Goal: Task Accomplishment & Management: Manage account settings

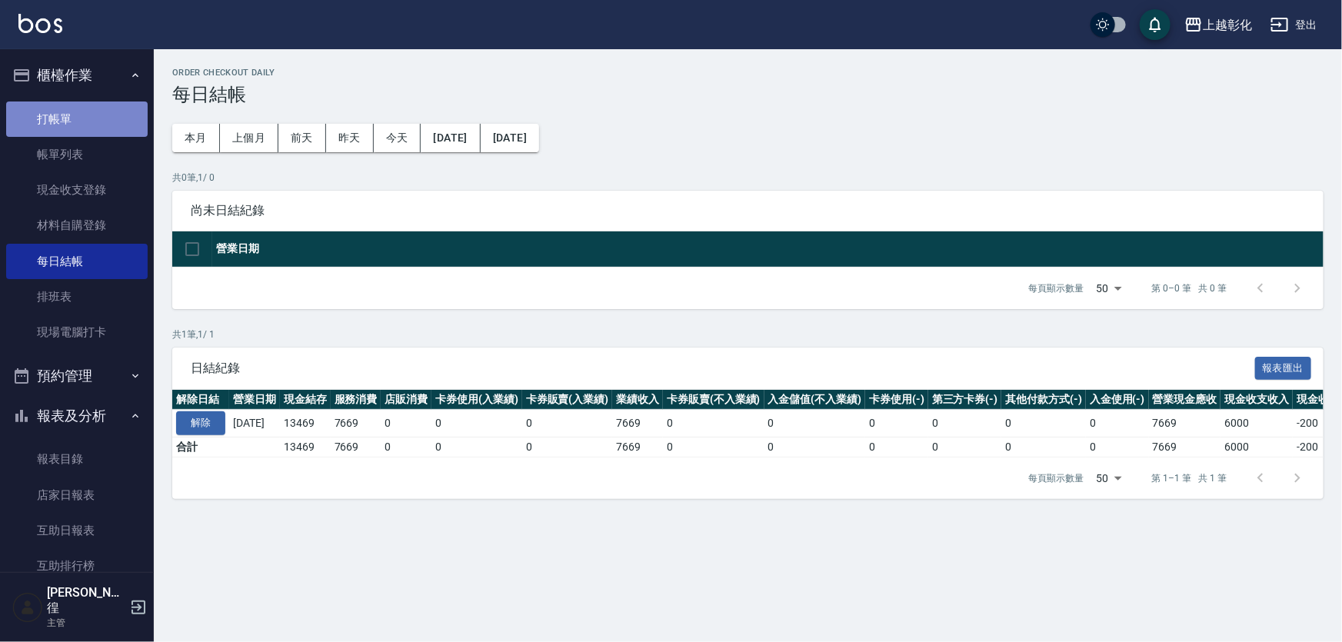
click at [110, 119] on link "打帳單" at bounding box center [77, 119] width 142 height 35
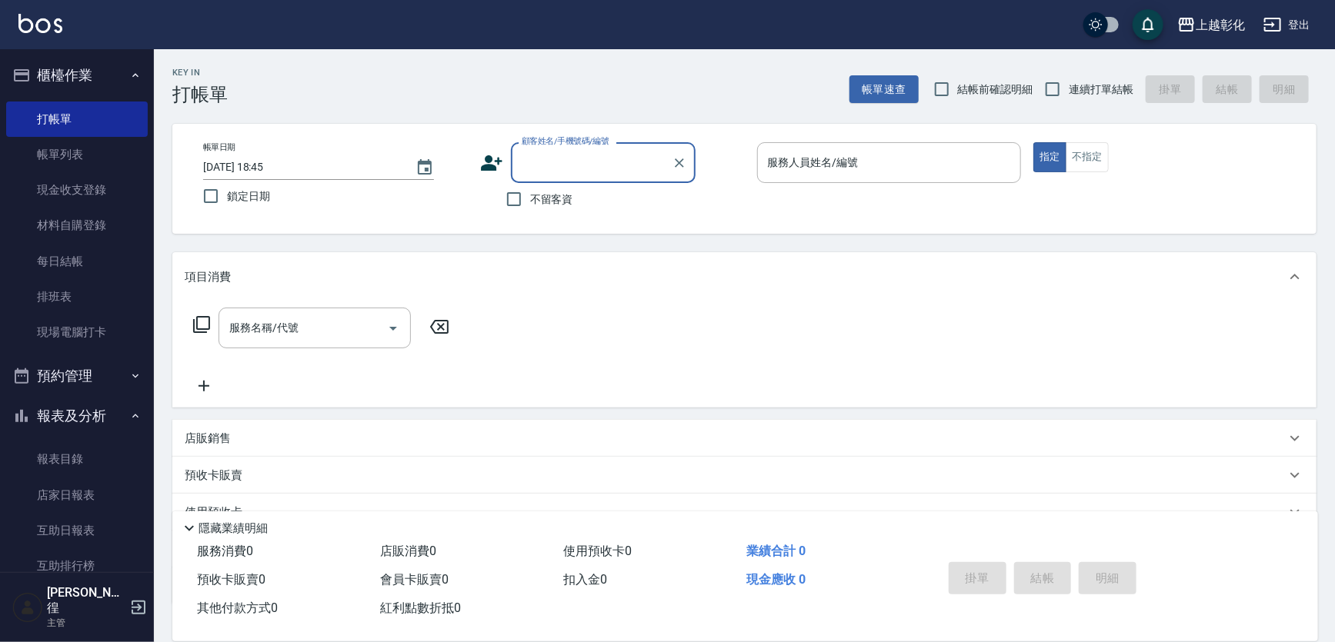
click at [529, 177] on div "顧客姓名/手機號碼/編號" at bounding box center [603, 162] width 185 height 41
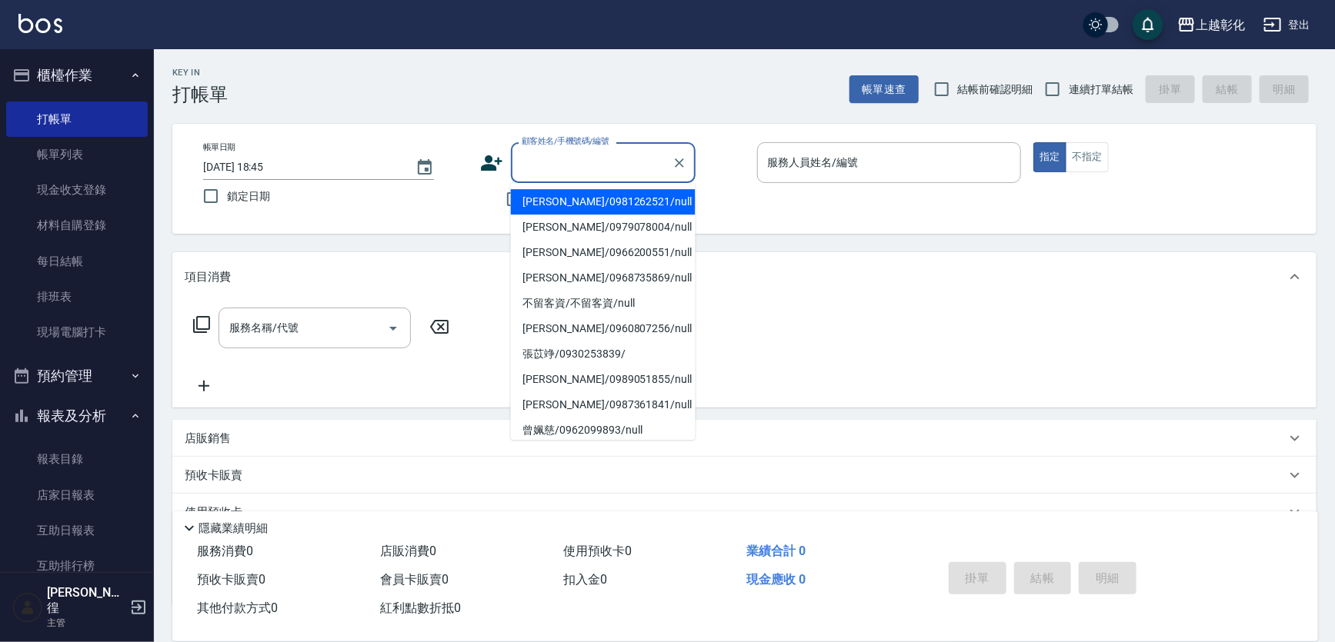
click at [522, 200] on li "[PERSON_NAME]/0981262521/null" at bounding box center [603, 201] width 185 height 25
type input "[PERSON_NAME]/0981262521/null"
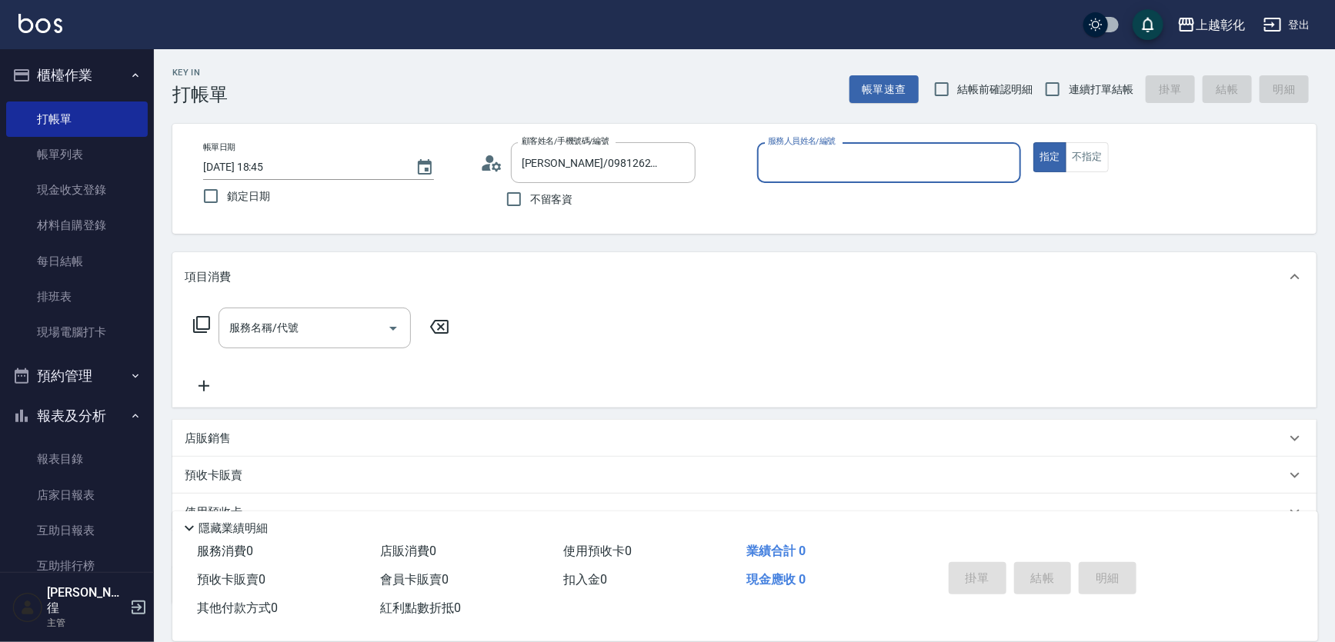
type input "ㄍ"
click at [1114, 92] on span "連續打單結帳" at bounding box center [1101, 90] width 65 height 16
click at [1069, 92] on input "連續打單結帳" at bounding box center [1052, 89] width 32 height 32
checkbox input "true"
click at [538, 213] on label "不留客資" at bounding box center [535, 199] width 75 height 32
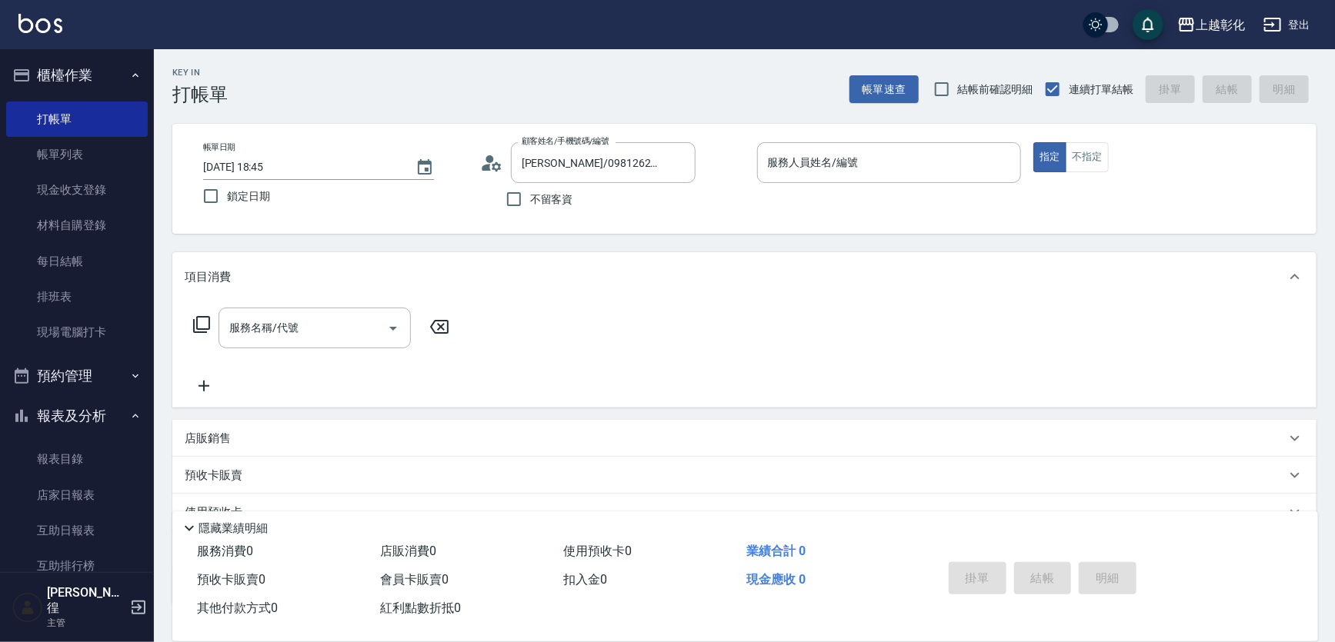
click at [530, 213] on input "不留客資" at bounding box center [514, 199] width 32 height 32
checkbox input "true"
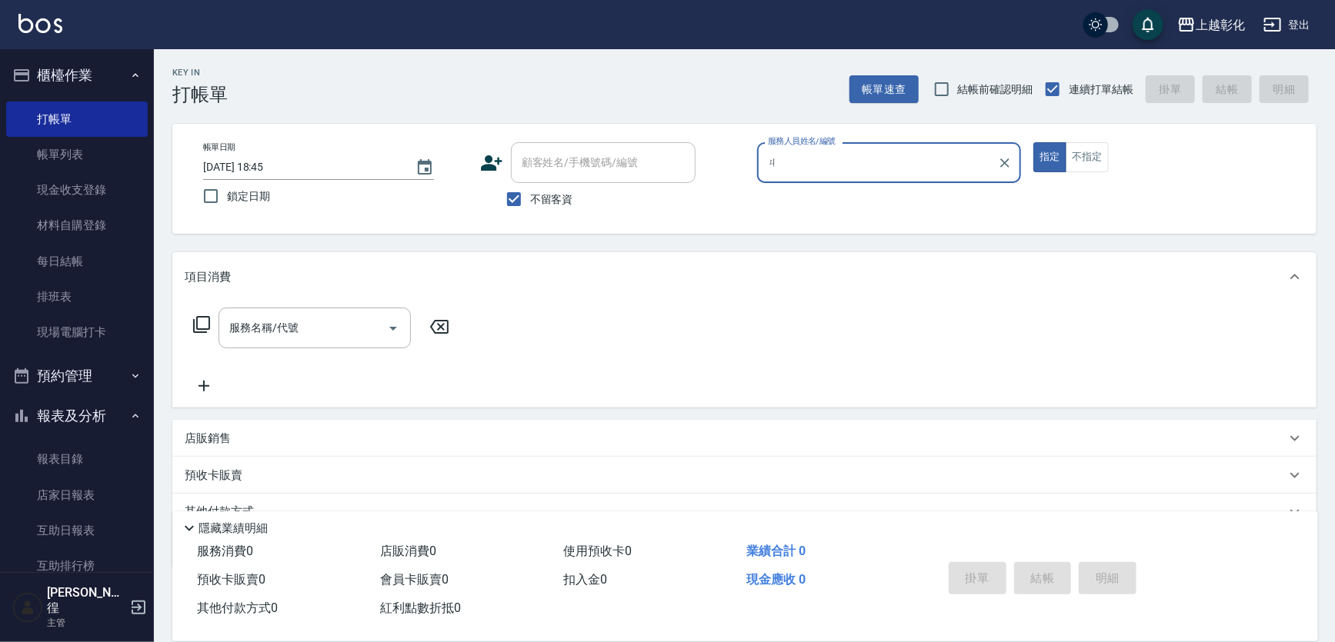
type input "R"
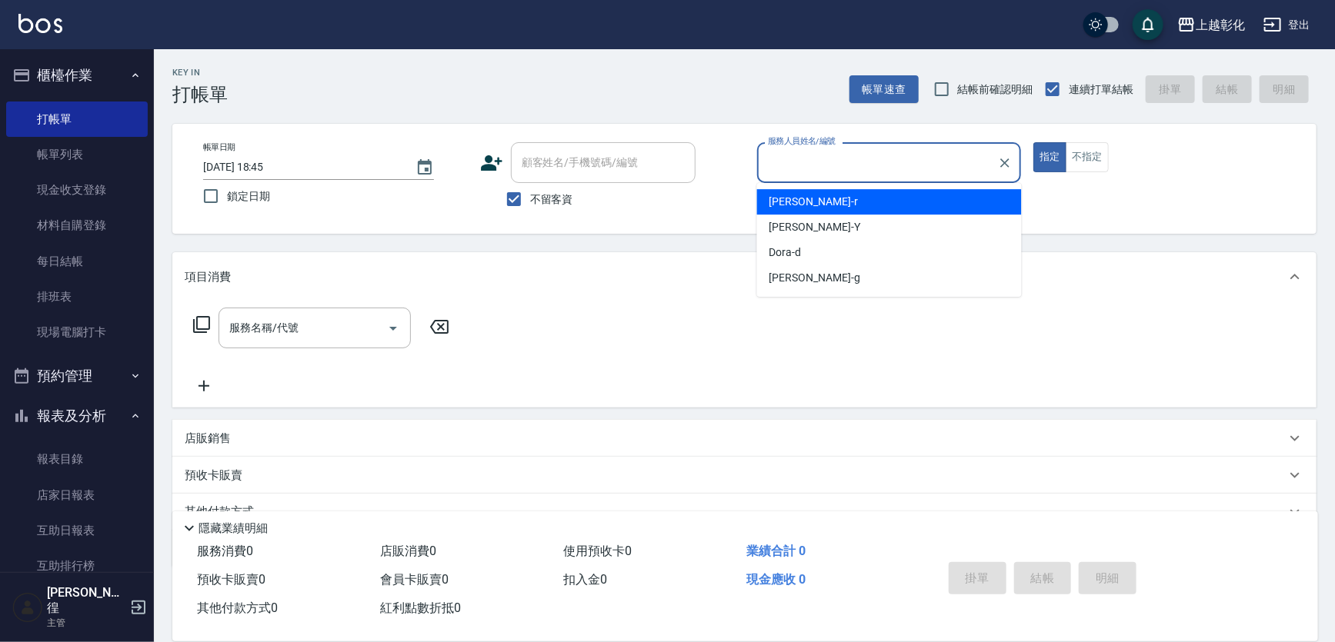
type input "ㄍ"
type input "[PERSON_NAME]-e"
type button "true"
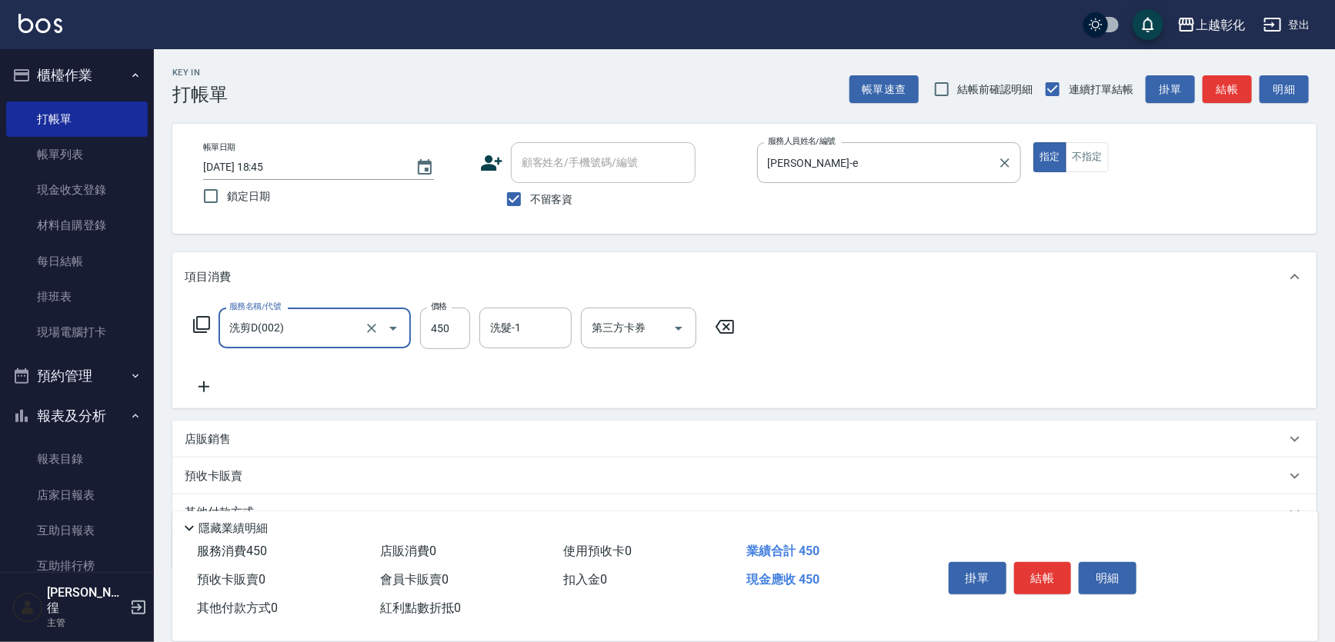
type input "洗剪D(002)"
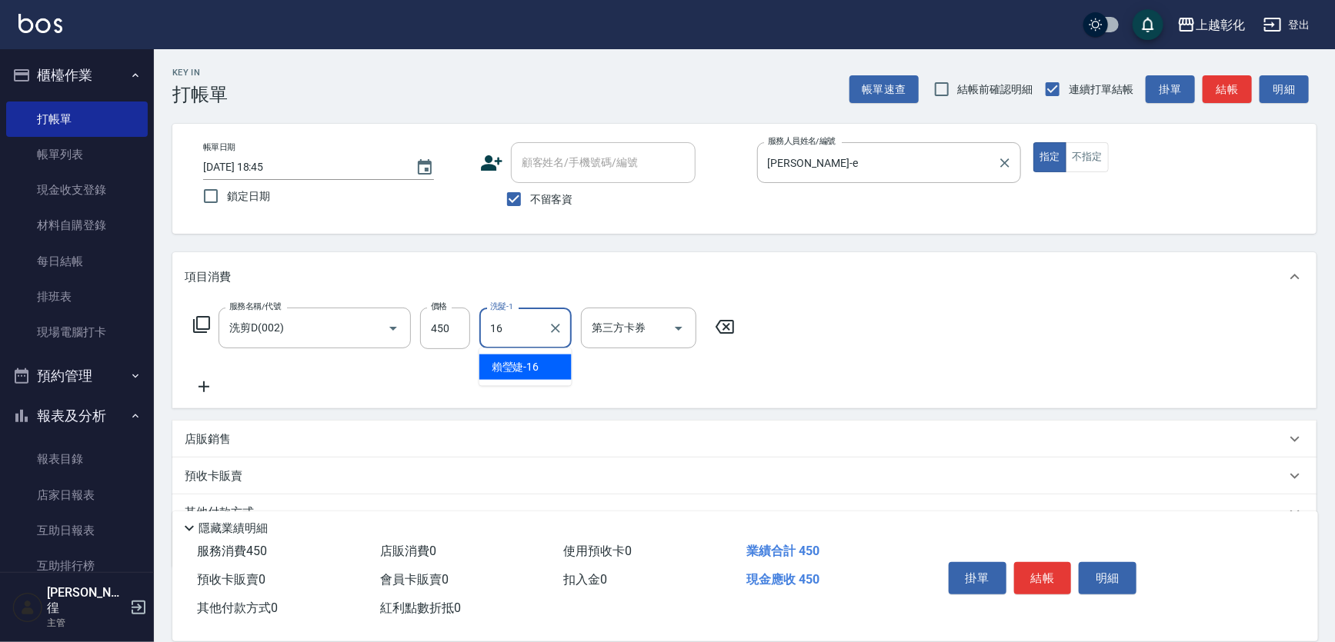
type input "[PERSON_NAME]-16"
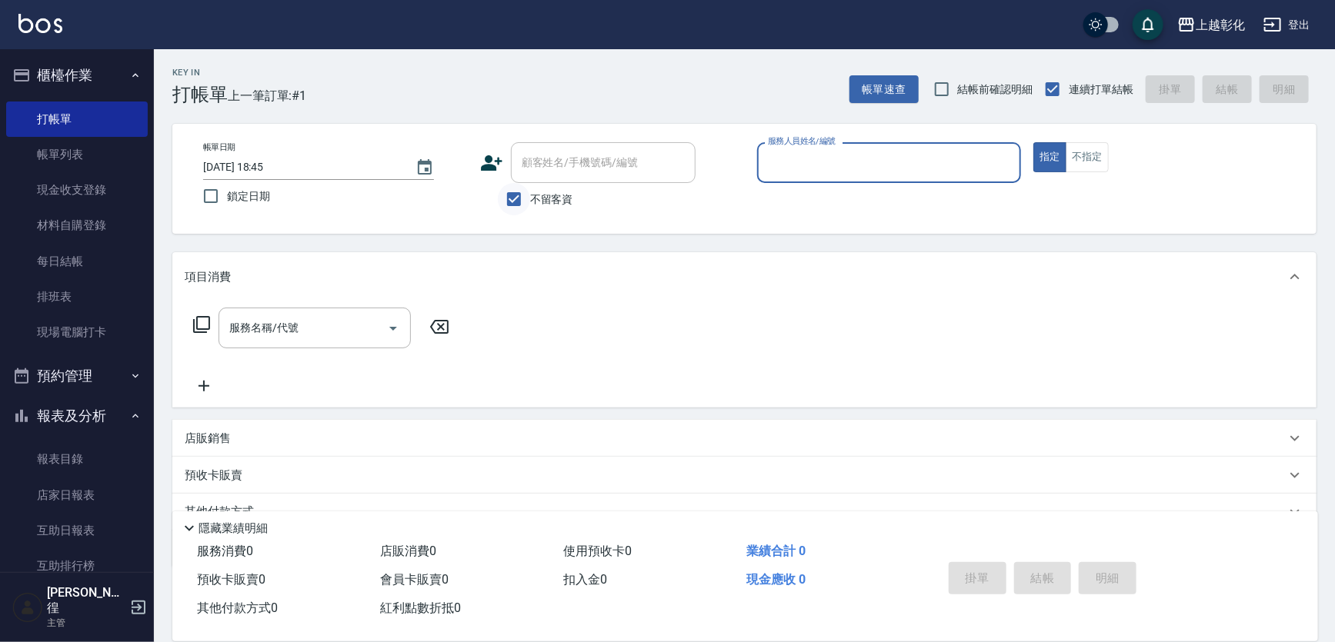
click at [524, 197] on input "不留客資" at bounding box center [514, 199] width 32 height 32
checkbox input "false"
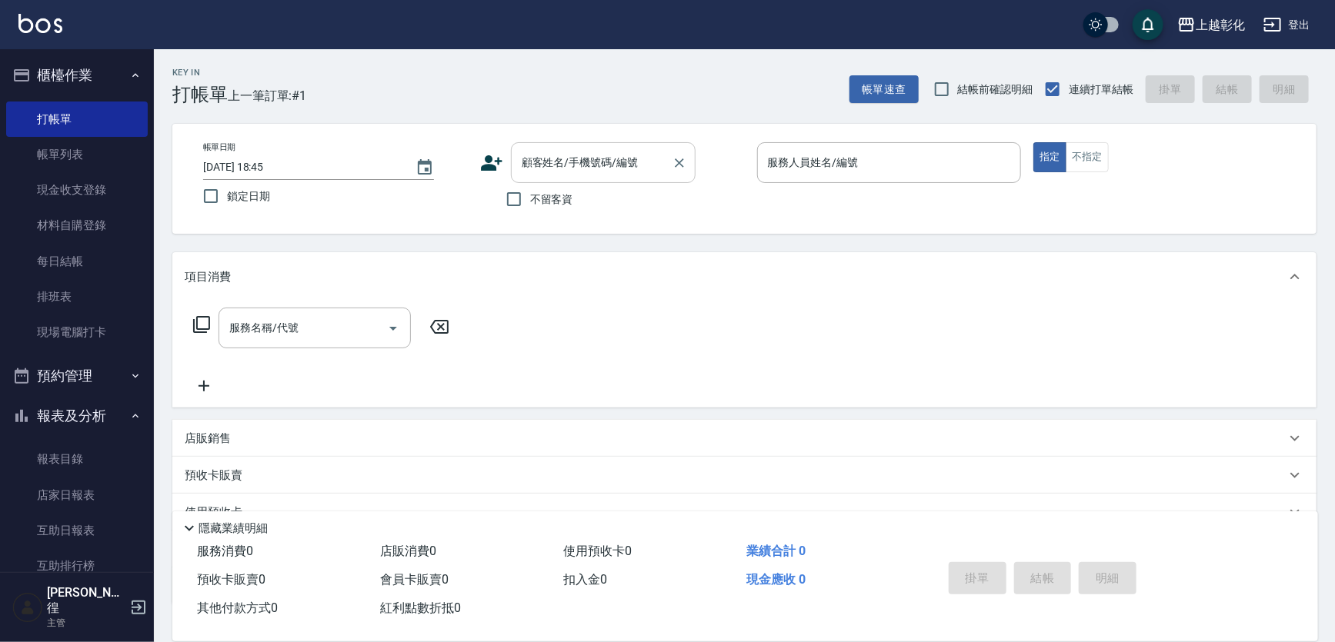
click at [539, 157] on input "顧客姓名/手機號碼/編號" at bounding box center [592, 162] width 148 height 27
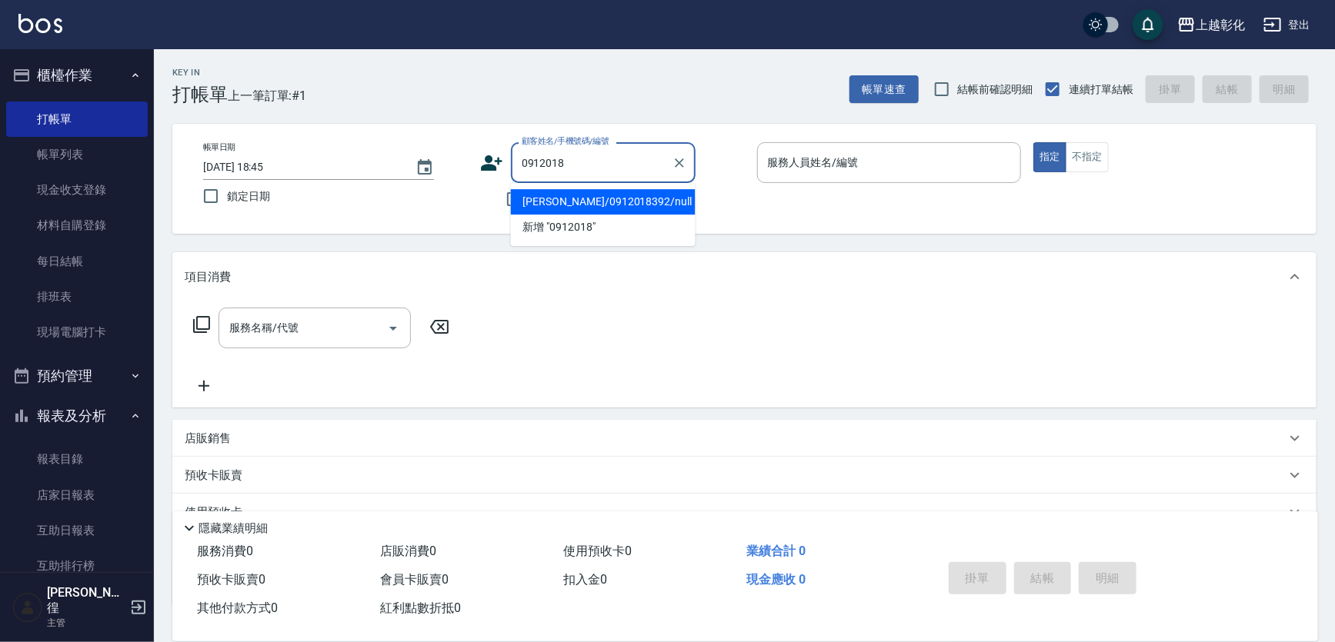
type input "[PERSON_NAME]/0912018392/null"
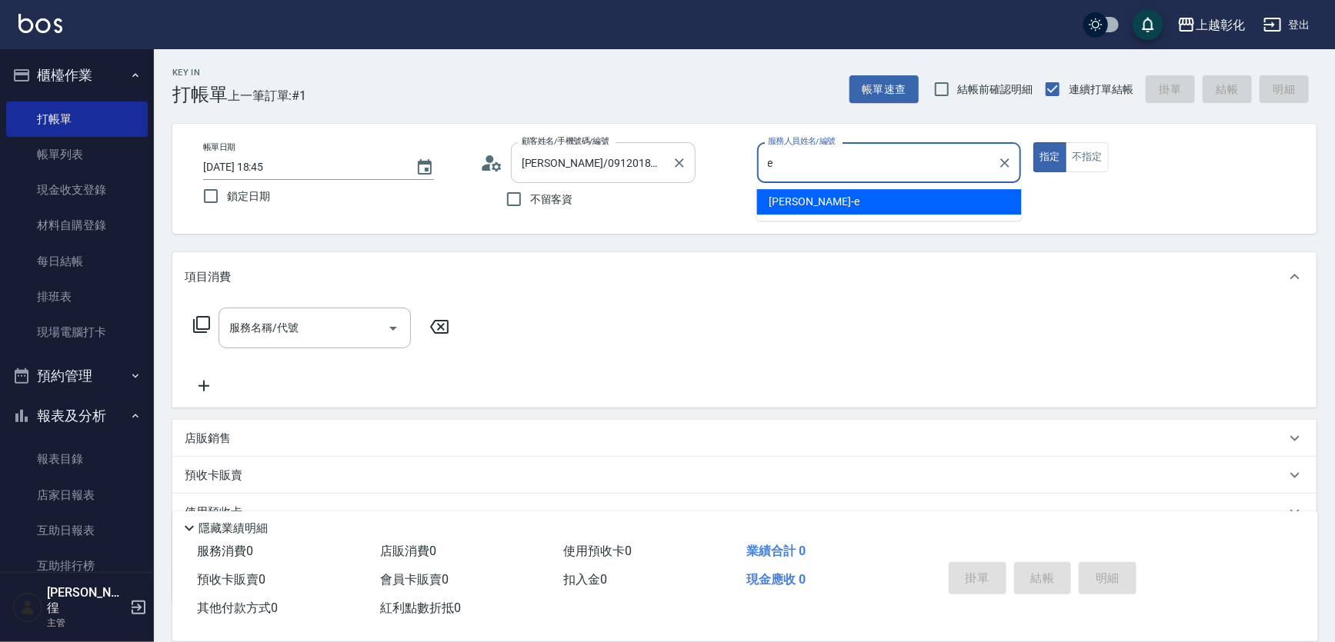
type input "[PERSON_NAME]-e"
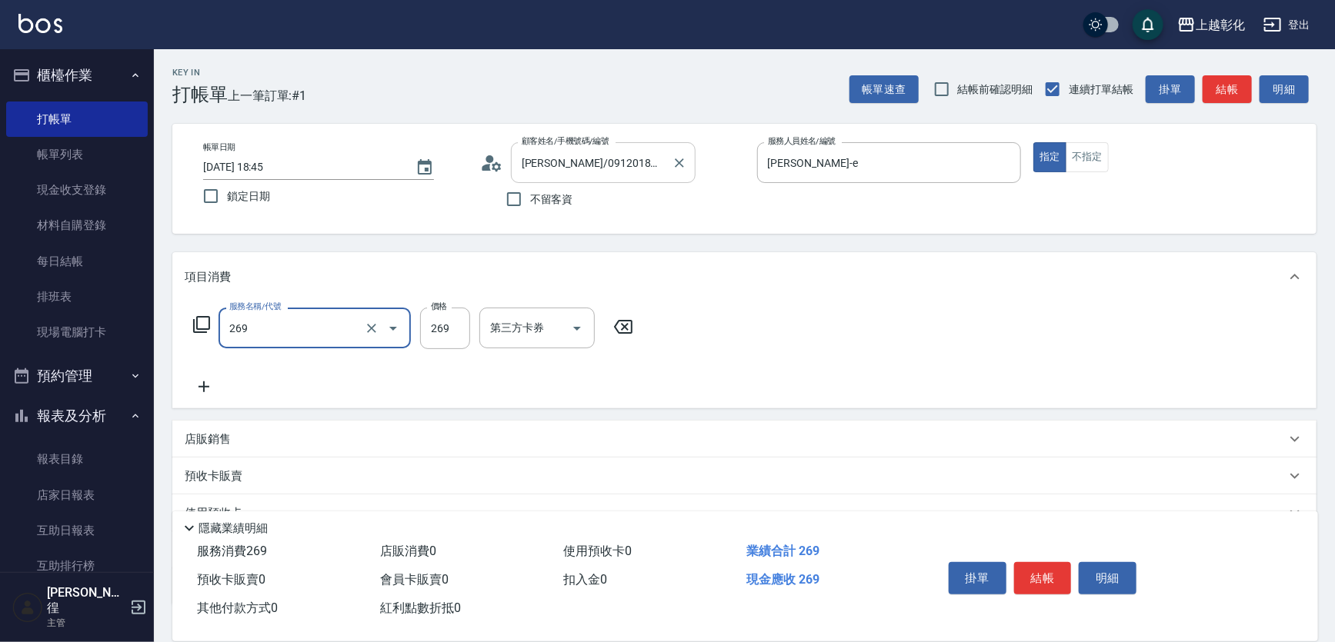
type input "一般洗剪(269)"
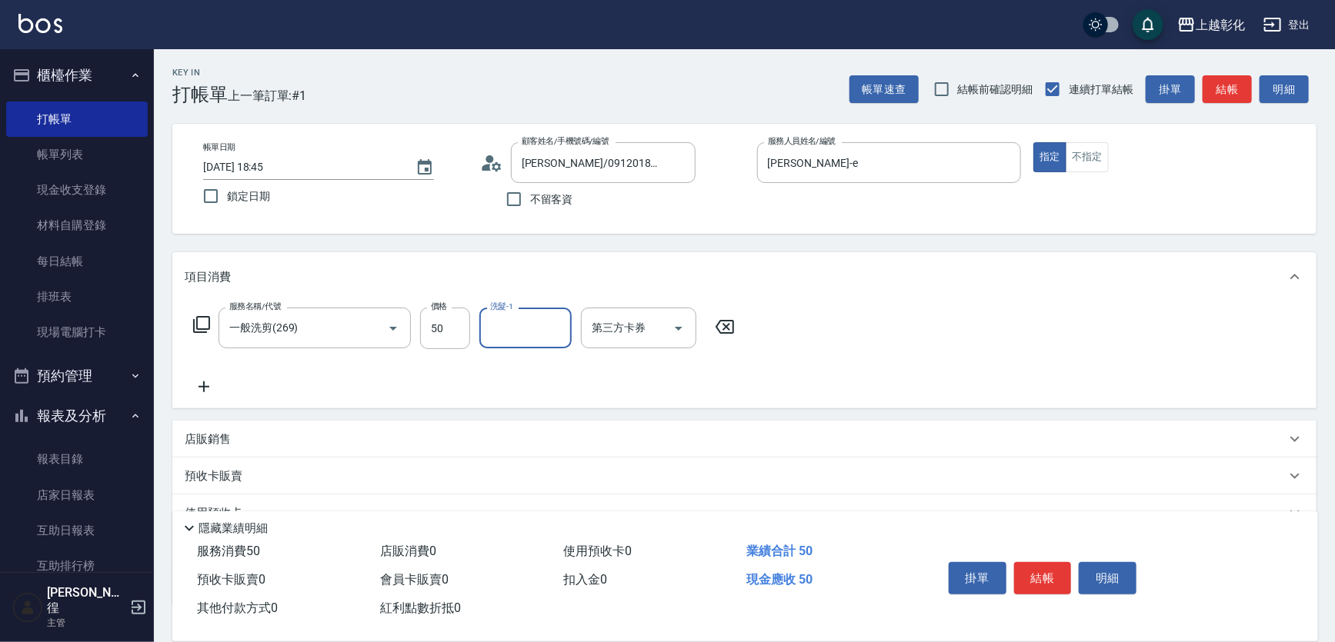
click at [417, 332] on div "服務名稱/代號 一般洗剪(269) 服務名稱/代號 價格 50 價格 洗髮-1 洗髮-1 第三方卡券 第三方卡券" at bounding box center [464, 329] width 559 height 42
click at [424, 332] on input "50" at bounding box center [445, 329] width 50 height 42
type input "350"
type input "謝宥萱-41"
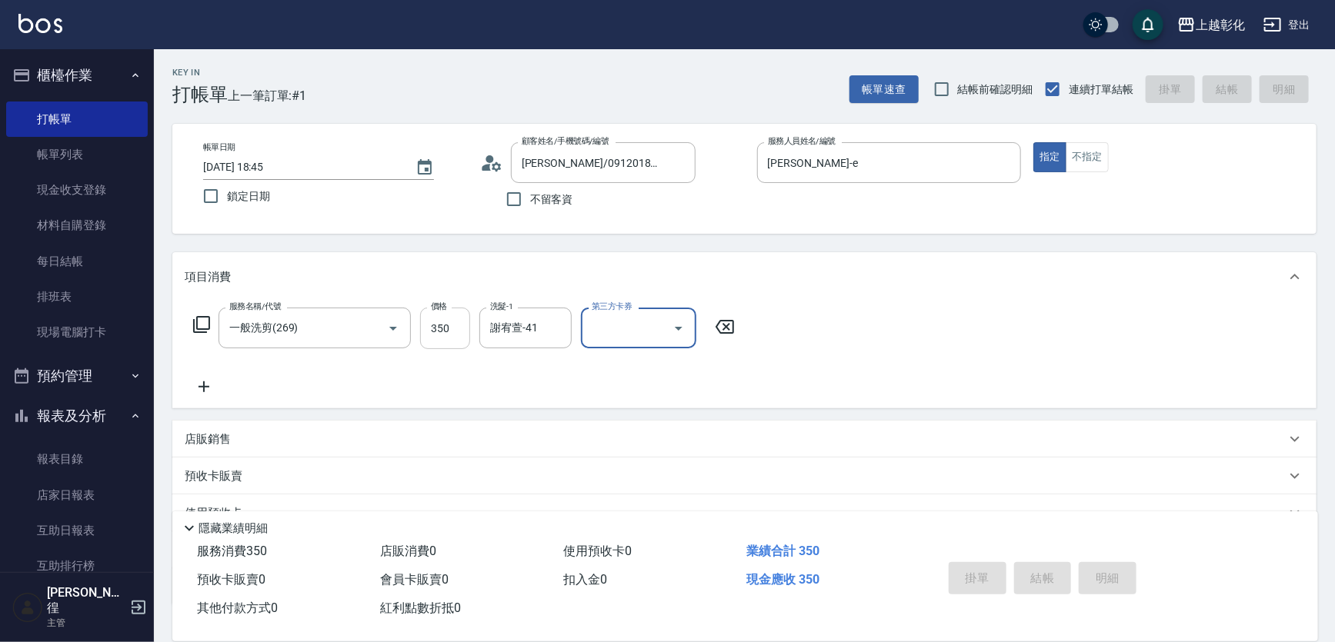
type input "[DATE] 18:46"
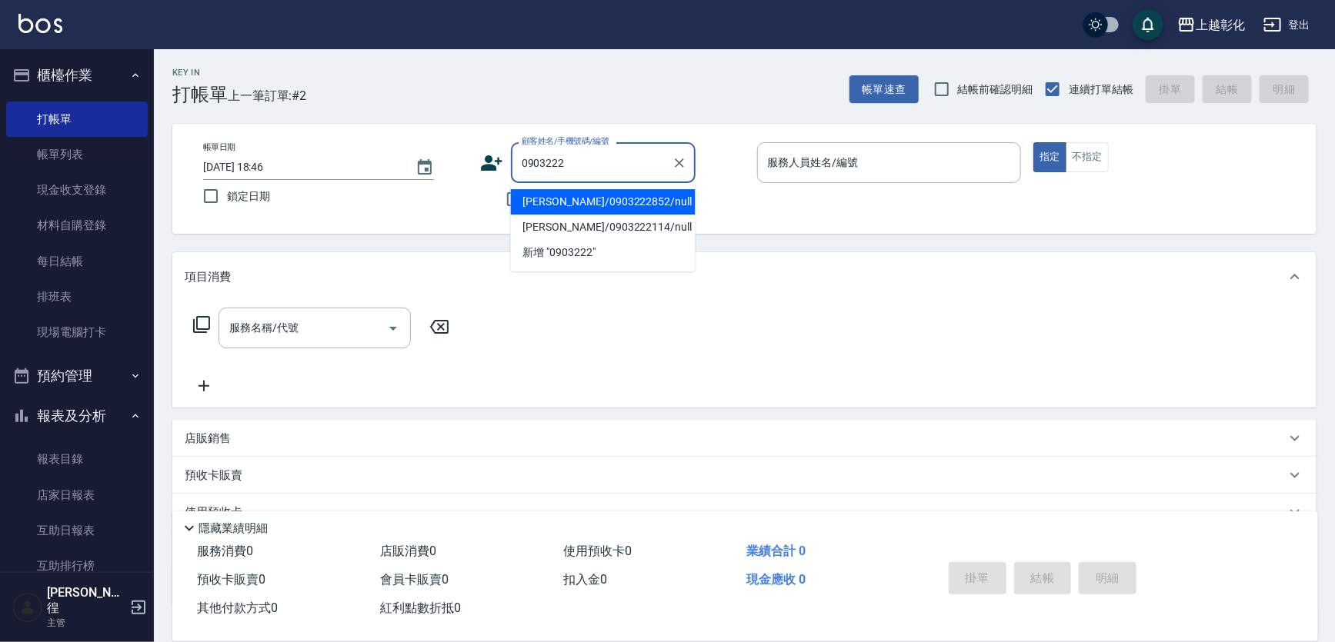
type input "[PERSON_NAME]/0903222852/null"
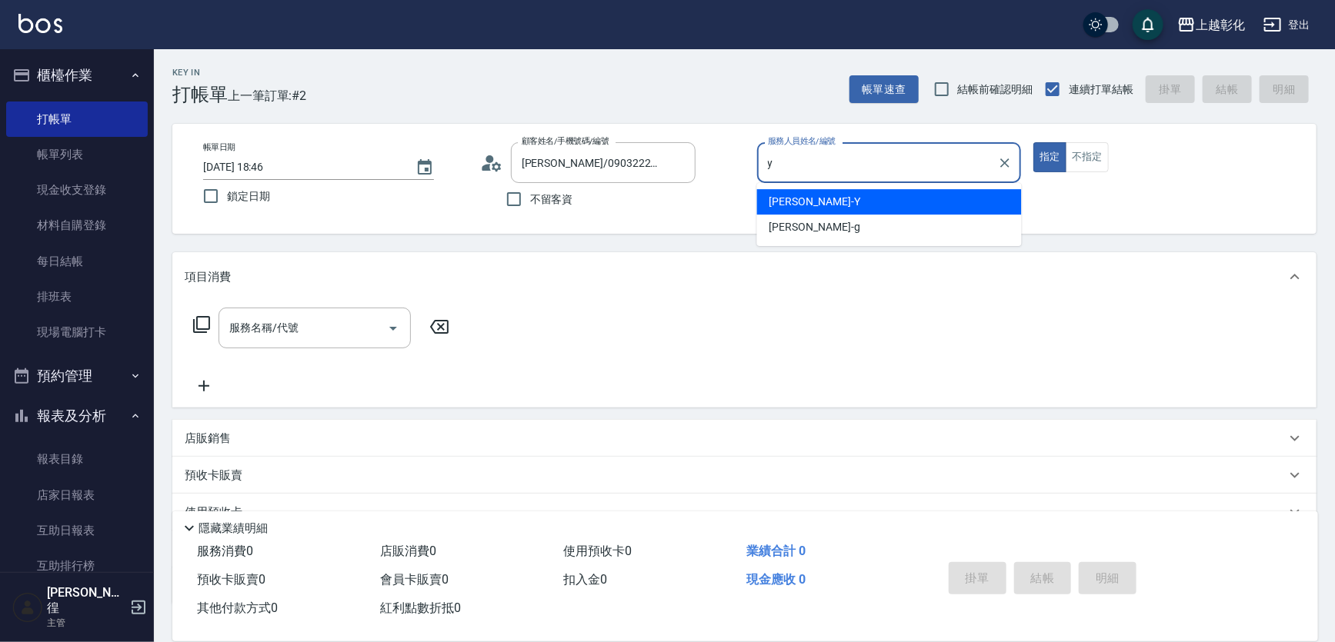
type input "[PERSON_NAME]-Y"
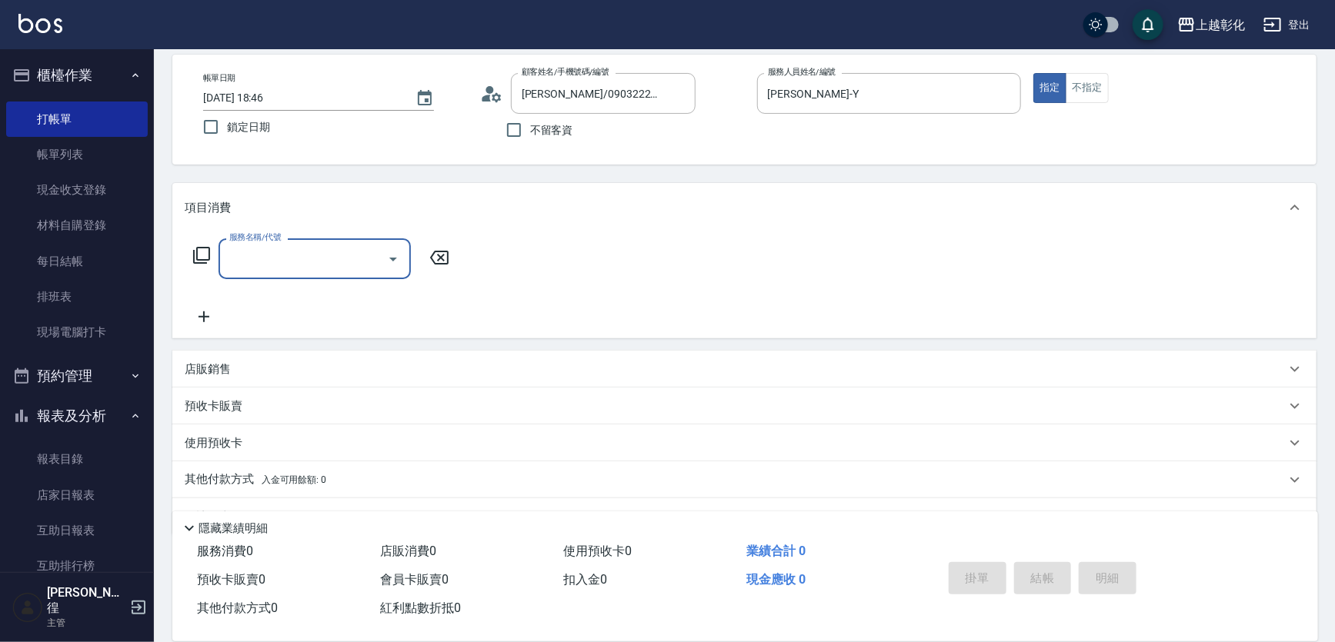
scroll to position [69, 0]
click at [230, 365] on p "店販銷售" at bounding box center [208, 370] width 46 height 16
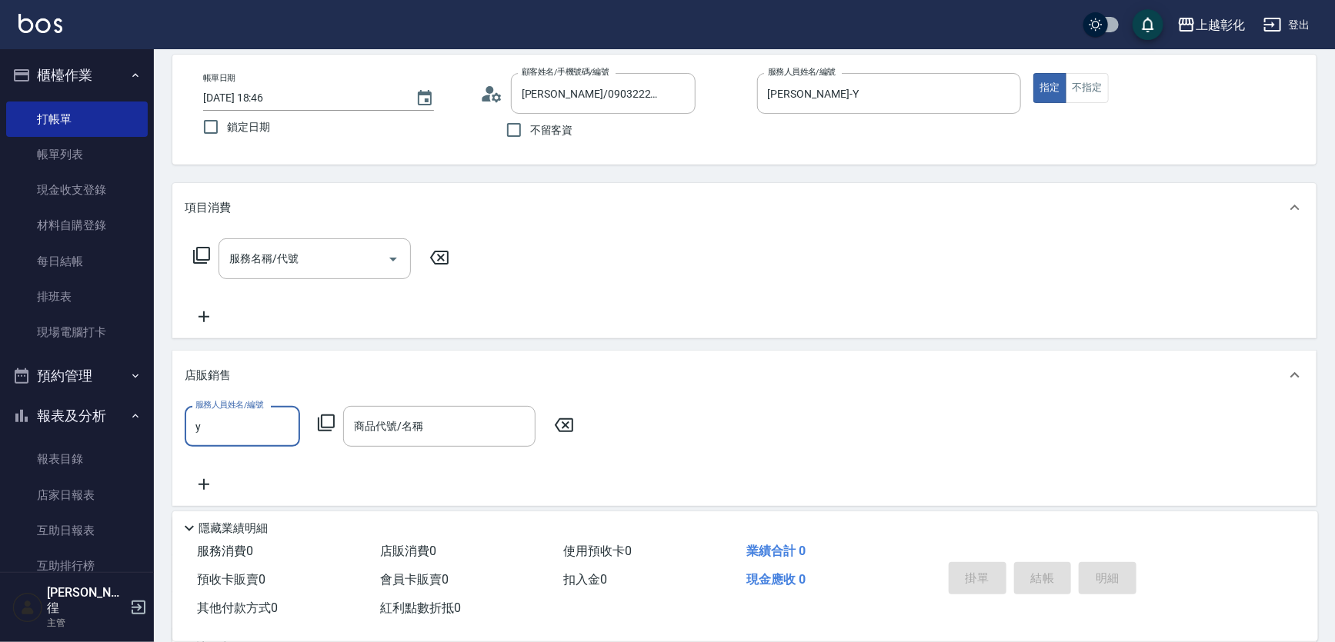
scroll to position [0, 0]
type input "[PERSON_NAME]-Y"
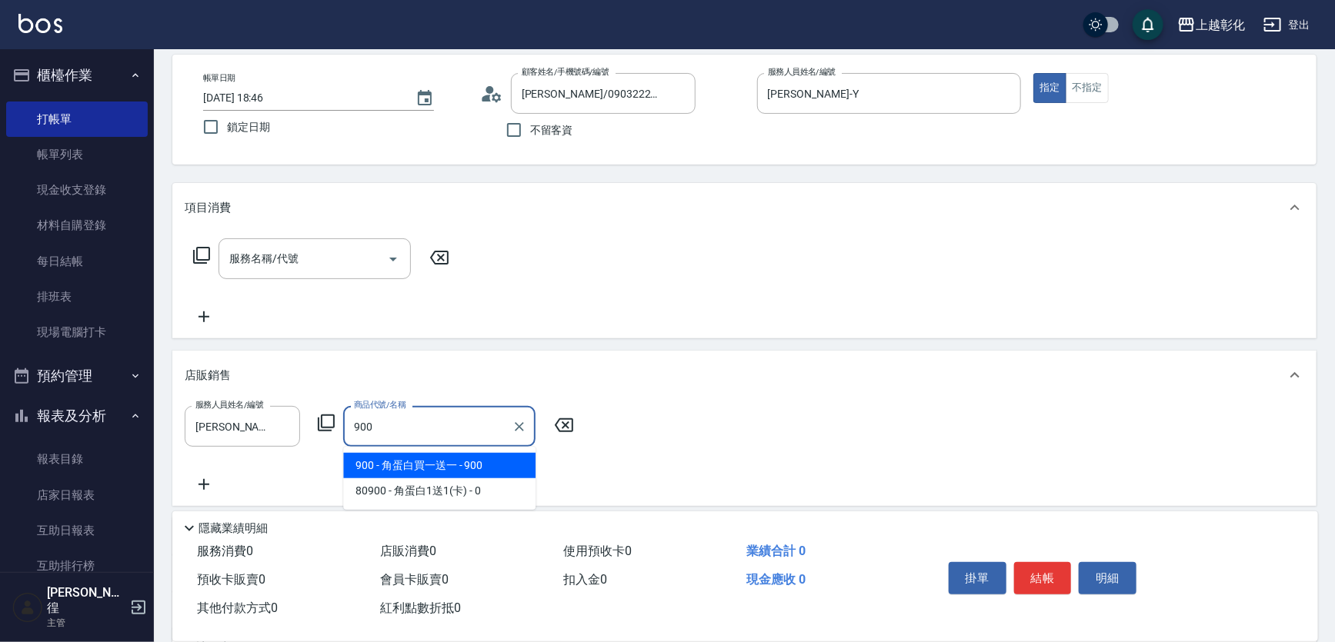
type input "角蛋白買一送一"
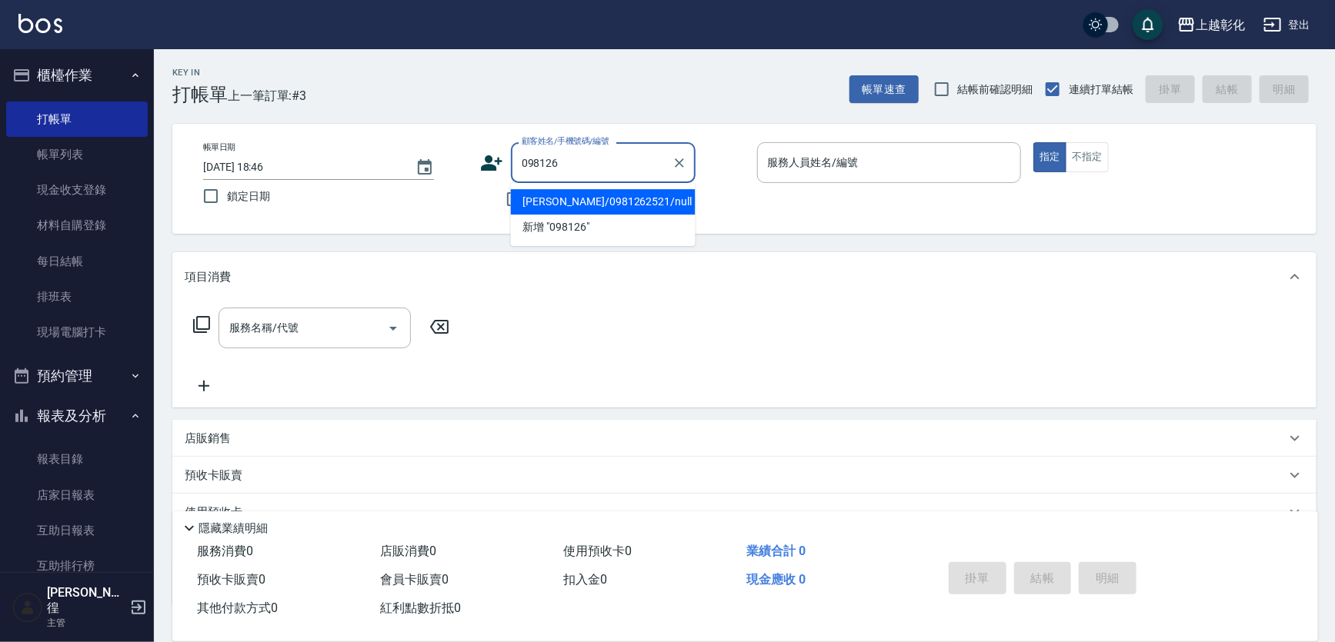
type input "[PERSON_NAME]/0981262521/null"
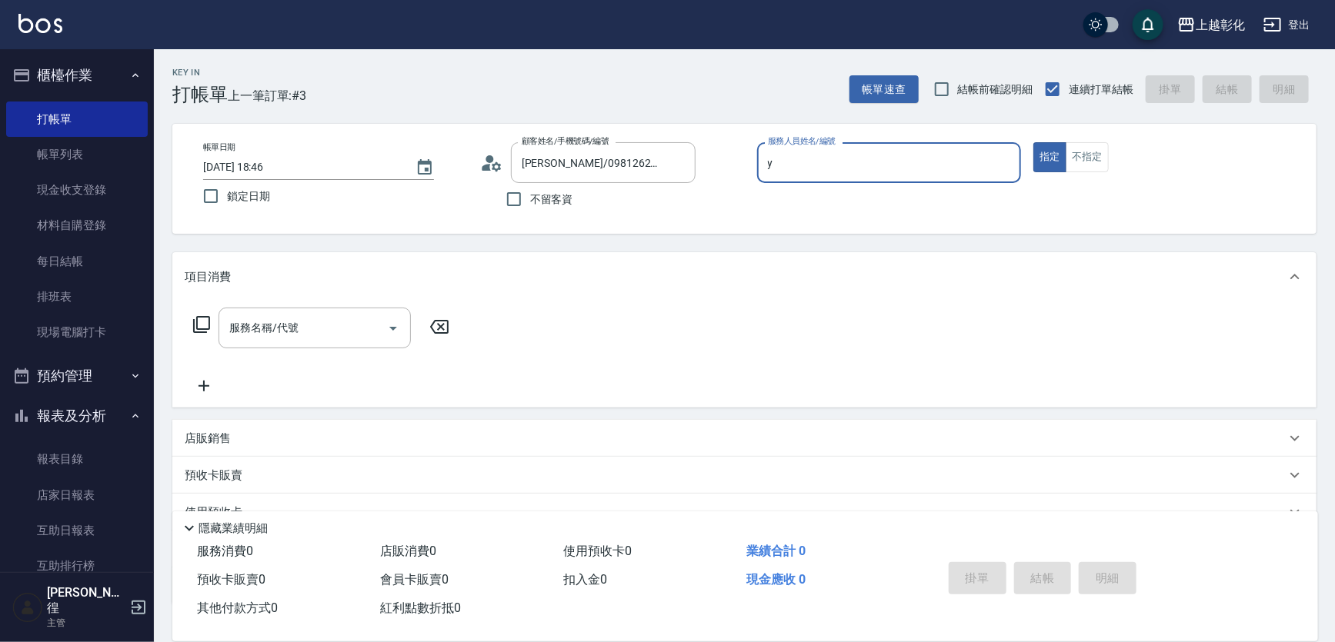
type input "[PERSON_NAME]-Y"
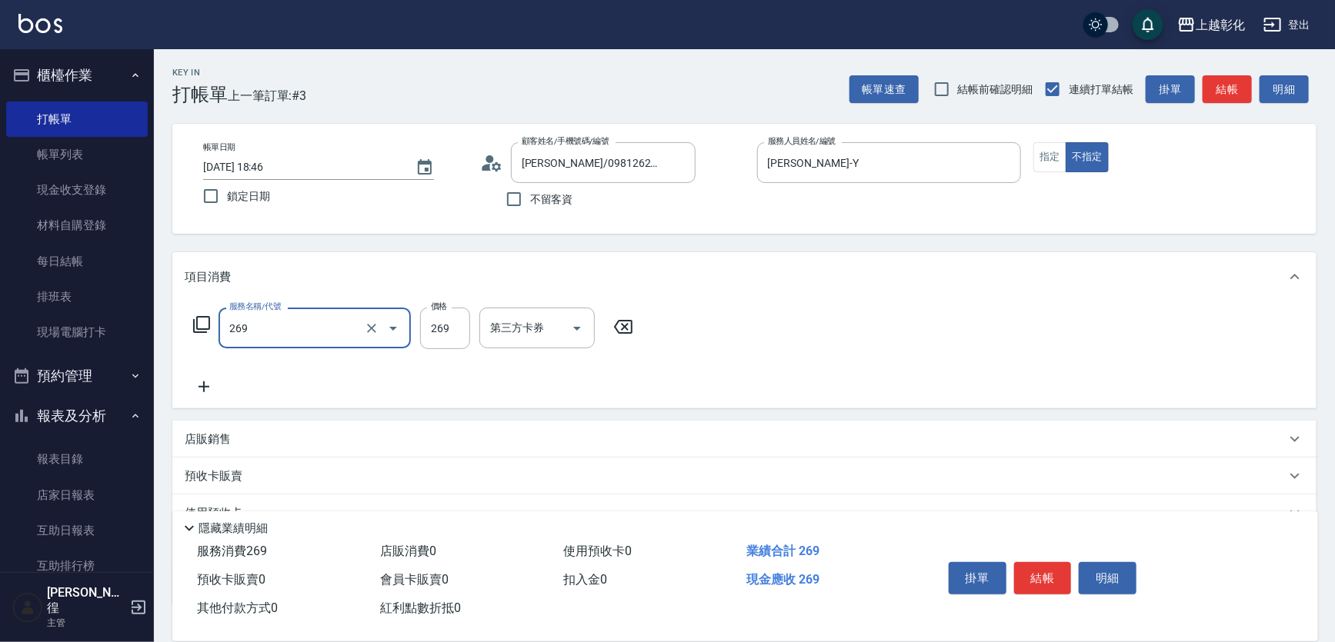
type input "一般洗剪(269)"
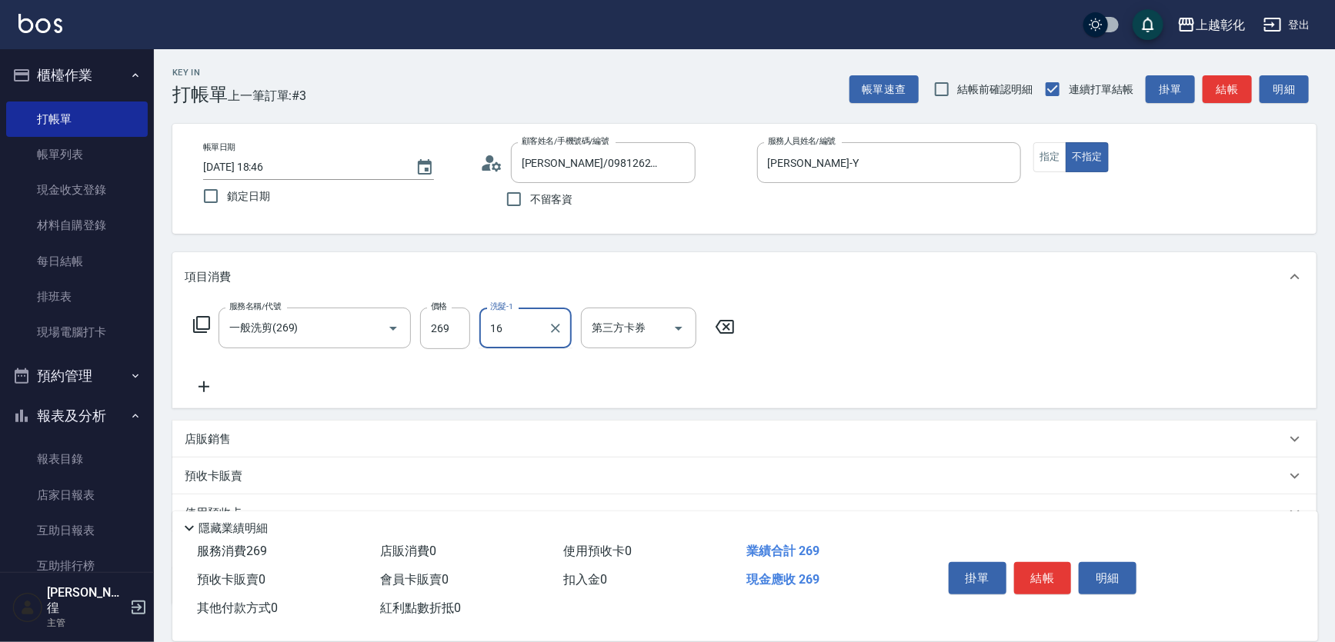
type input "[PERSON_NAME]-16"
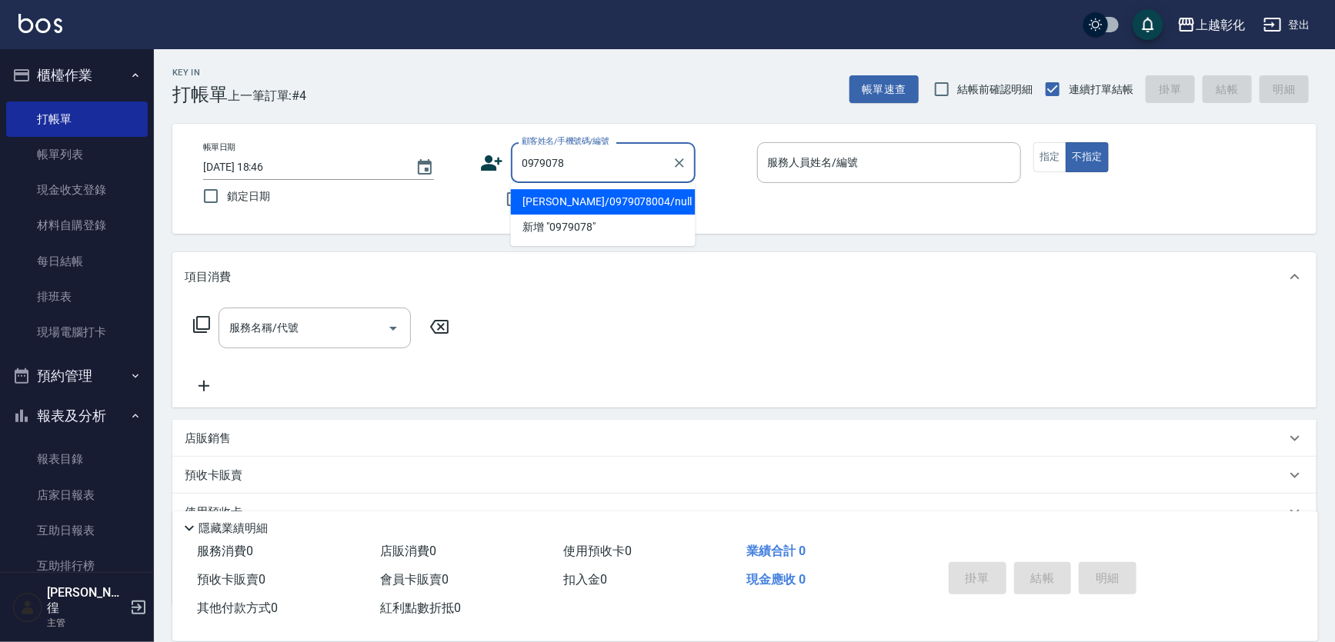
type input "[PERSON_NAME]/0979078004/null"
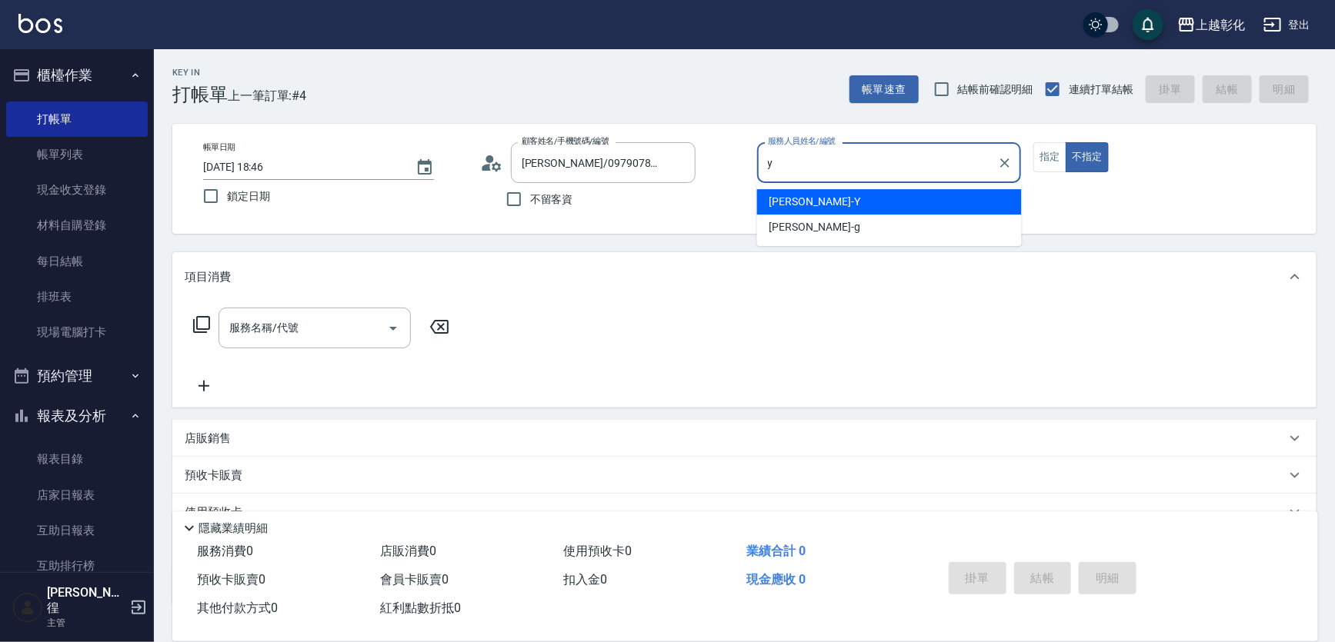
type input "[PERSON_NAME]-Y"
type button "false"
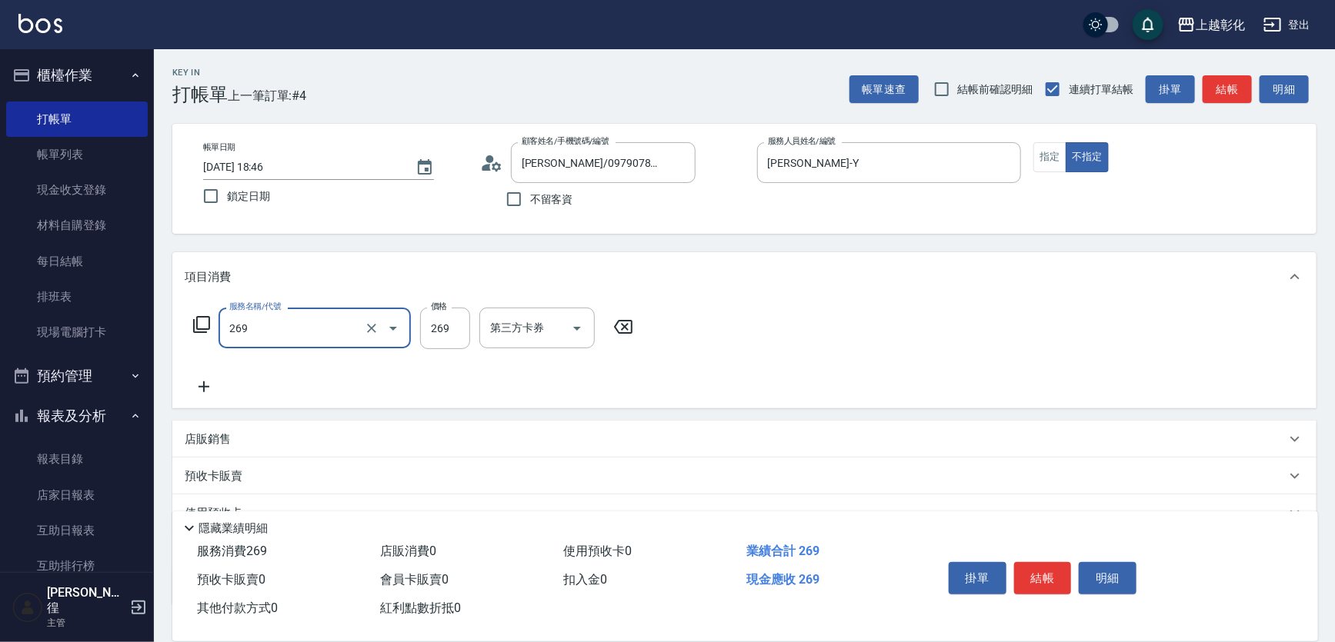
type input "一般洗剪(269)"
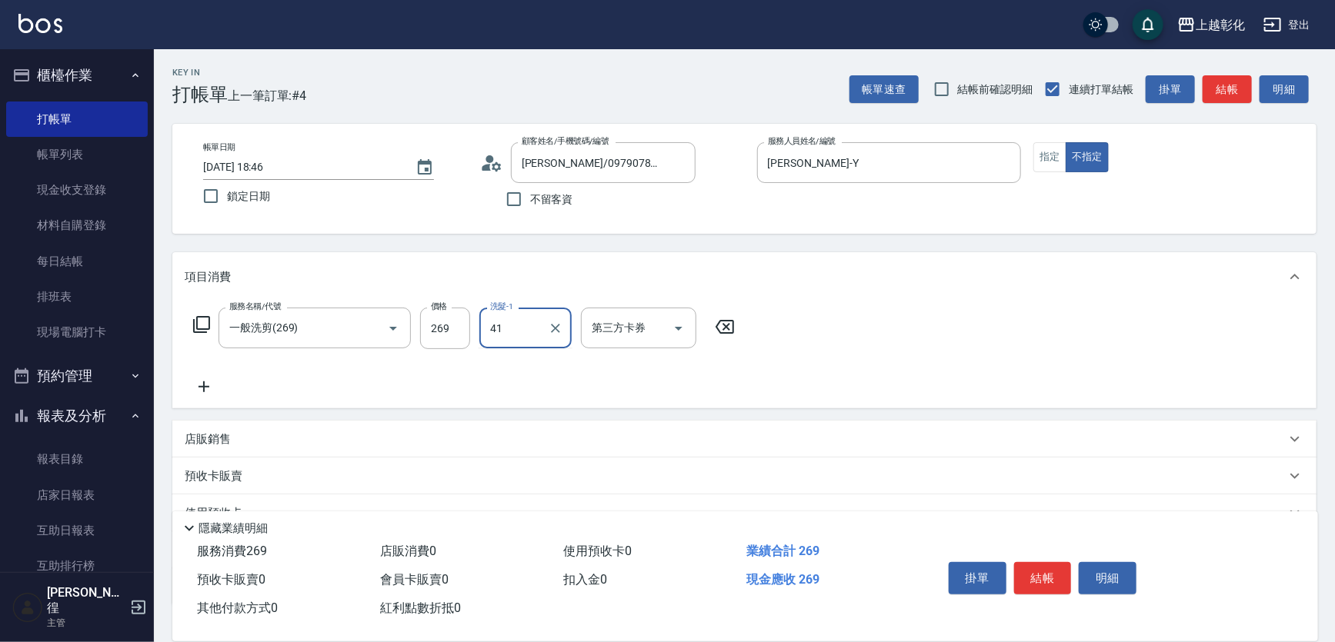
type input "謝宥萱-41"
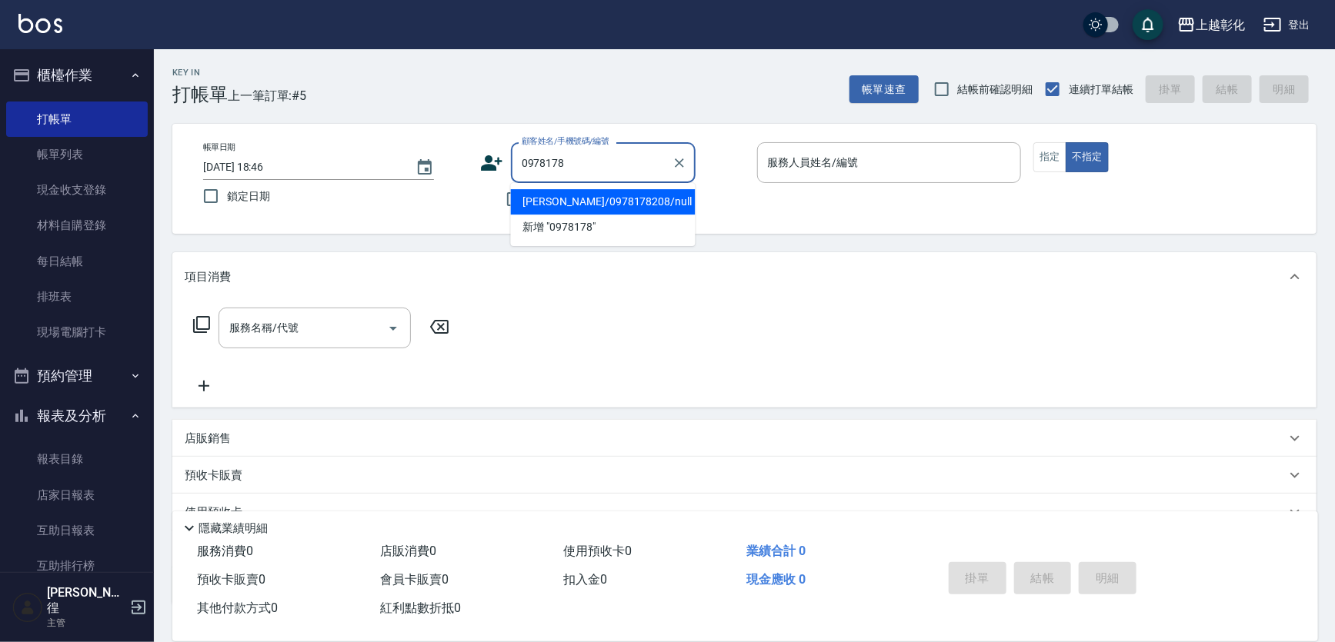
type input "[PERSON_NAME]/0978178208/null"
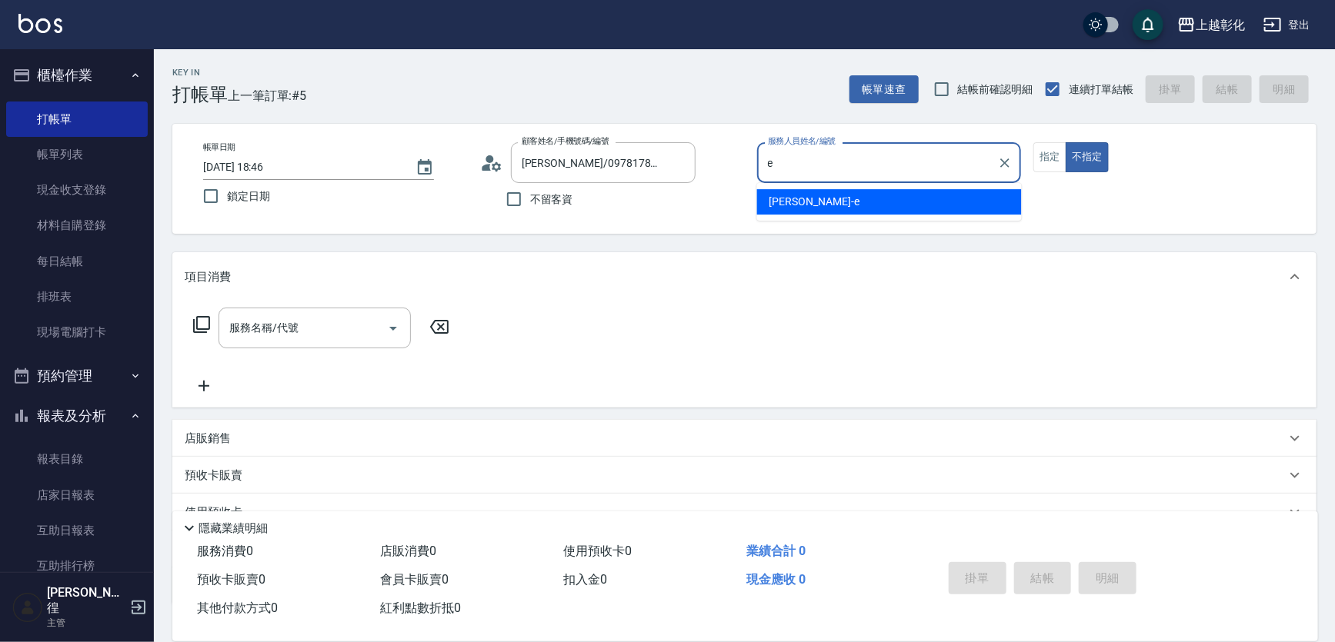
type input "[PERSON_NAME]-e"
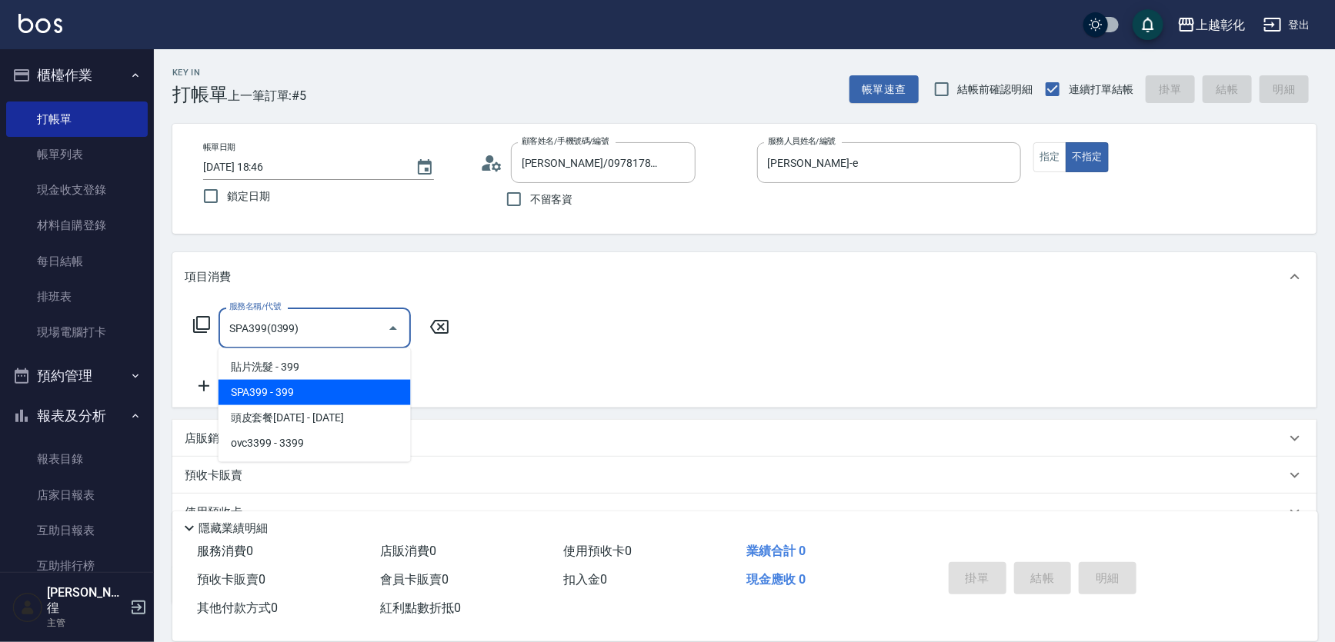
type input "SPA399(0399)"
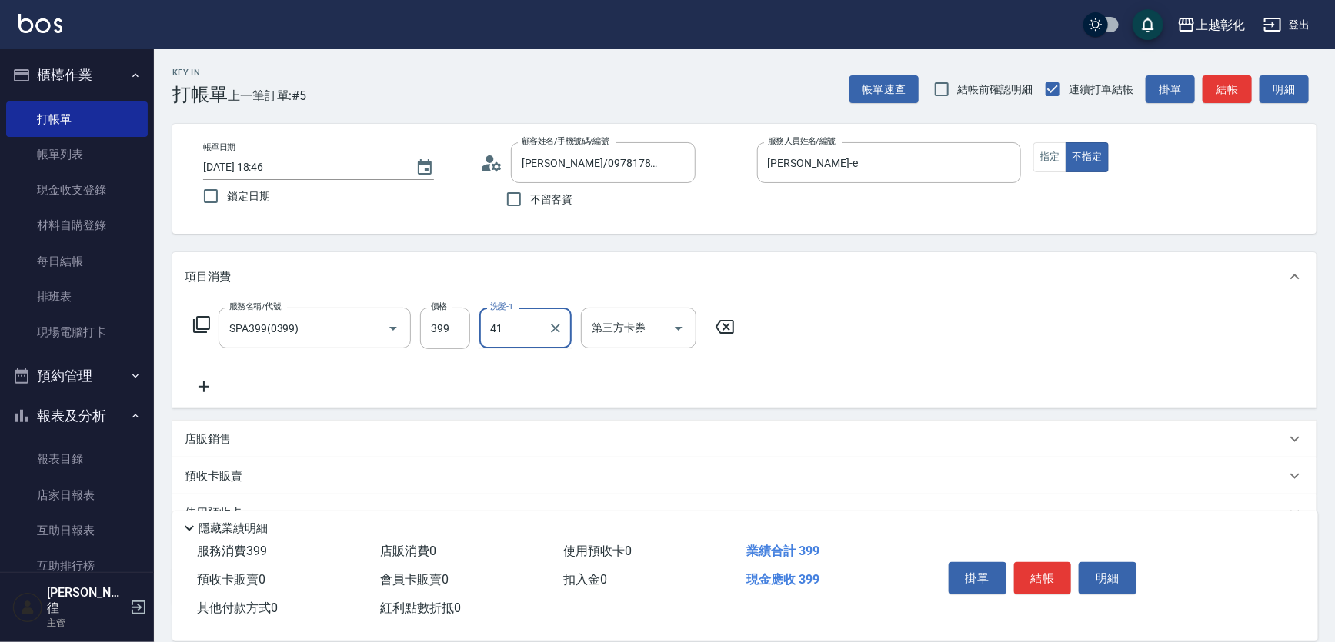
type input "謝宥萱-41"
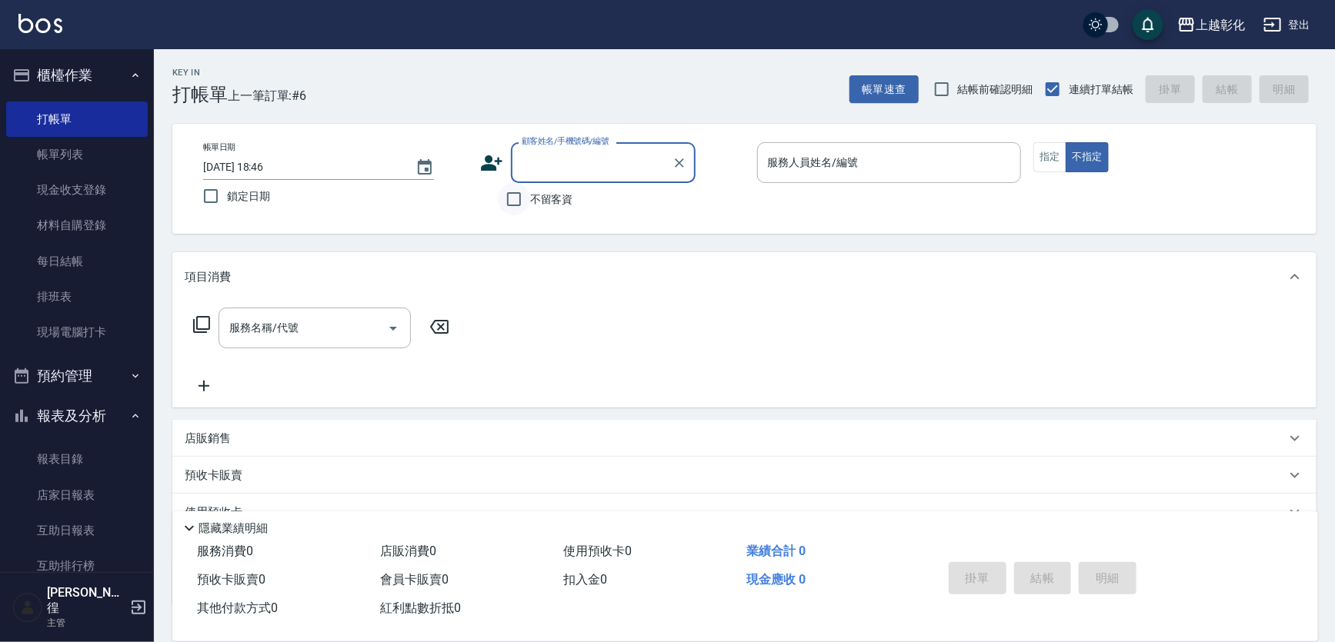
click at [523, 195] on input "不留客資" at bounding box center [514, 199] width 32 height 32
checkbox input "true"
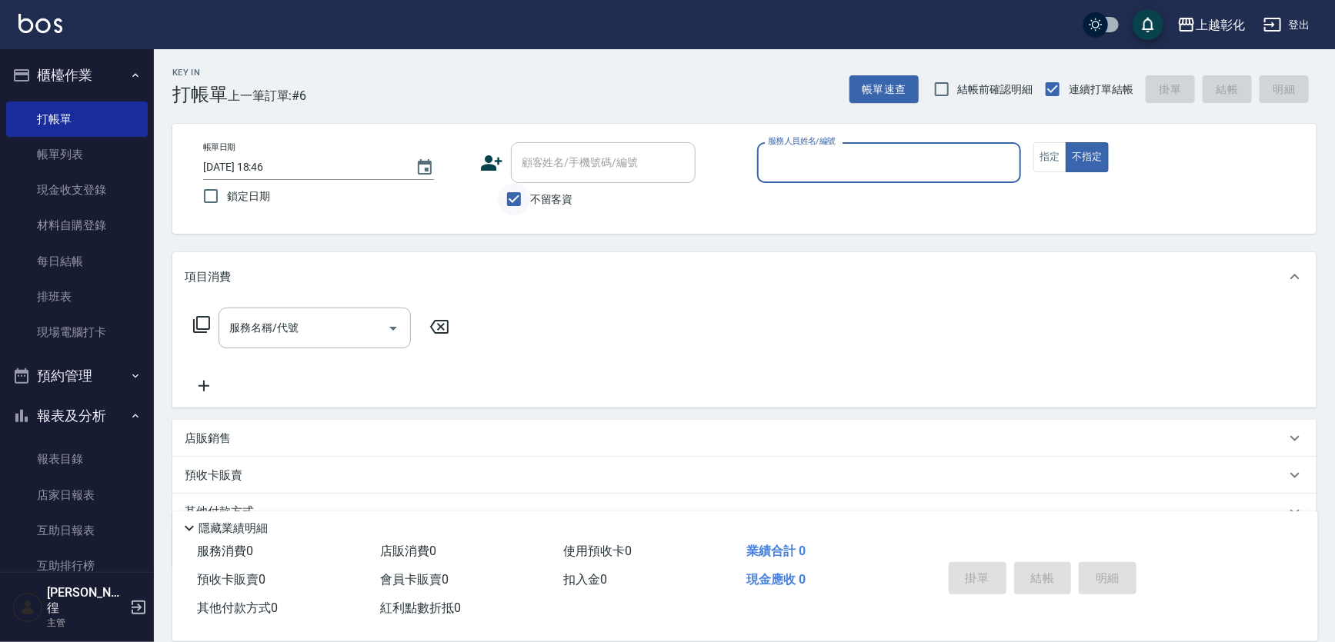
type input "e"
type input "接髮阿姨 /0905356310/"
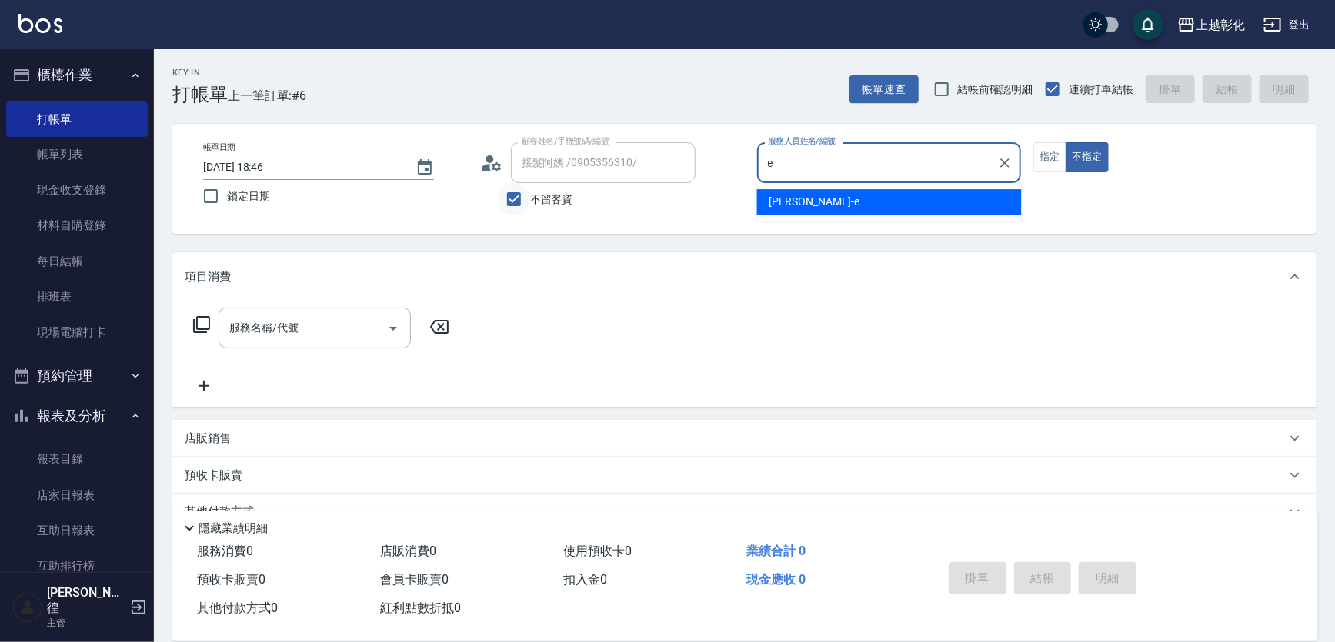
type input "[PERSON_NAME]-e"
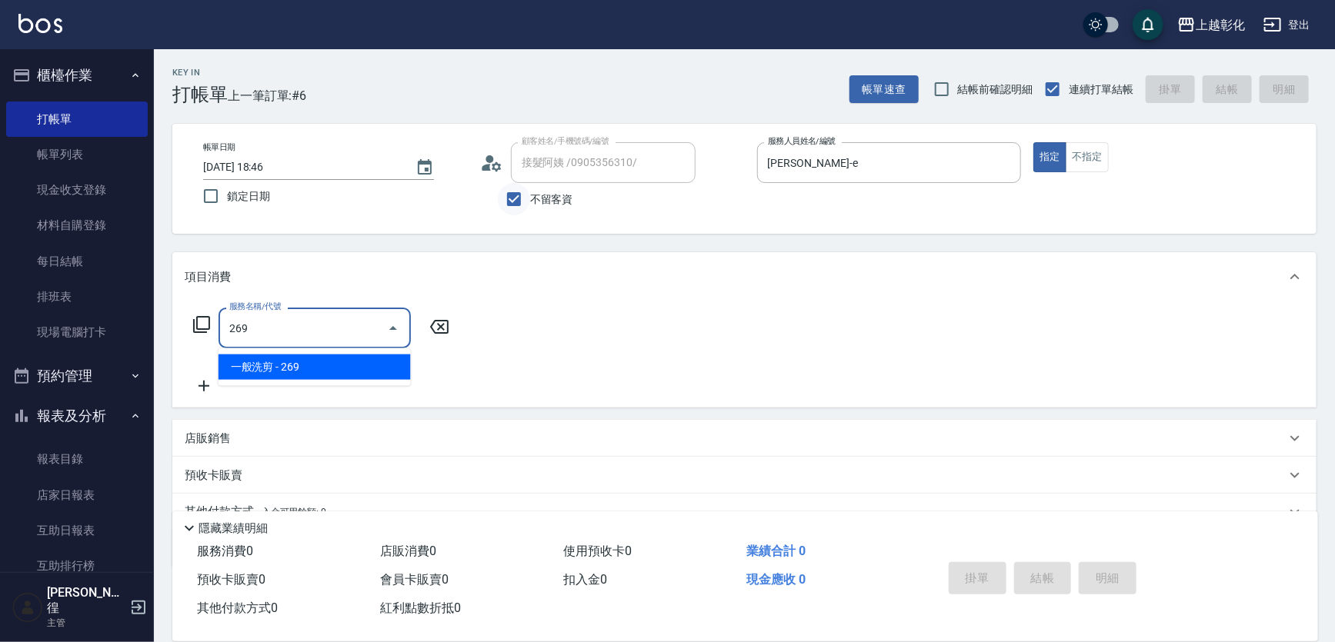
type input "一般洗剪(269)"
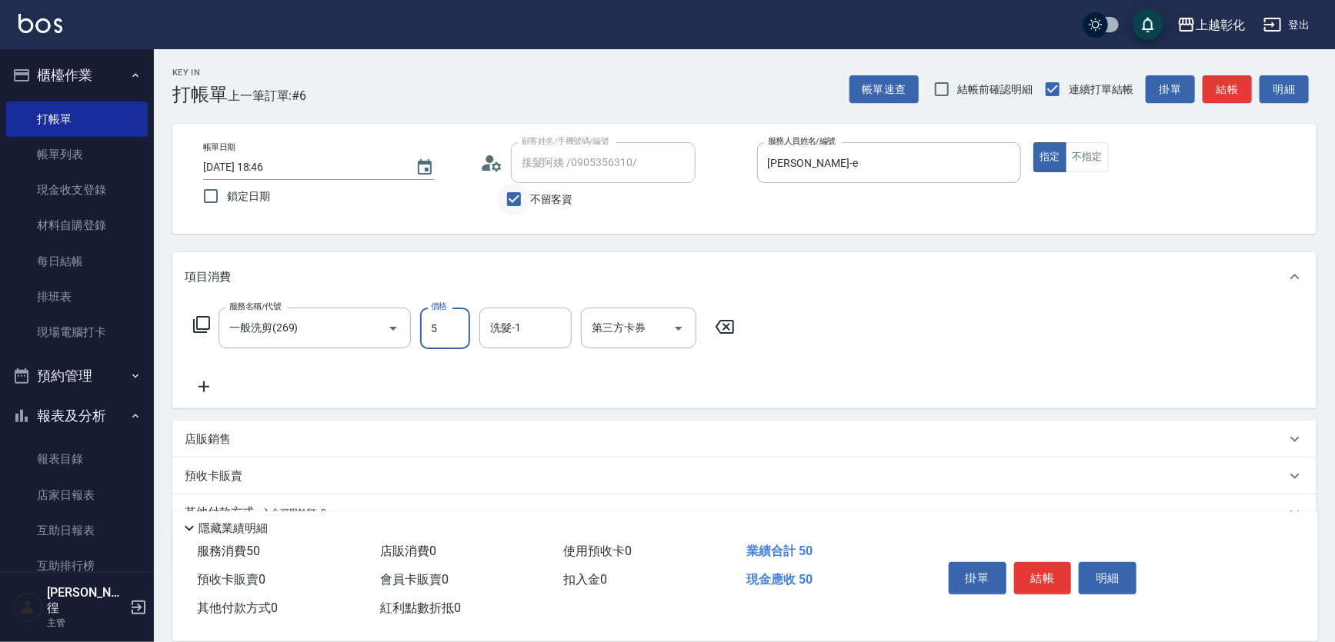
type input "5"
type input "3"
click at [455, 326] on input "5" at bounding box center [445, 329] width 50 height 42
type input "350"
type input "謝宥萱-41"
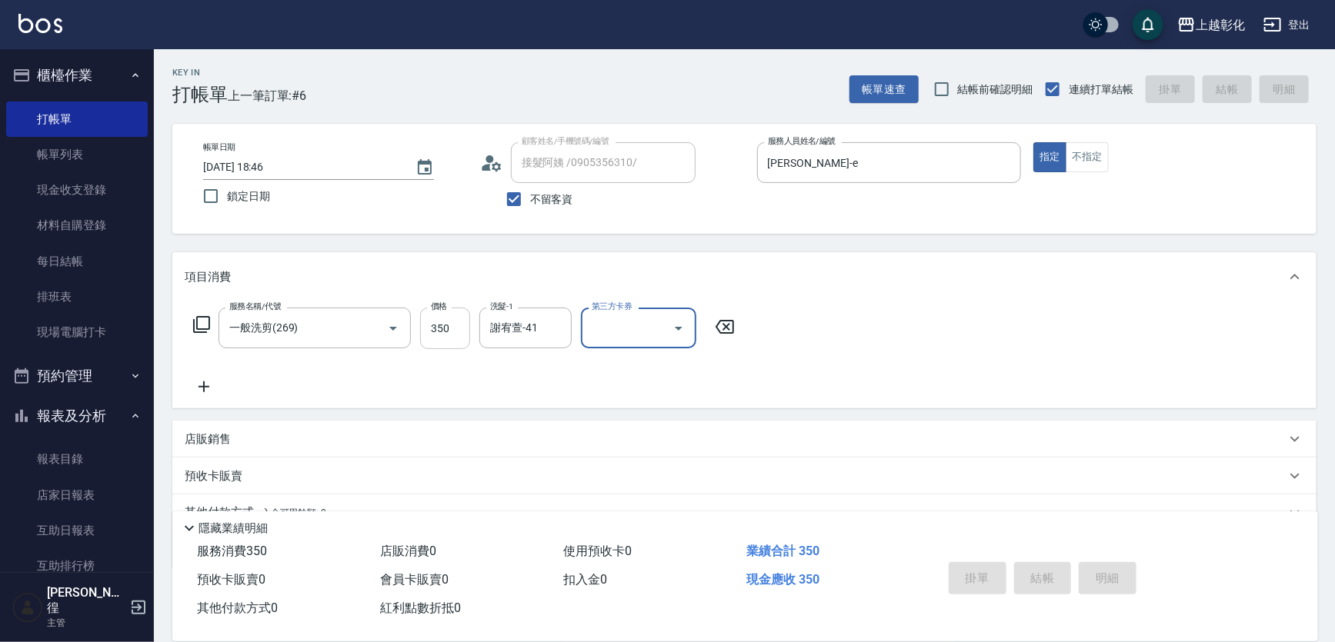
type input "2025/09/10 18:47"
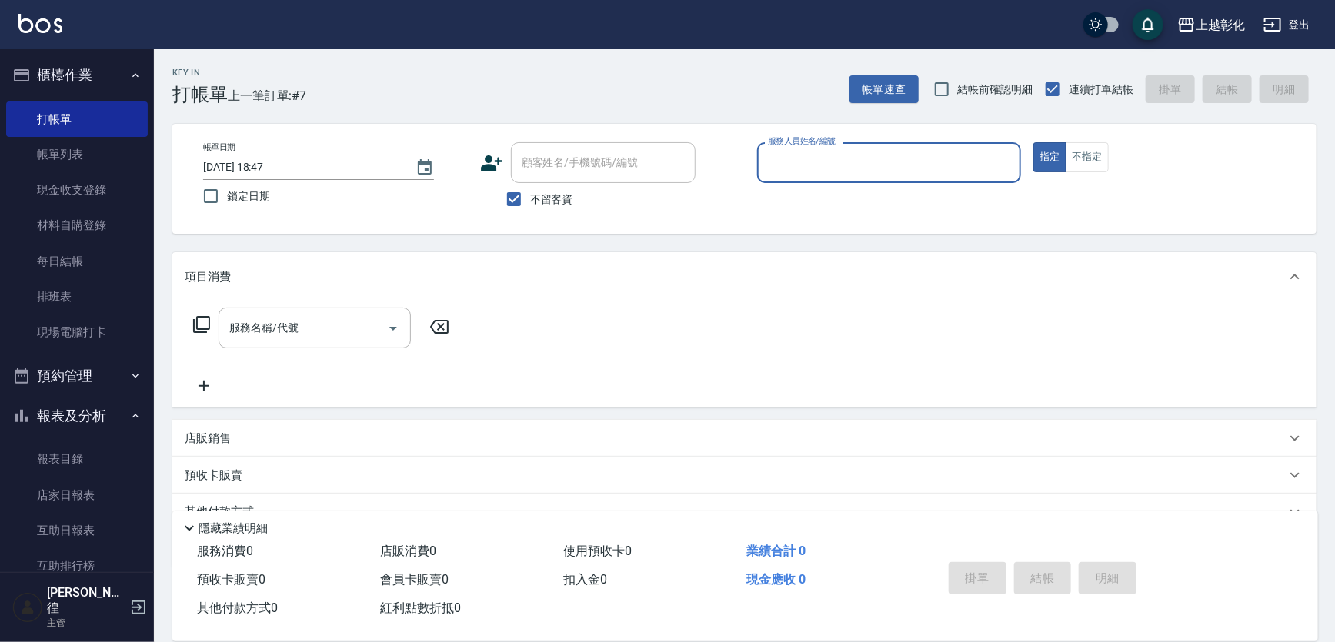
click at [546, 197] on span "不留客資" at bounding box center [551, 200] width 43 height 16
click at [530, 197] on input "不留客資" at bounding box center [514, 199] width 32 height 32
checkbox input "false"
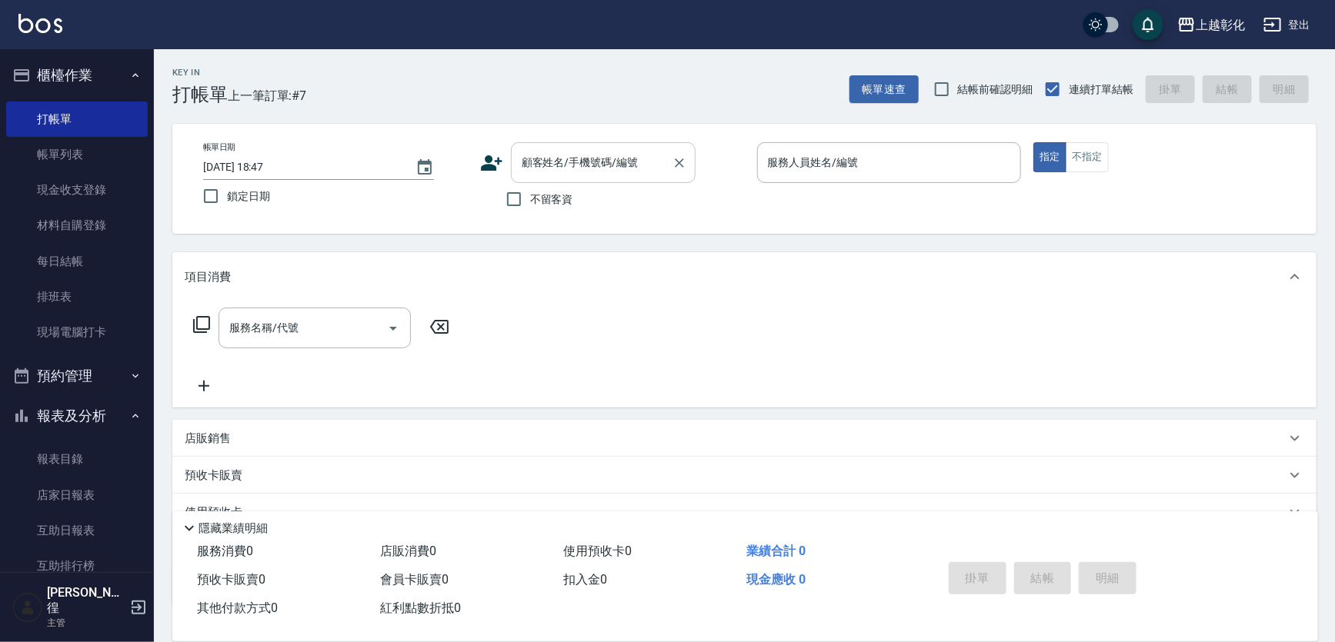
click at [560, 162] on input "顧客姓名/手機號碼/編號" at bounding box center [592, 162] width 148 height 27
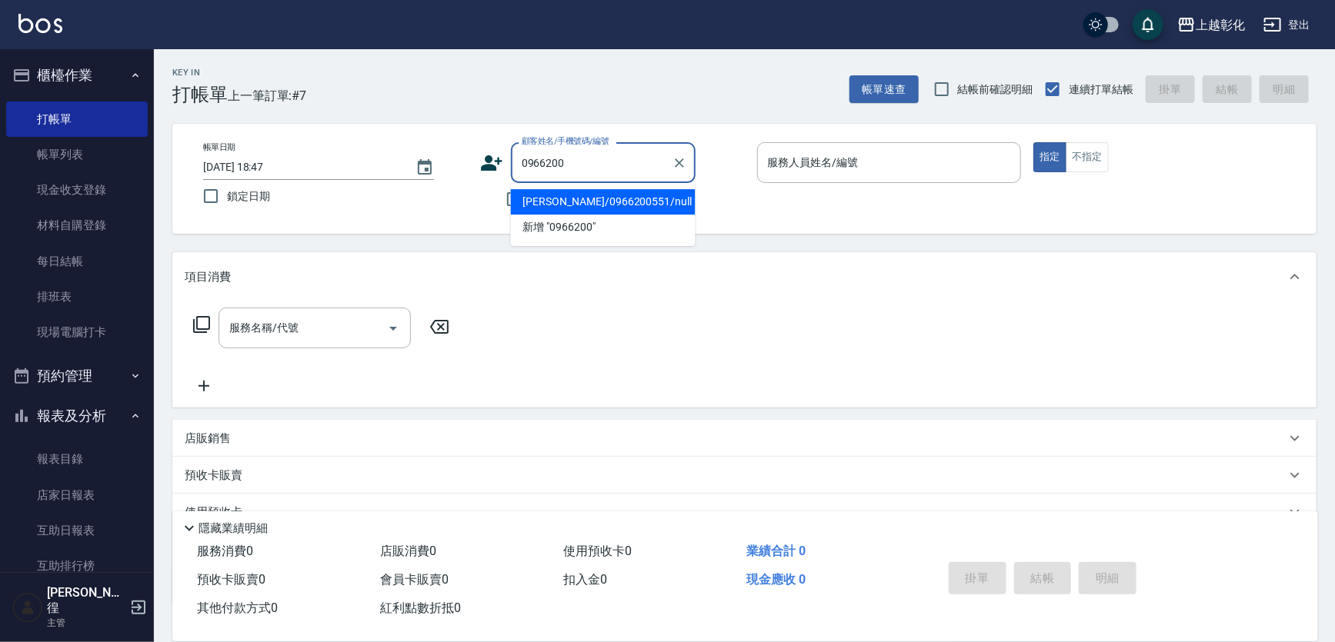
type input "[PERSON_NAME]/0966200551/null"
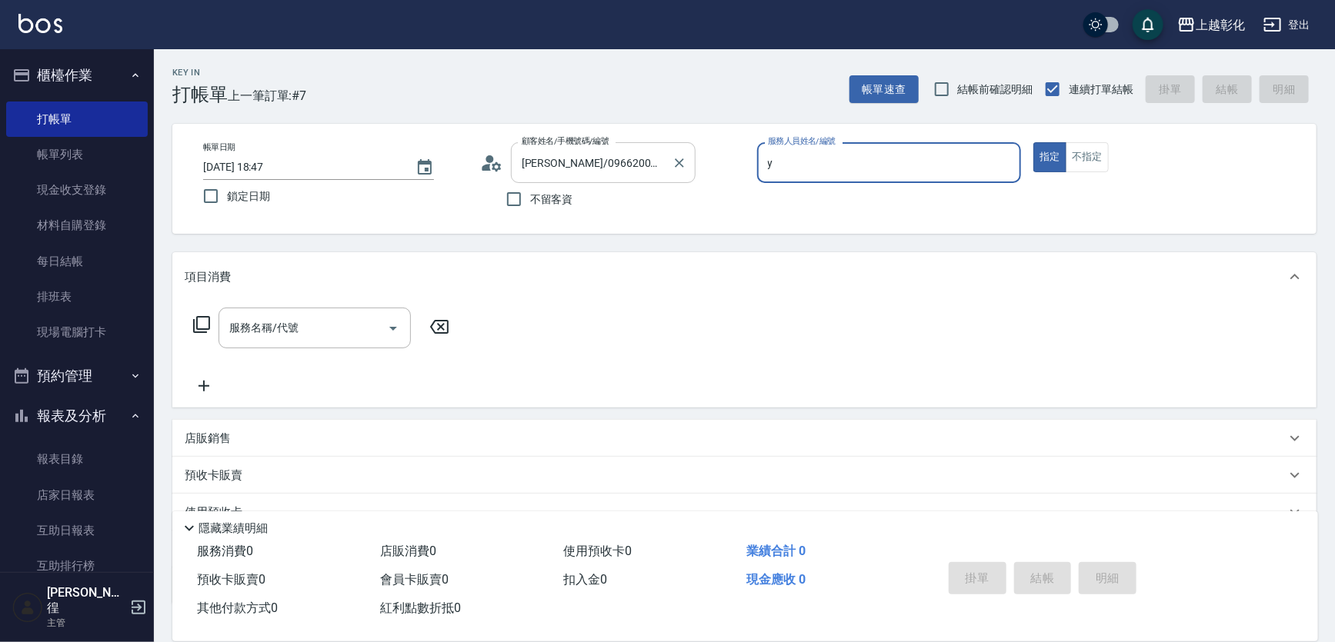
type input "[PERSON_NAME]-Y"
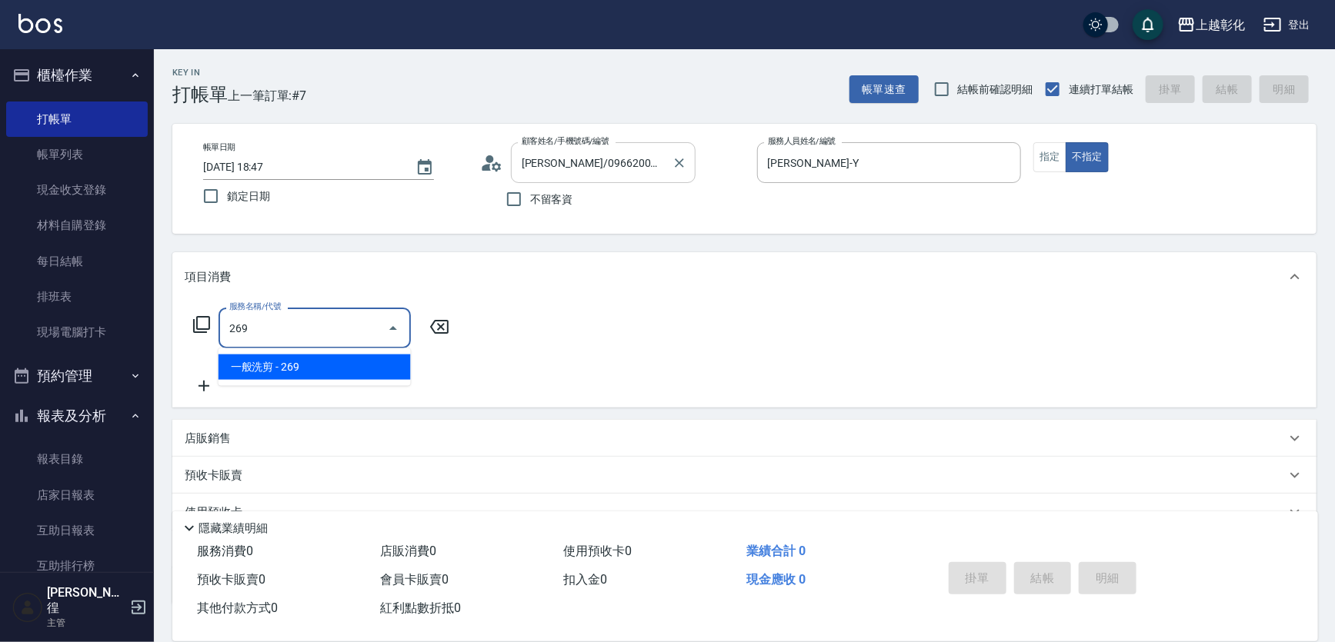
type input "一般洗剪(269)"
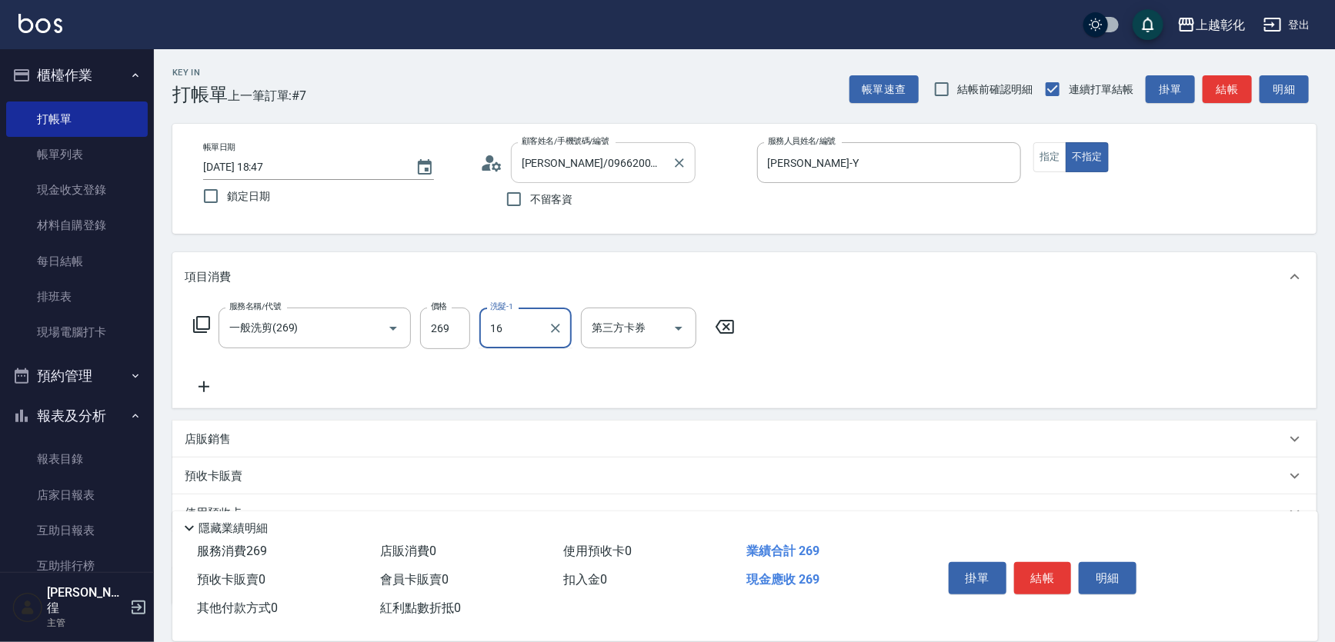
type input "[PERSON_NAME]-16"
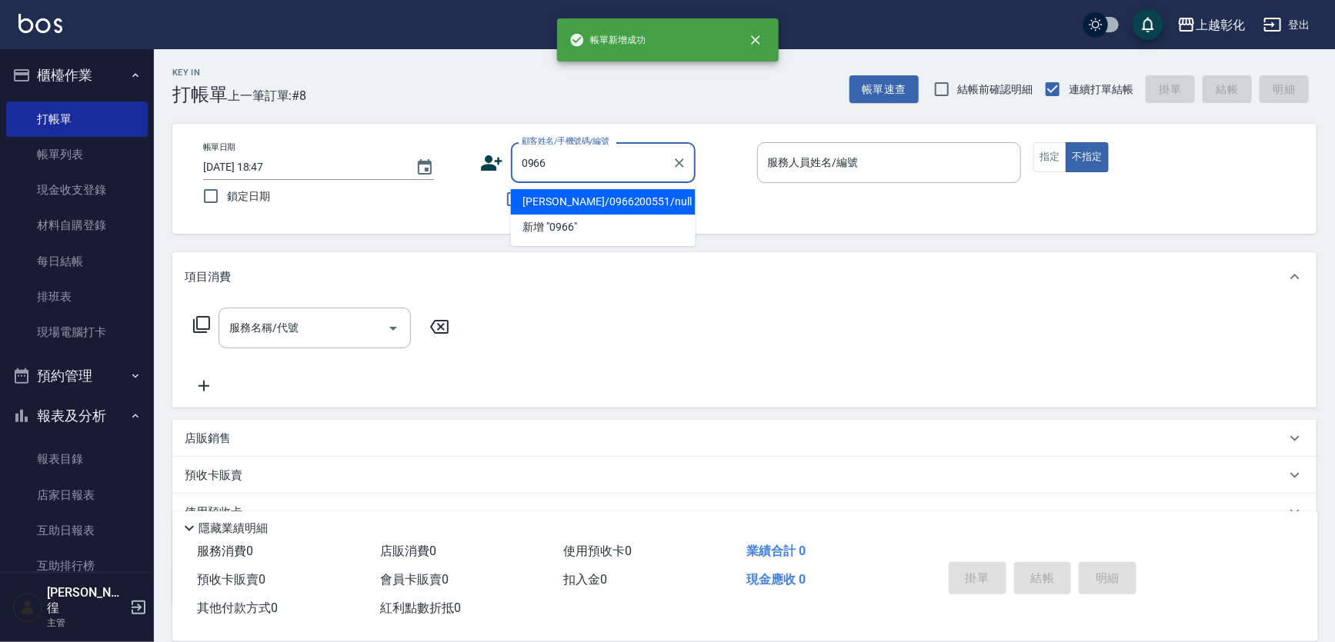
type input "[PERSON_NAME]/0966200551/null"
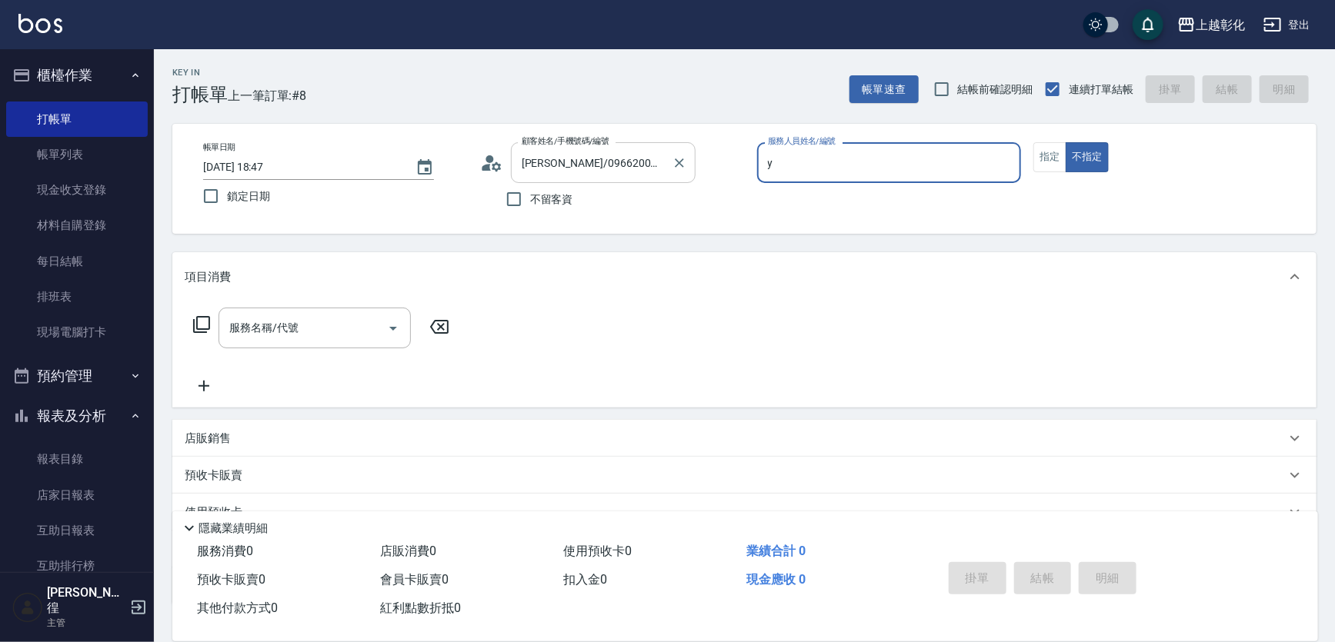
type input "[PERSON_NAME]-Y"
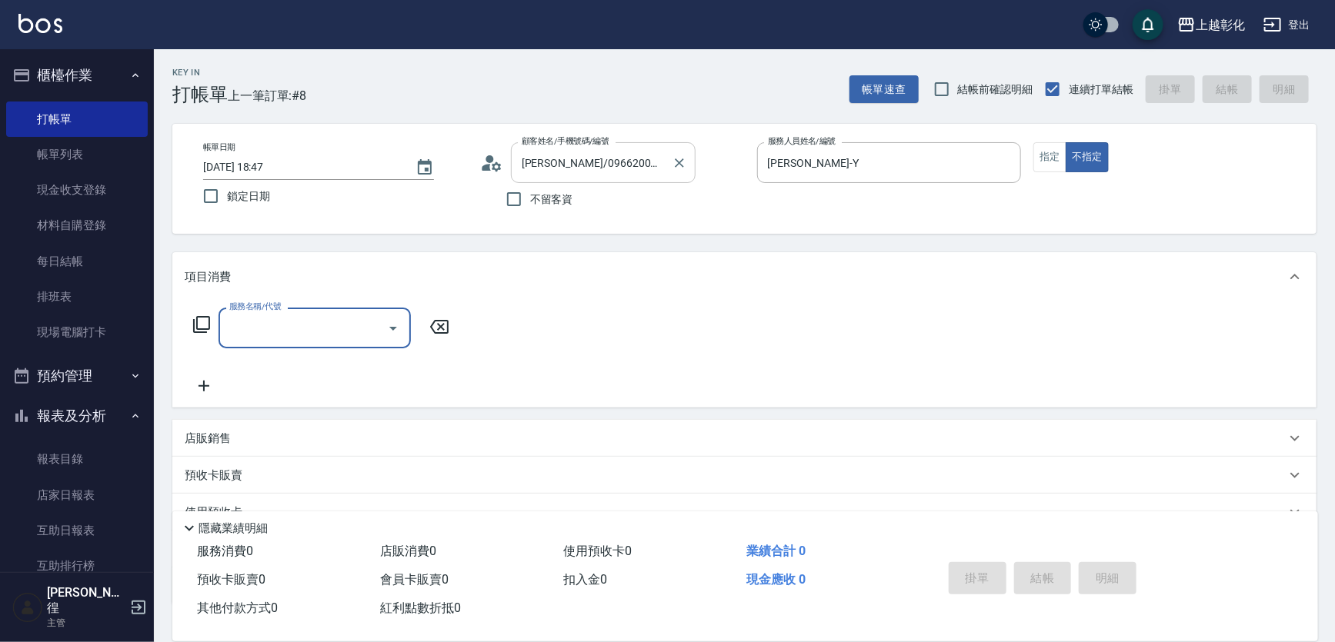
type input "."
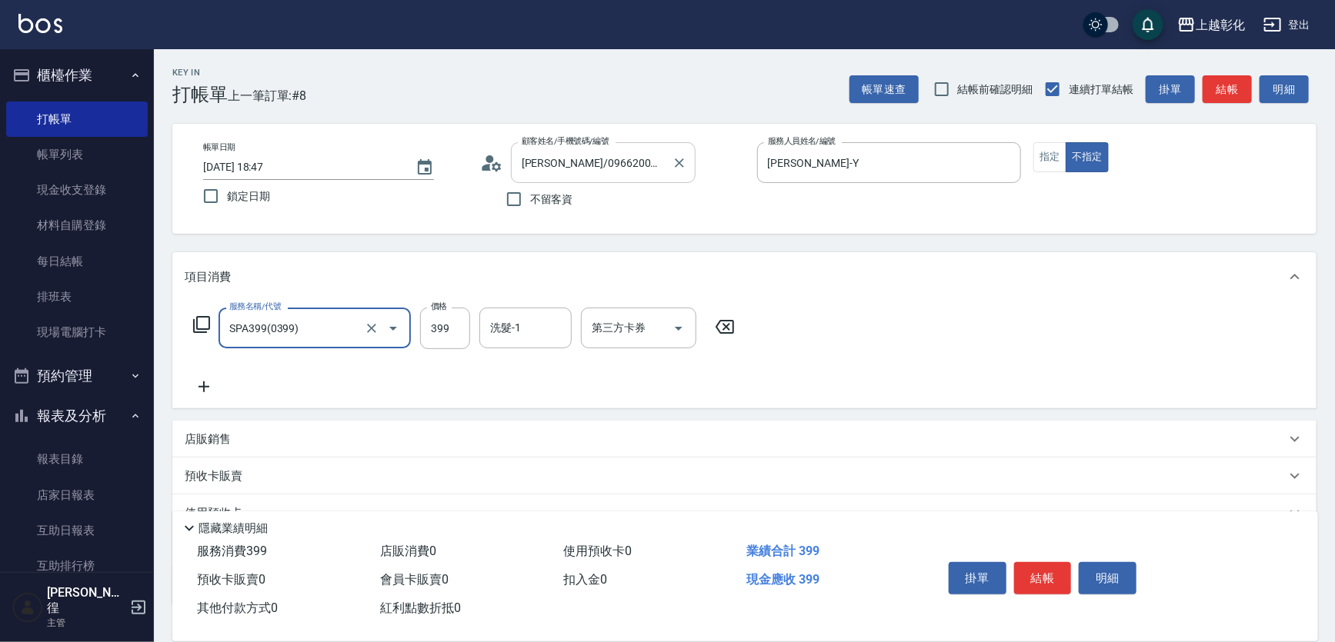
type input "SPA399(0399)"
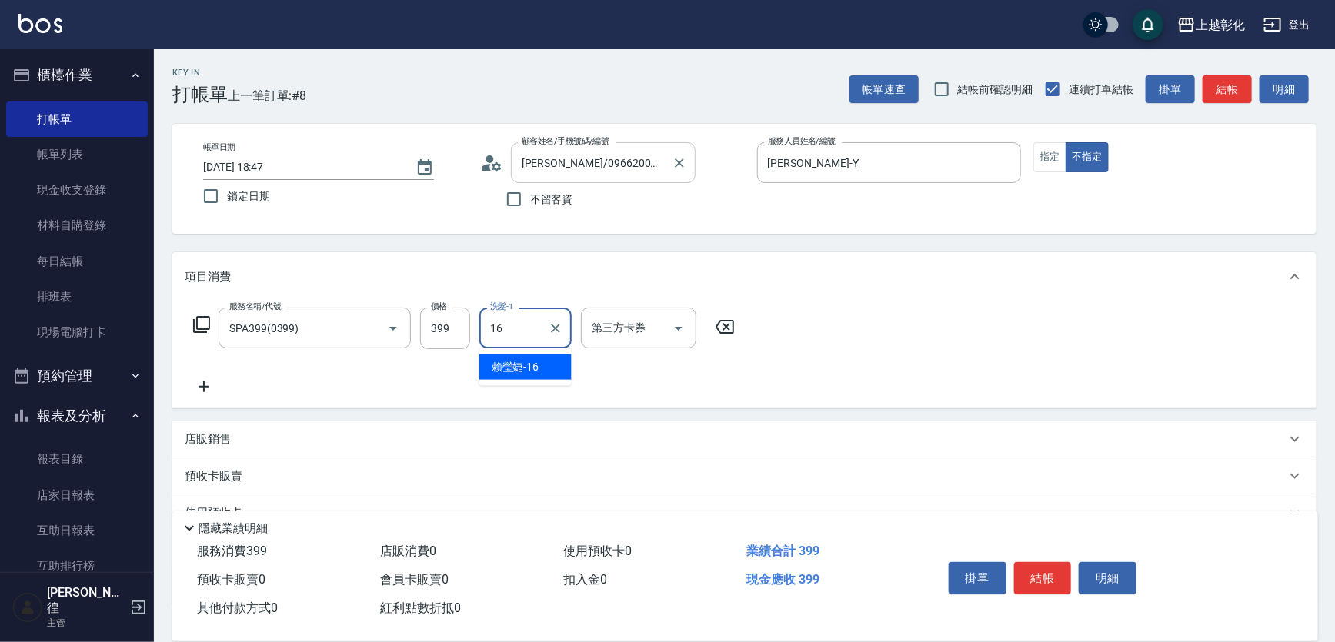
type input "[PERSON_NAME]-16"
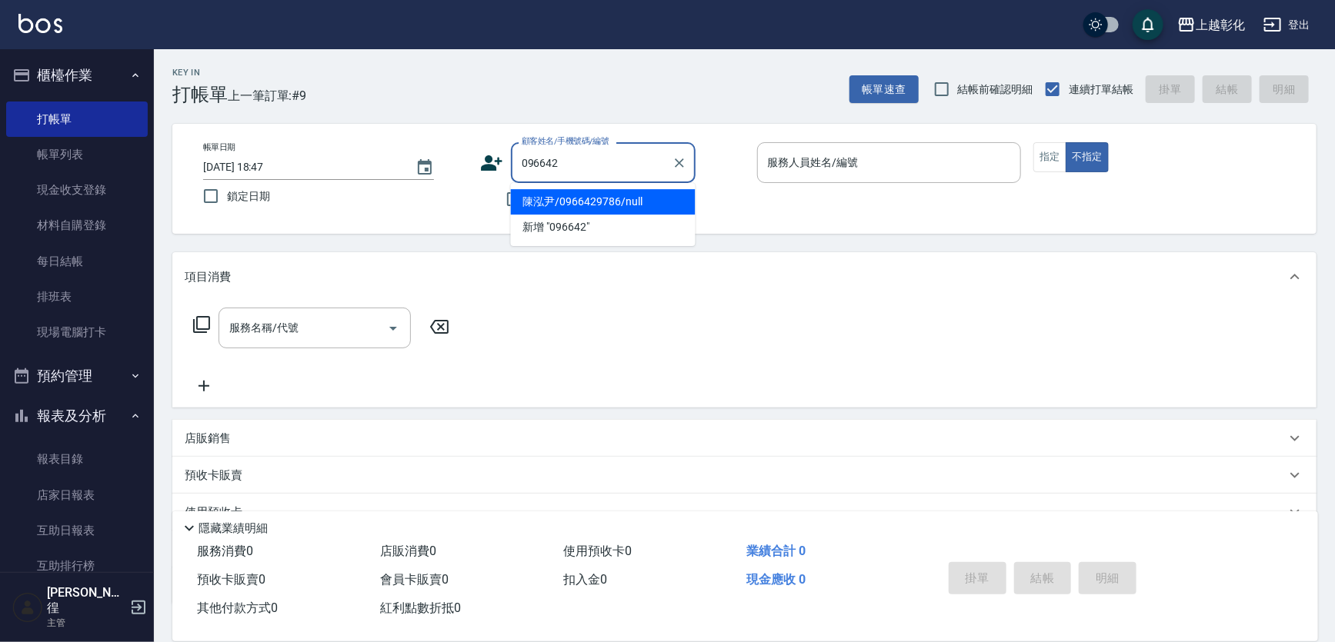
type input "陳泓尹/0966429786/null"
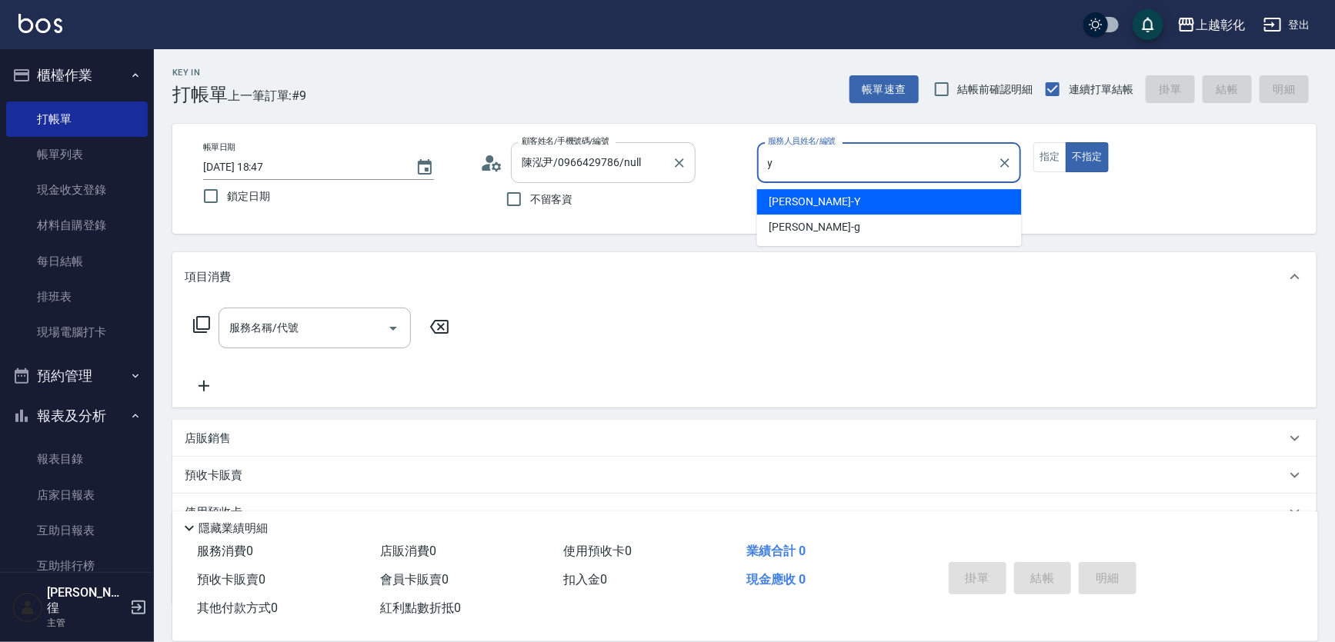
type input "[PERSON_NAME]-Y"
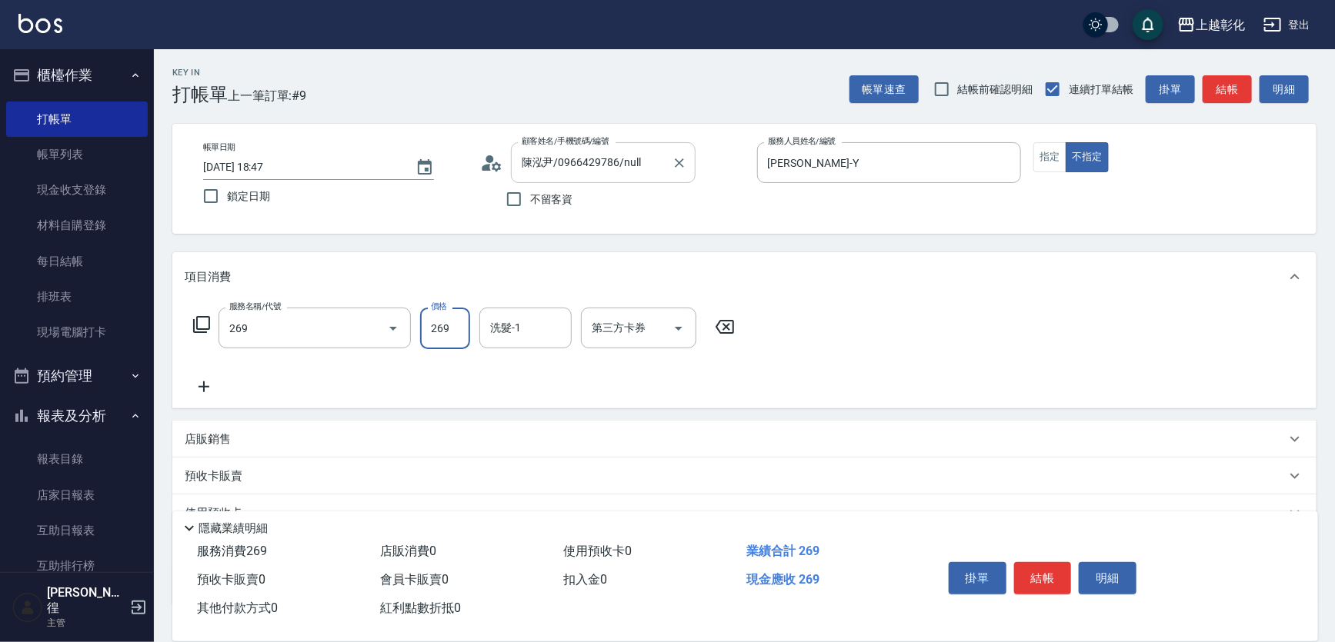
type input "一般洗剪(269)"
type input "謝宥萱-41"
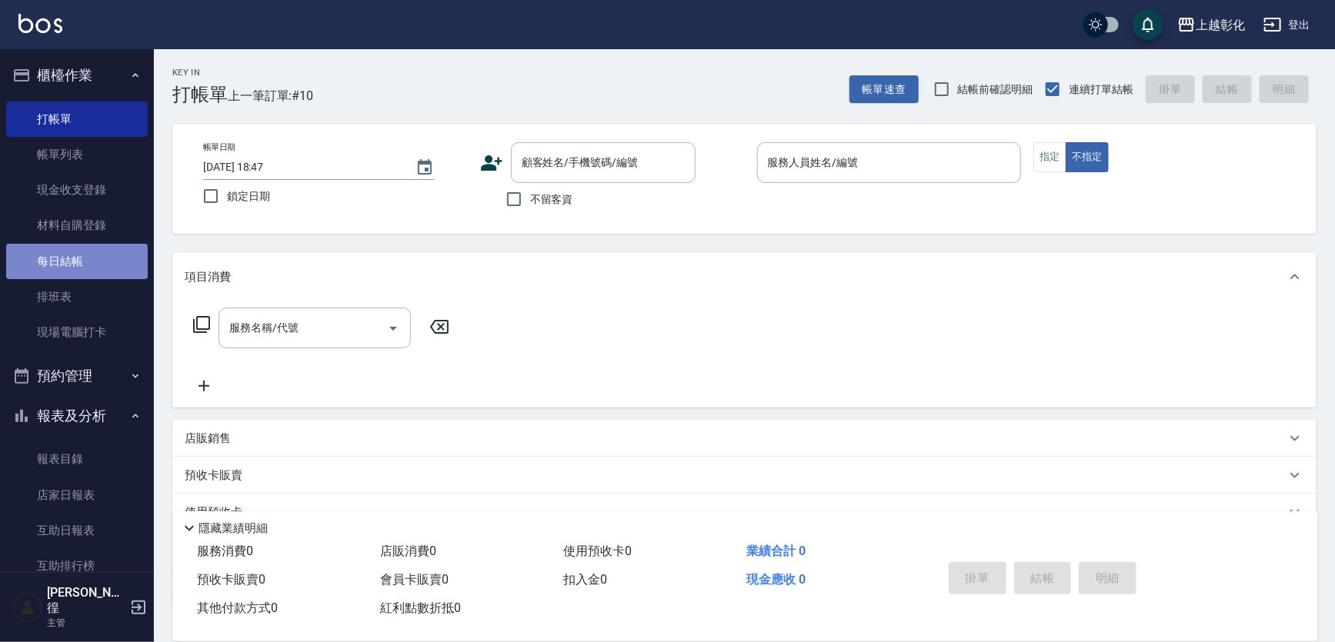
click at [92, 277] on link "每日結帳" at bounding box center [77, 261] width 142 height 35
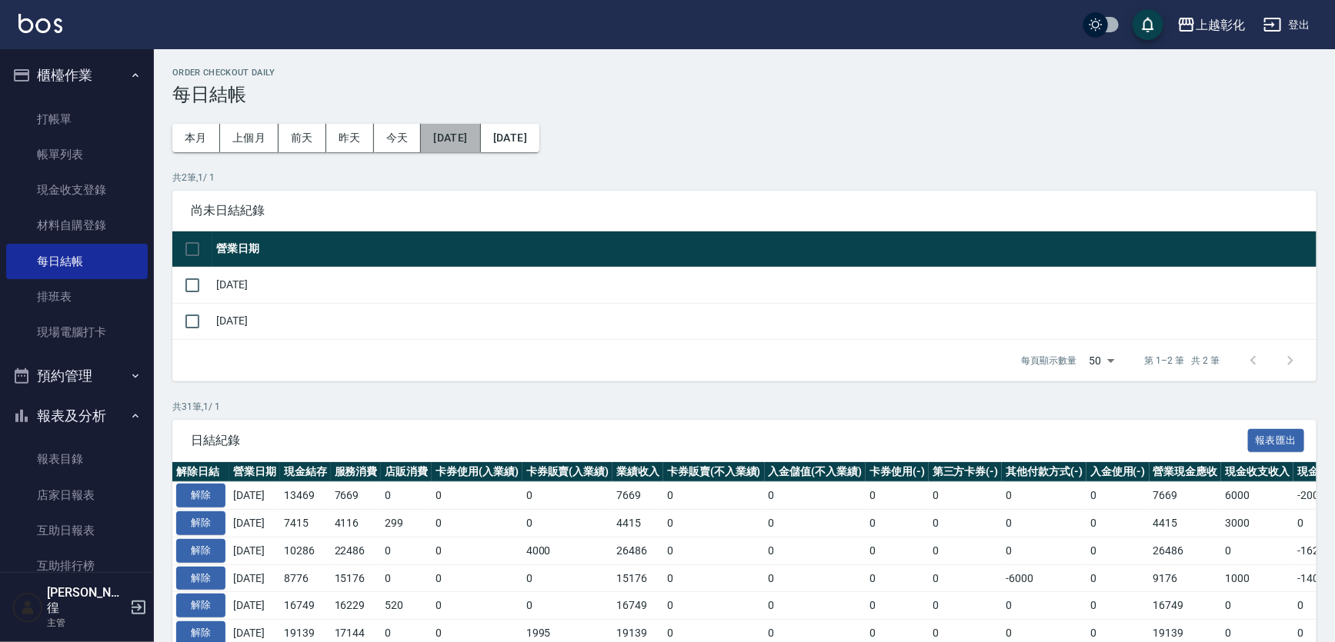
click at [448, 141] on button "[DATE]" at bounding box center [450, 138] width 59 height 28
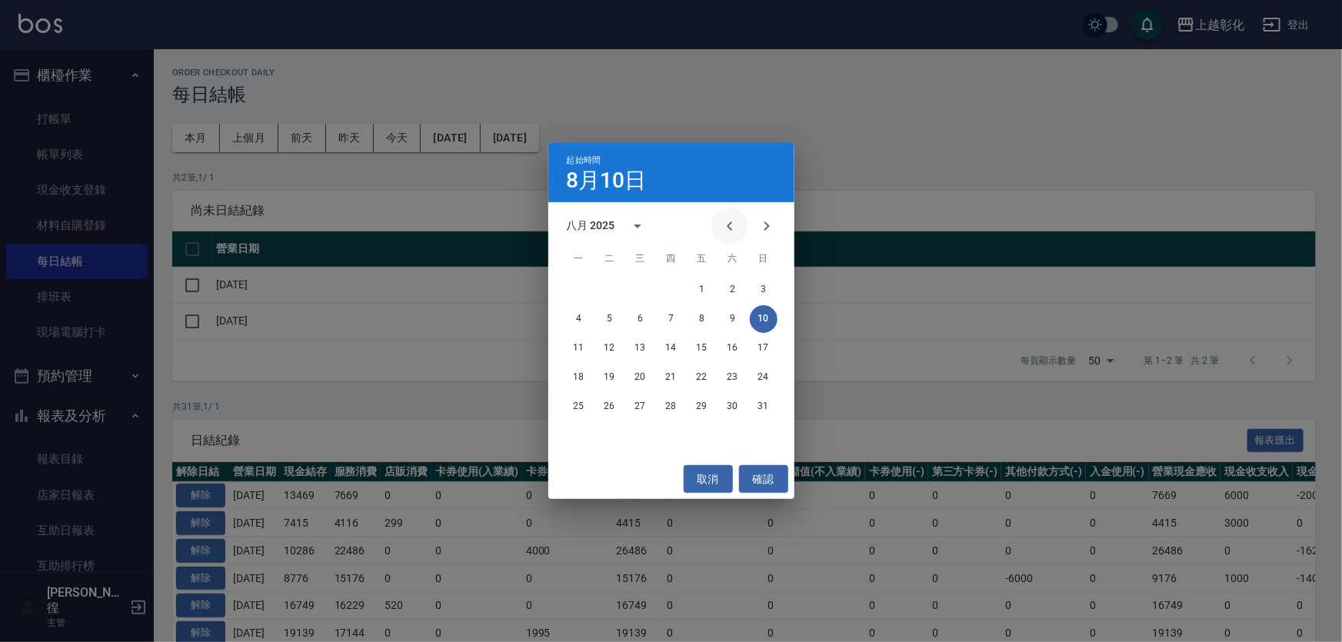
click at [736, 217] on icon "Previous month" at bounding box center [730, 226] width 18 height 18
click at [612, 288] on button "1" at bounding box center [610, 290] width 28 height 28
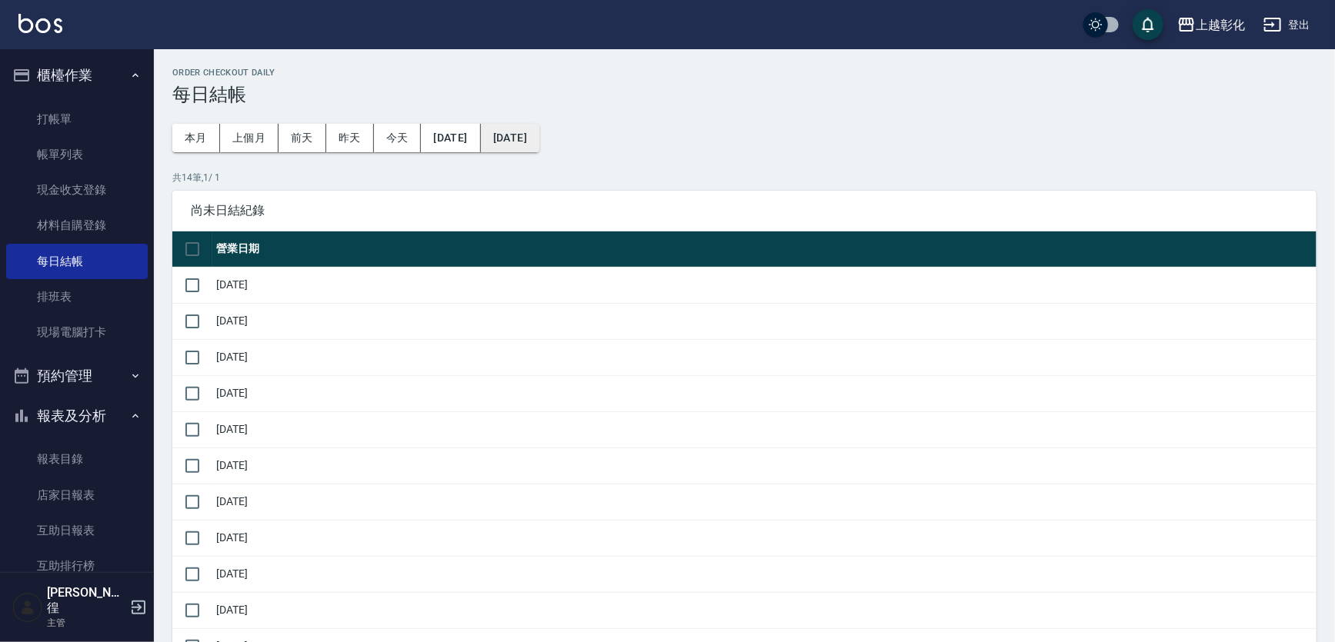
click at [539, 147] on button "[DATE]" at bounding box center [510, 138] width 58 height 28
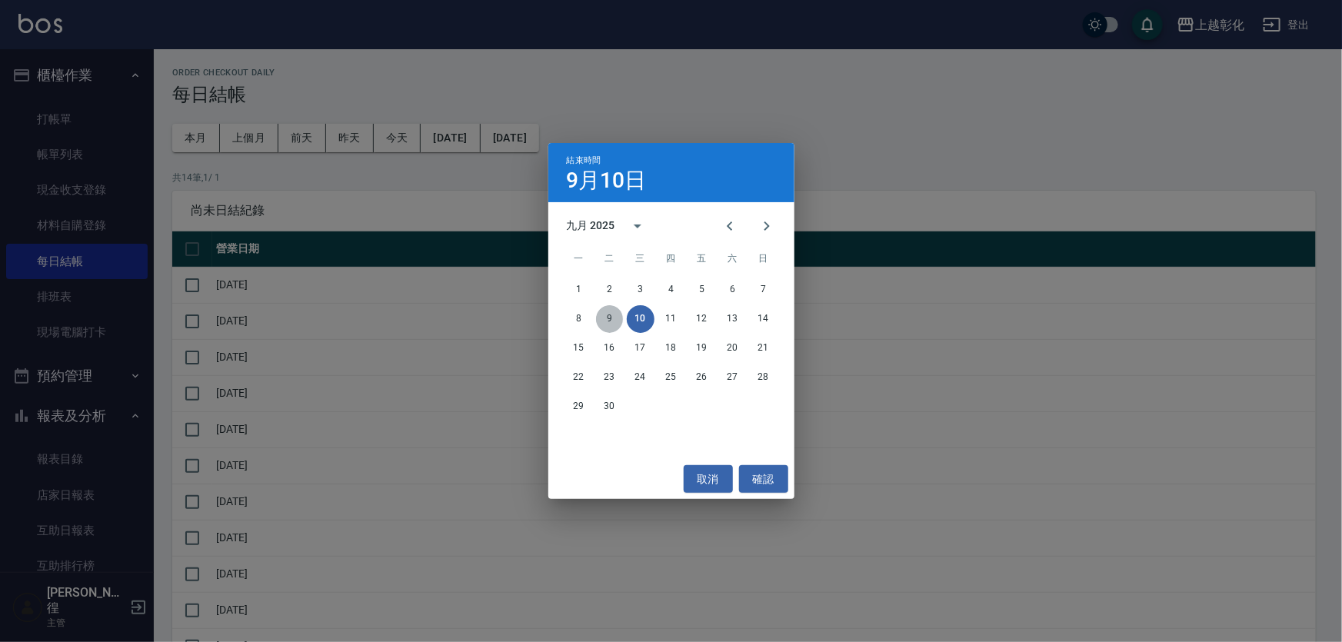
click at [612, 317] on button "9" at bounding box center [610, 319] width 28 height 28
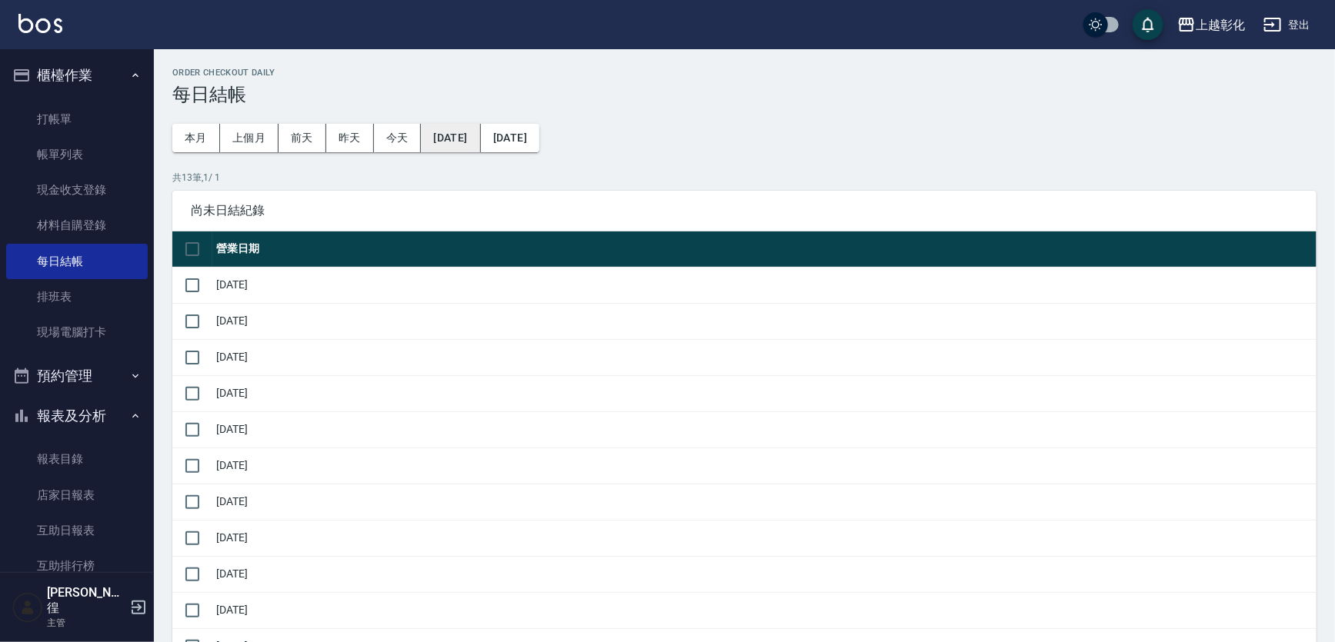
click at [461, 135] on button "2025/07/01" at bounding box center [450, 138] width 59 height 28
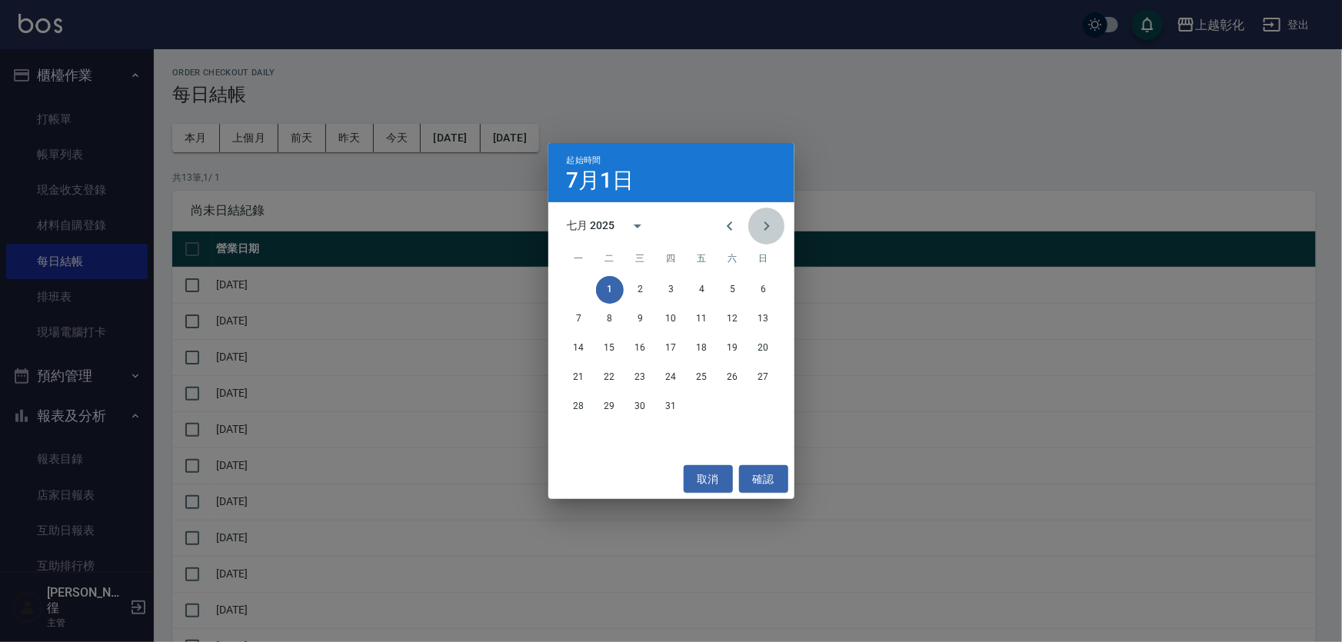
click at [769, 226] on icon "Next month" at bounding box center [766, 226] width 5 height 9
click at [766, 226] on icon "Next month" at bounding box center [767, 226] width 18 height 18
click at [580, 288] on button "1" at bounding box center [579, 290] width 28 height 28
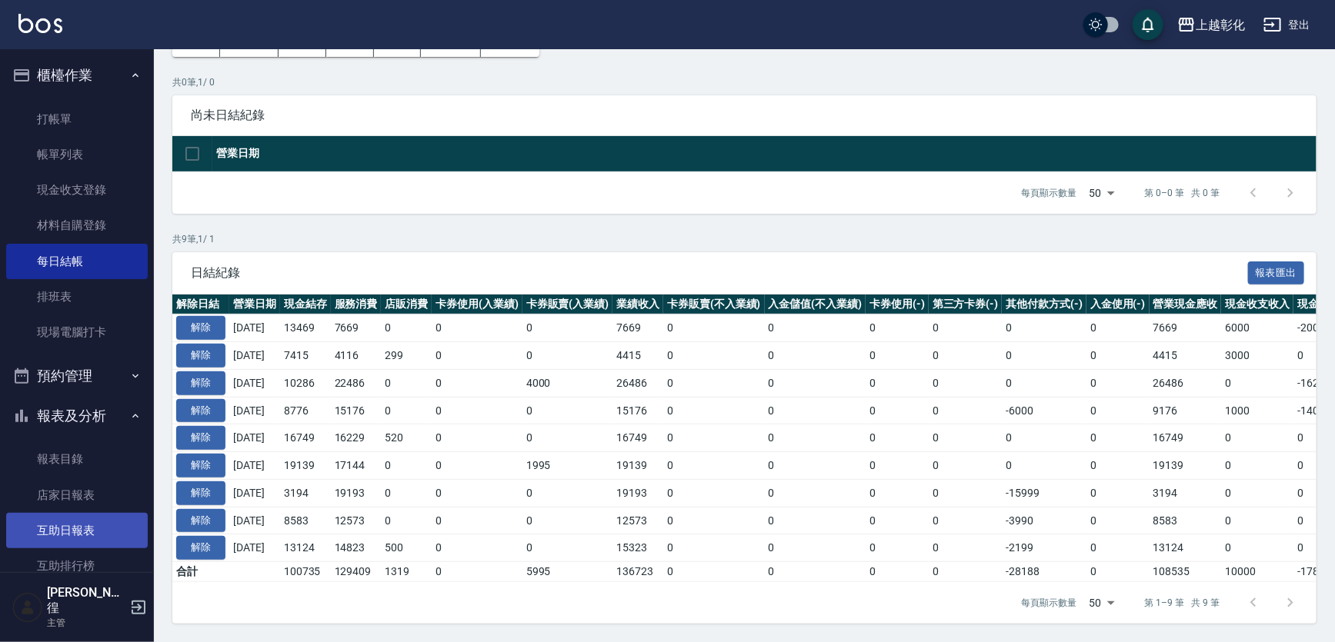
scroll to position [349, 0]
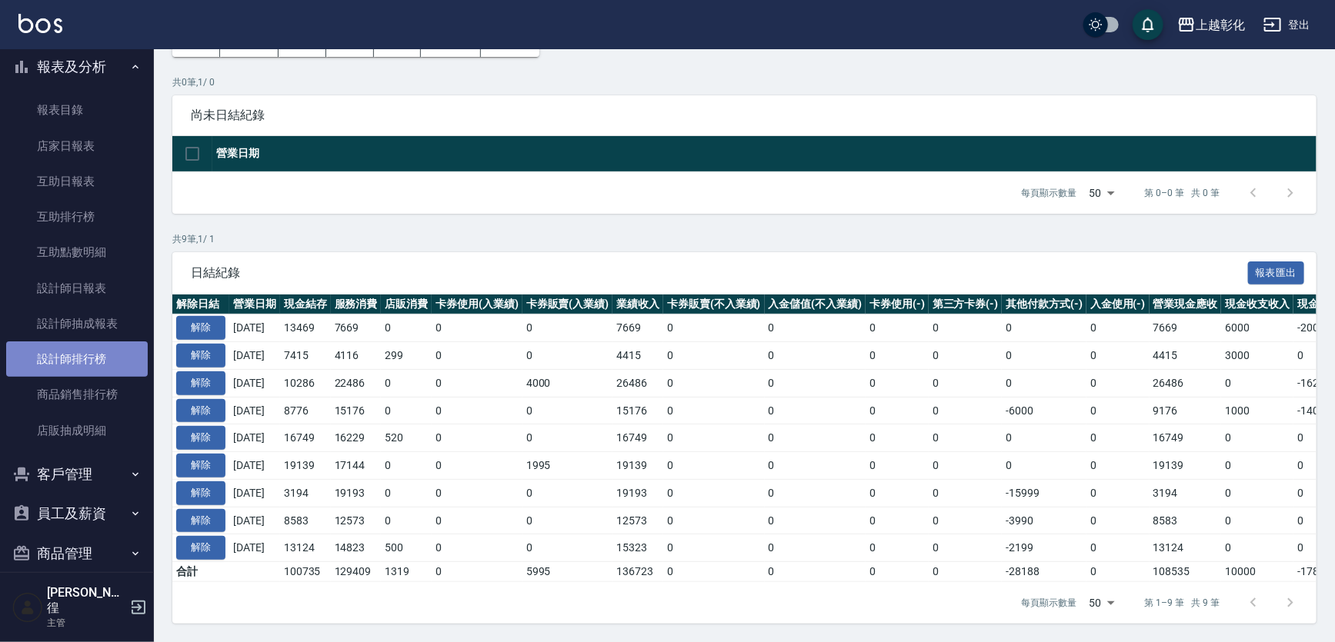
click at [77, 354] on link "設計師排行榜" at bounding box center [77, 359] width 142 height 35
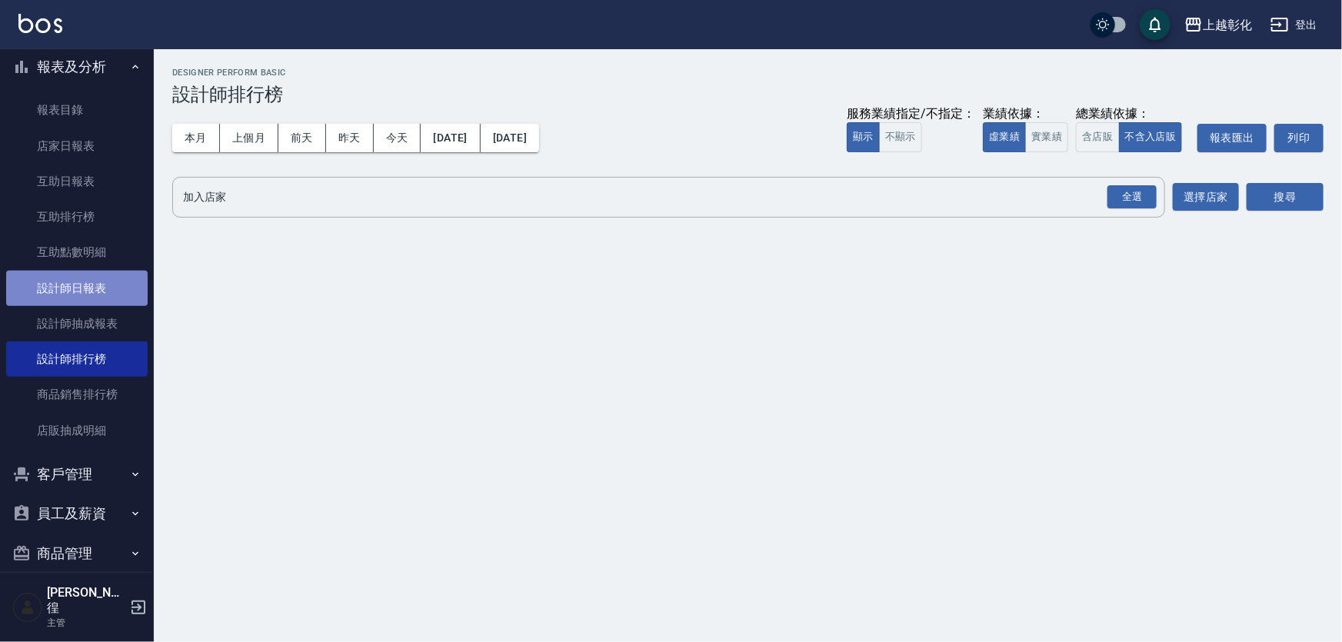
click at [94, 298] on link "設計師日報表" at bounding box center [77, 288] width 142 height 35
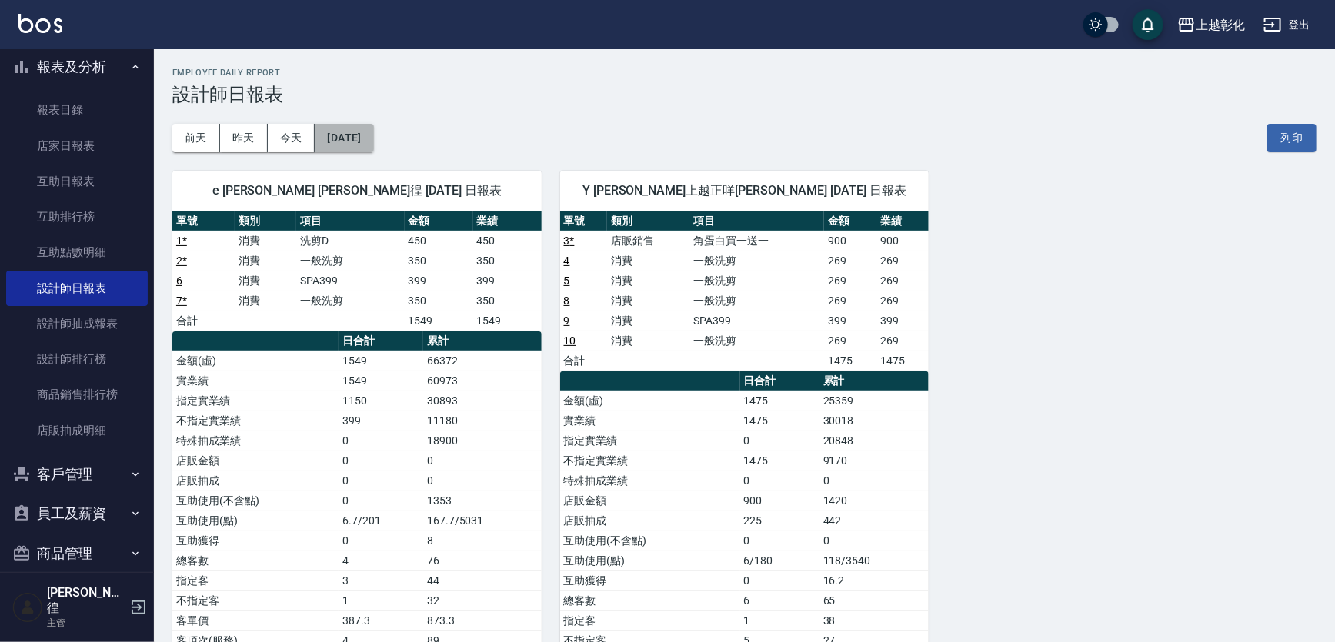
click at [369, 138] on button "[DATE]" at bounding box center [344, 138] width 58 height 28
click at [365, 142] on button "[DATE]" at bounding box center [344, 138] width 58 height 28
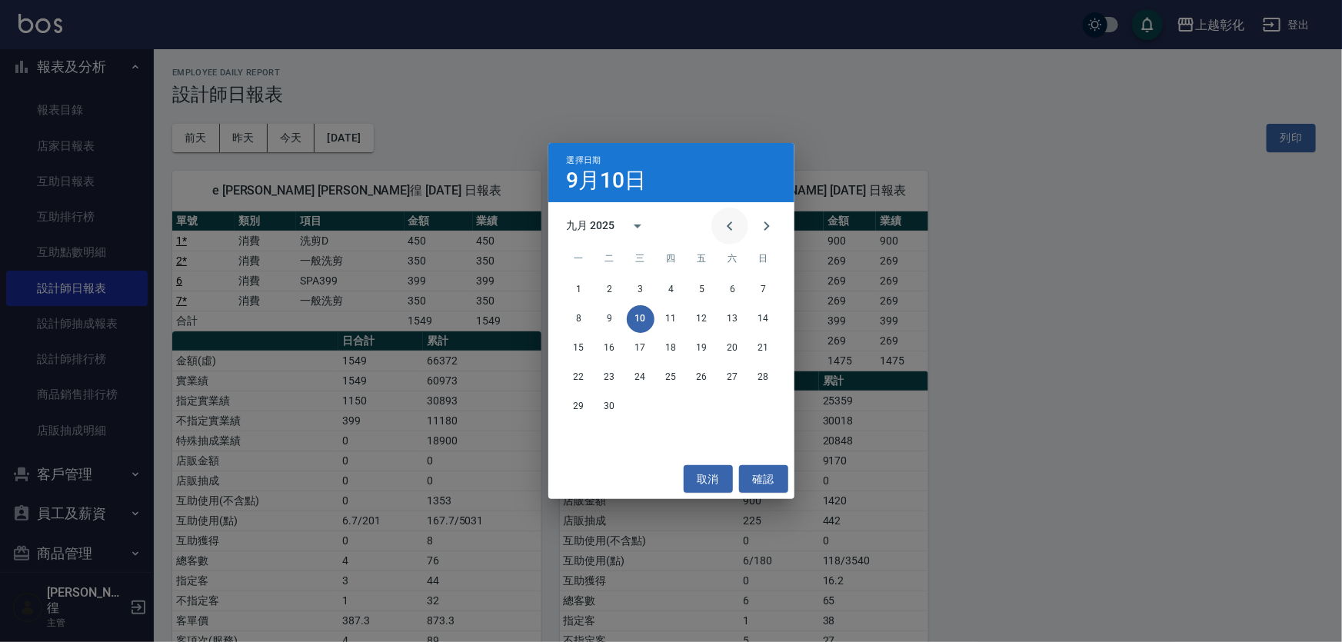
click at [732, 221] on icon "Previous month" at bounding box center [730, 226] width 18 height 18
click at [730, 409] on button "30" at bounding box center [733, 407] width 28 height 28
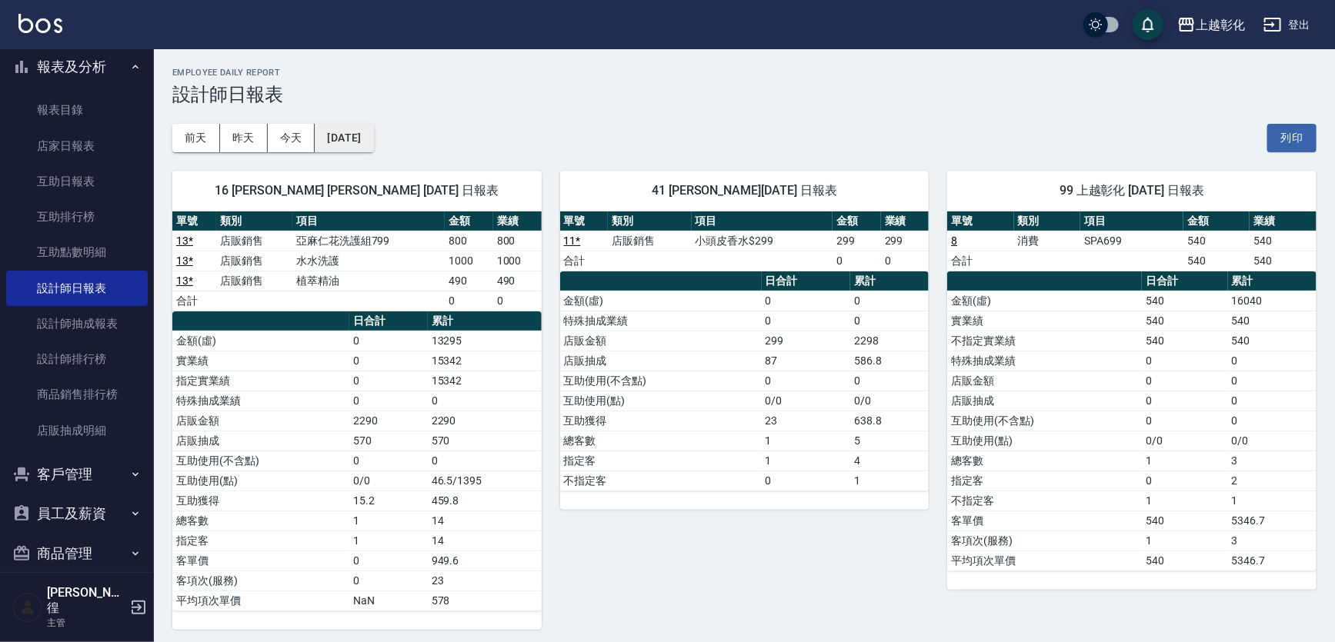
click at [344, 135] on button "[DATE]" at bounding box center [344, 138] width 58 height 28
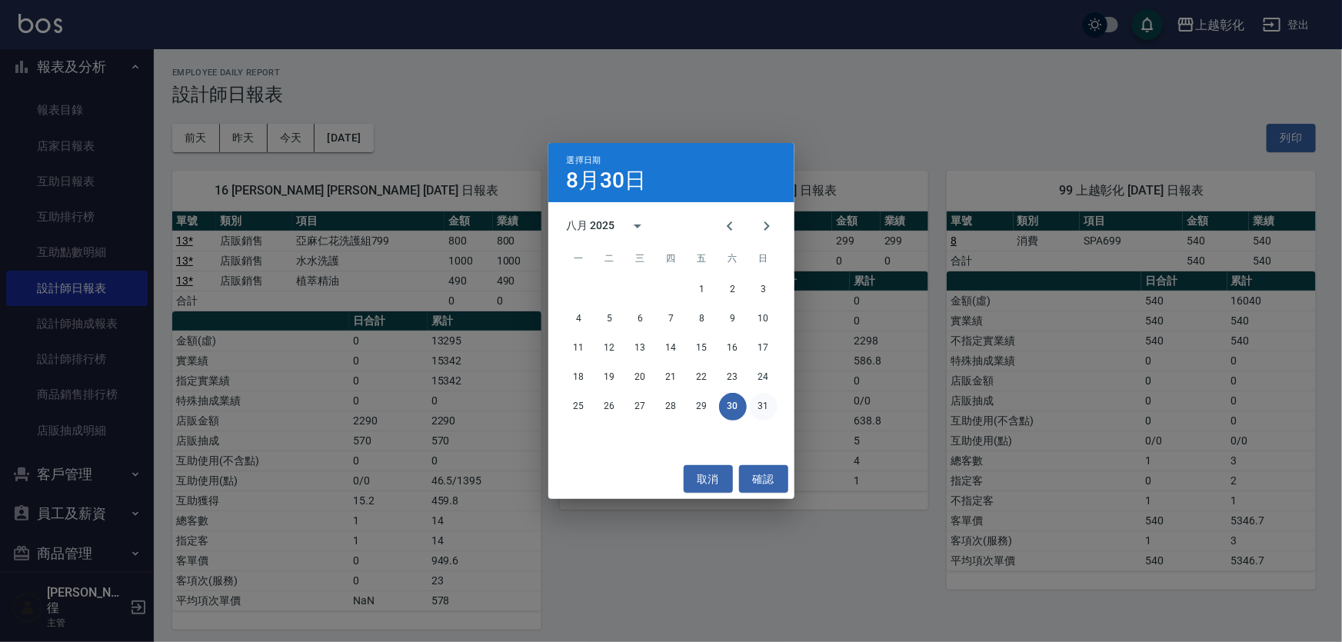
click at [765, 404] on button "31" at bounding box center [764, 407] width 28 height 28
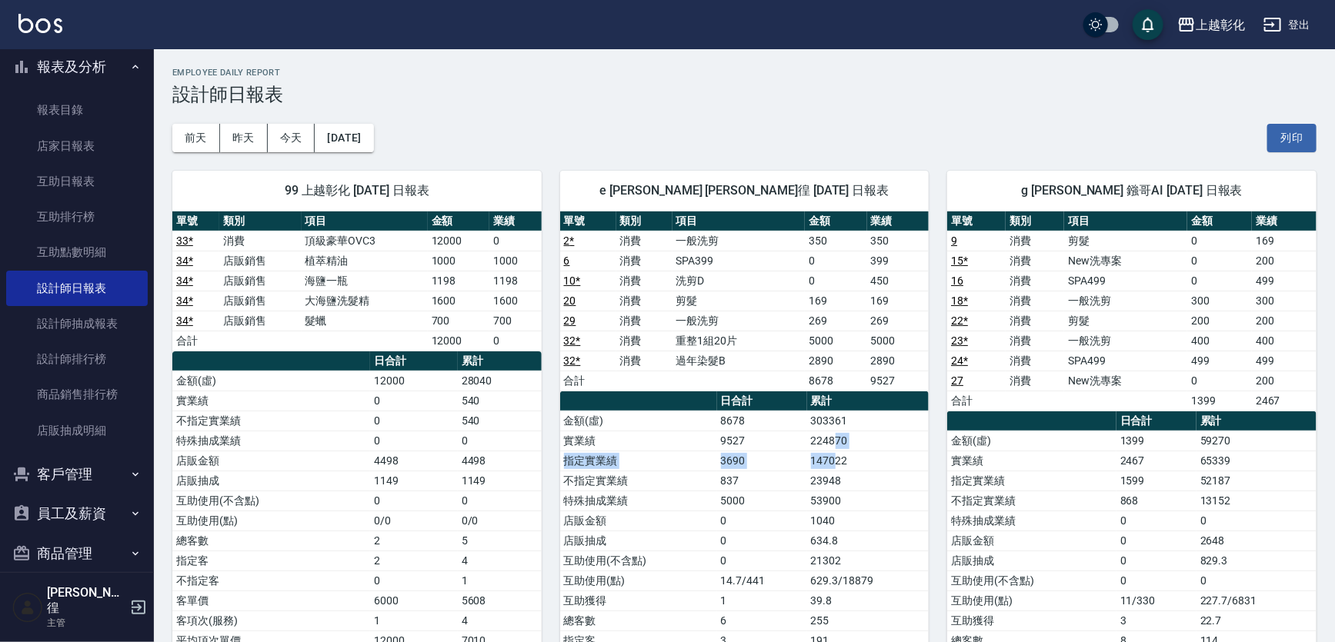
drag, startPoint x: 838, startPoint y: 436, endPoint x: 833, endPoint y: 450, distance: 14.6
click at [833, 450] on tbody "金額(虛) 8678 303361 實業績 9527 224870 指定實業績 3690 147022 不指定實業績 837 23948 特殊抽成業績 500…" at bounding box center [744, 571] width 369 height 320
click at [833, 451] on td "147022" at bounding box center [868, 461] width 122 height 20
drag, startPoint x: 836, startPoint y: 455, endPoint x: 838, endPoint y: 469, distance: 13.9
click at [838, 469] on td "147022" at bounding box center [868, 461] width 122 height 20
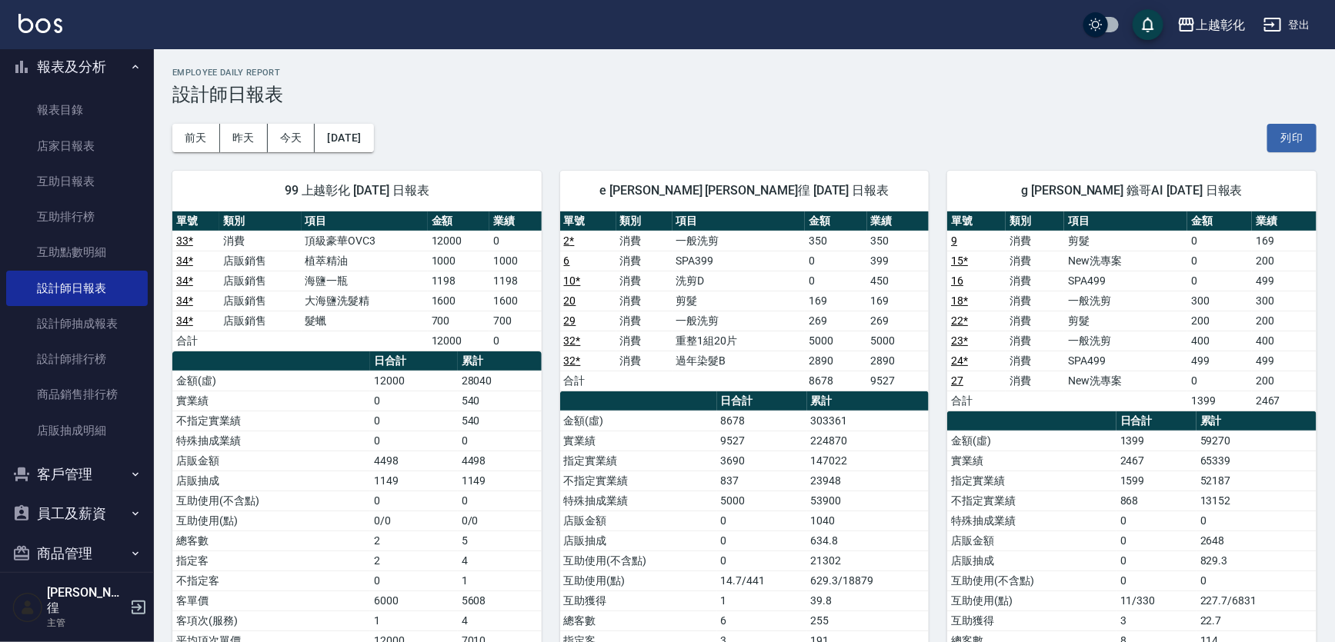
click at [830, 487] on td "23948" at bounding box center [868, 481] width 122 height 20
click at [832, 473] on td "23948" at bounding box center [868, 481] width 122 height 20
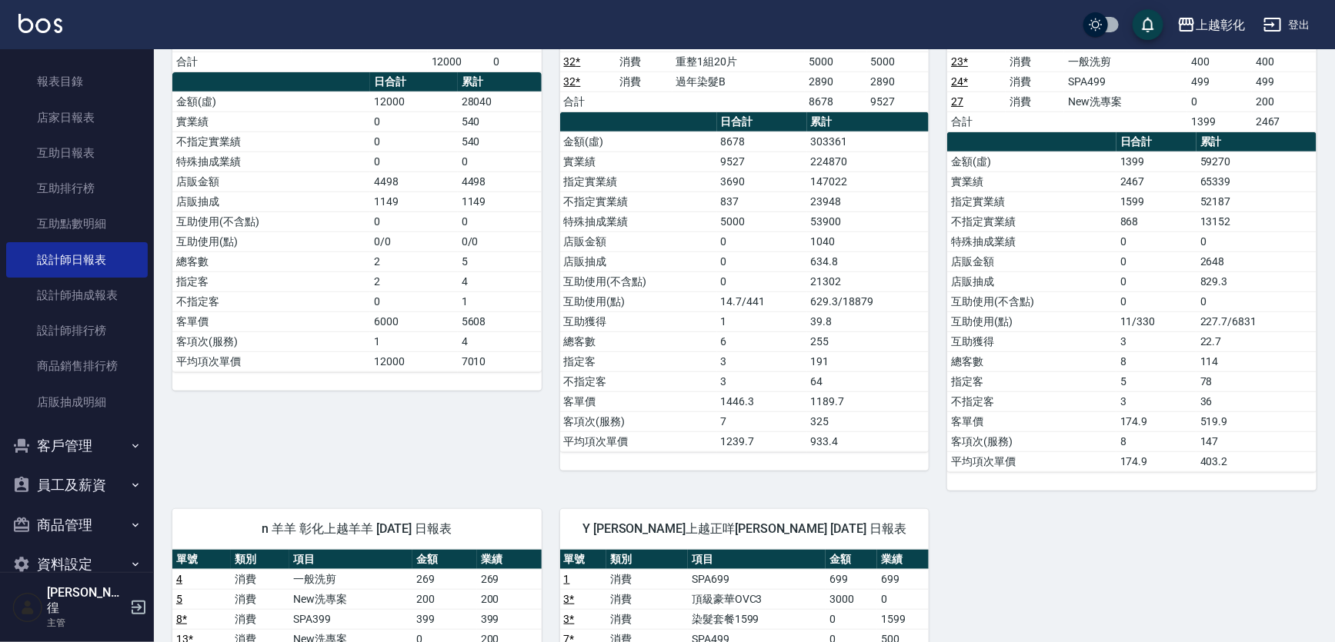
scroll to position [393, 0]
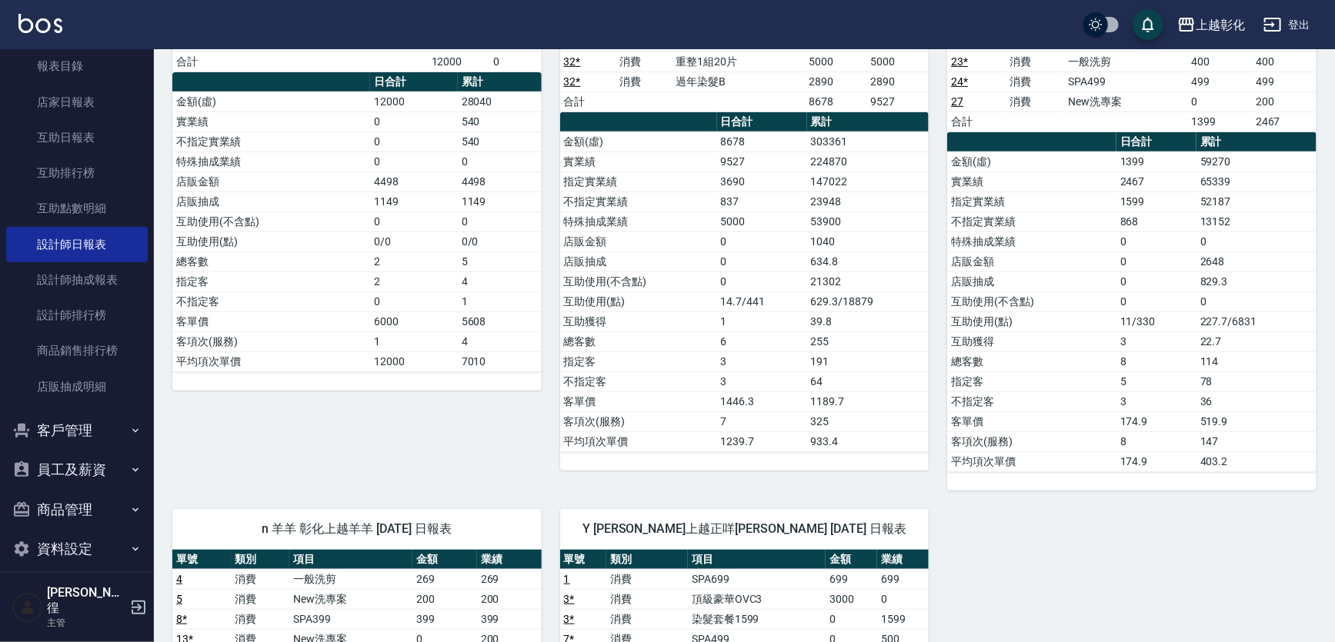
click at [88, 477] on button "員工及薪資" at bounding box center [77, 470] width 142 height 40
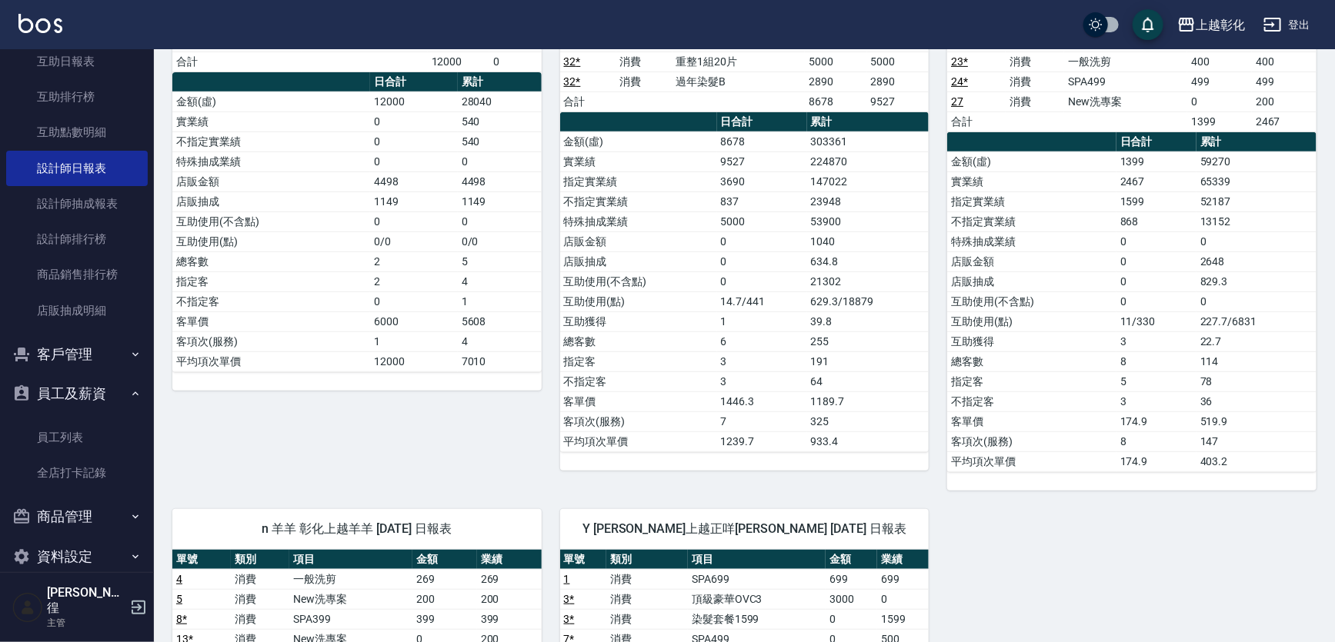
scroll to position [472, 0]
click at [105, 396] on button "員工及薪資" at bounding box center [77, 391] width 142 height 40
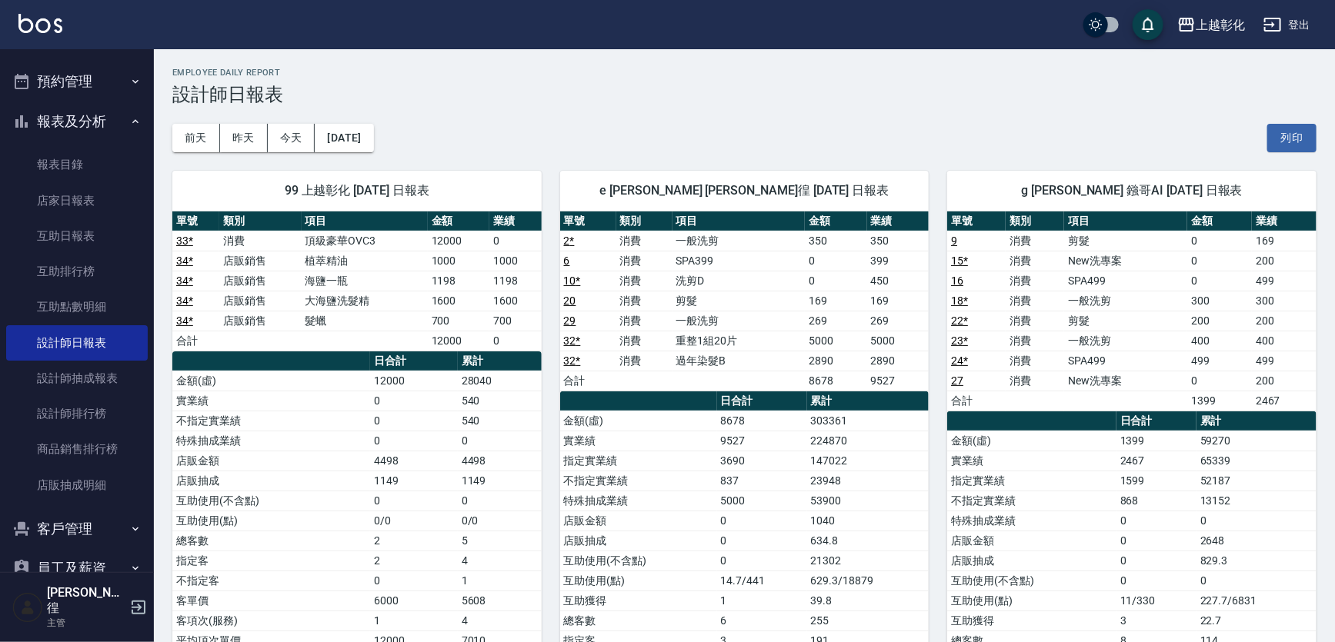
scroll to position [393, 0]
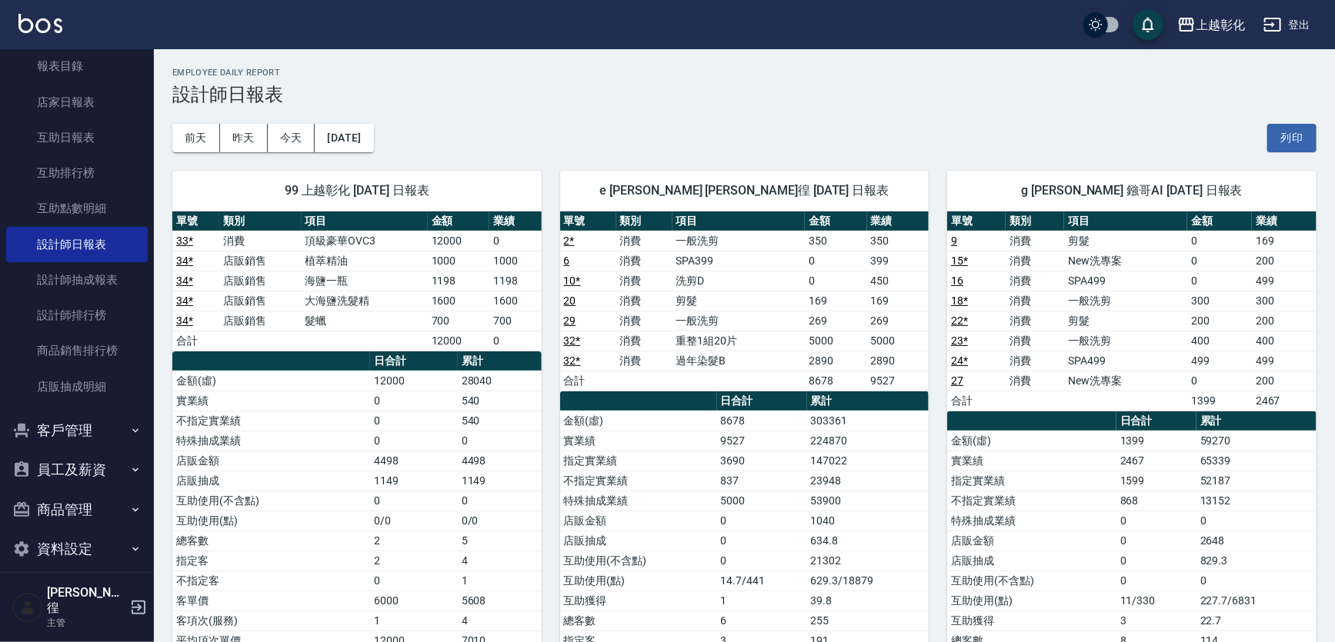
click at [92, 415] on button "客戶管理" at bounding box center [77, 431] width 142 height 40
click at [87, 450] on ul "客戶列表 卡券管理 入金管理" at bounding box center [77, 509] width 142 height 119
click at [84, 465] on link "客戶列表" at bounding box center [77, 473] width 142 height 35
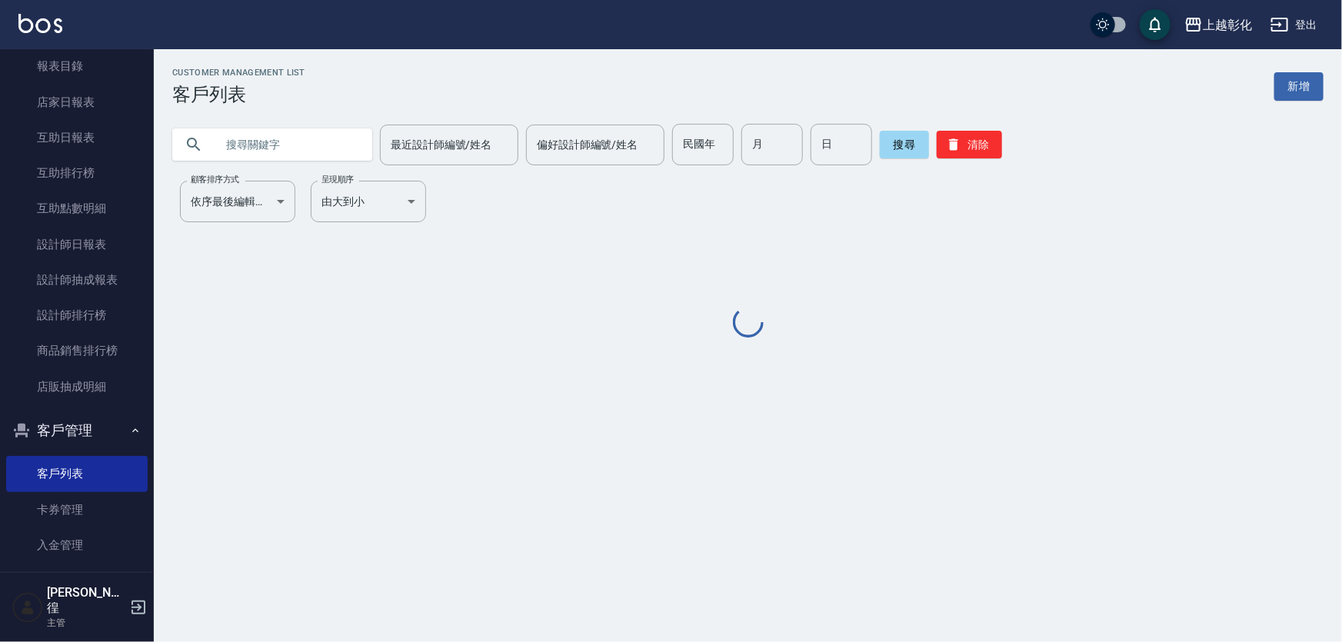
click at [292, 148] on input "text" at bounding box center [287, 145] width 145 height 42
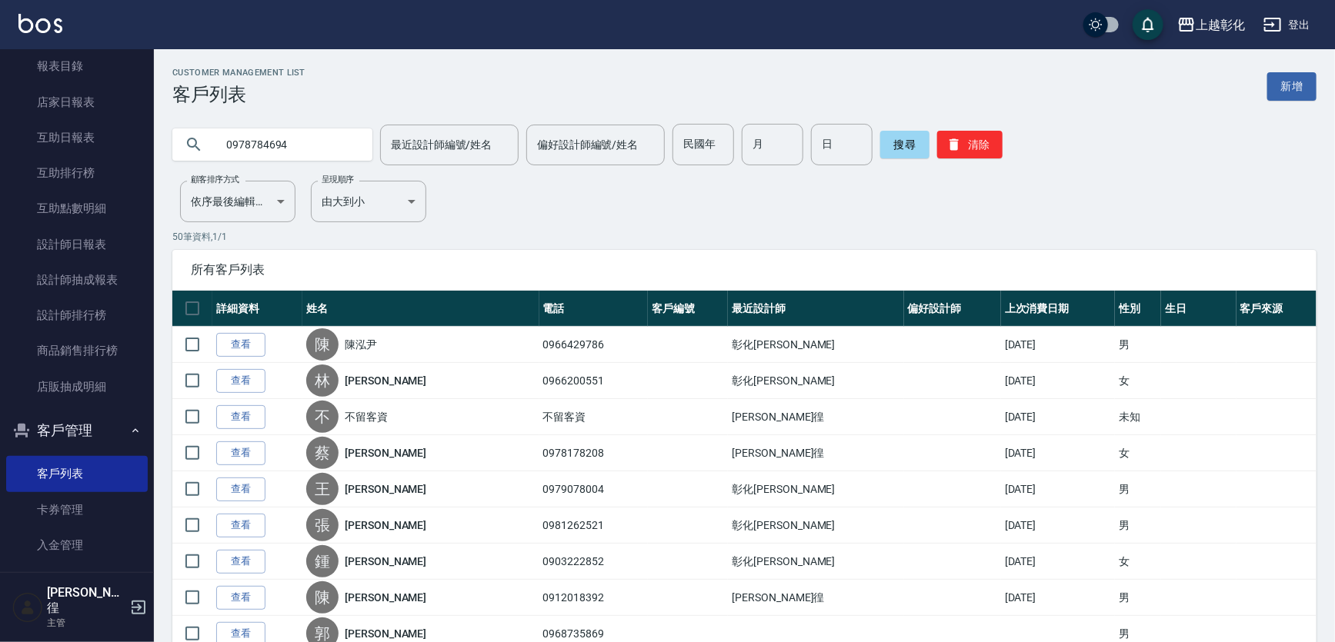
type input "0978784694"
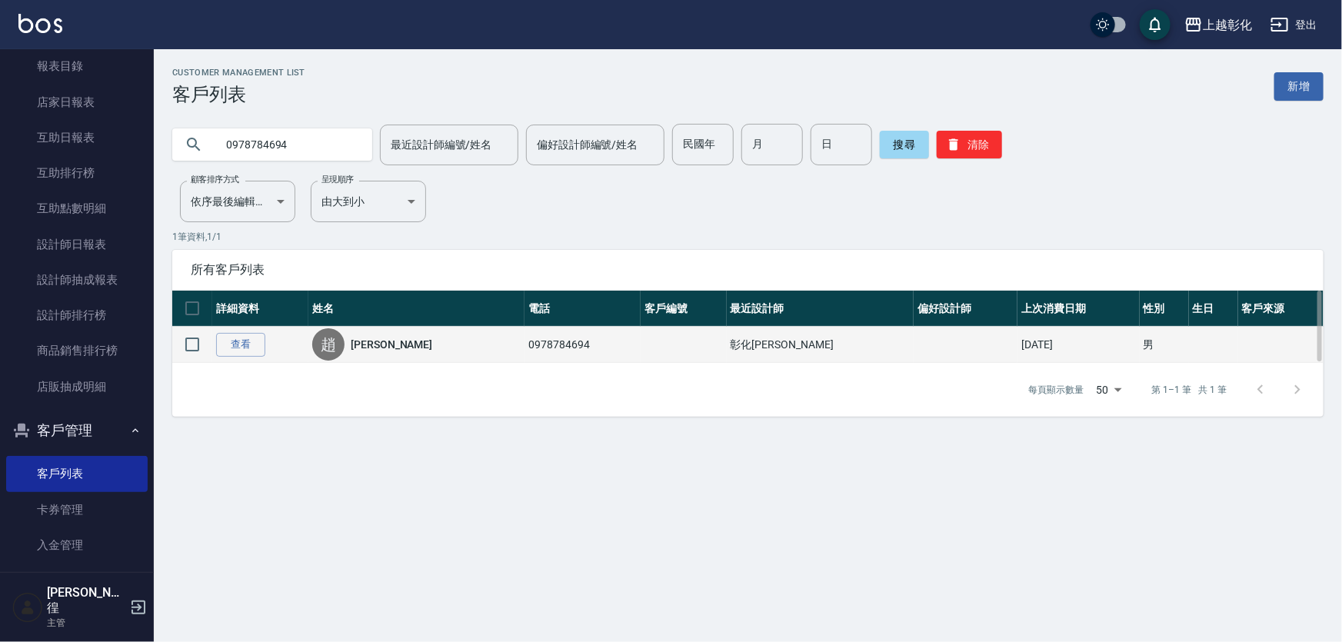
click at [268, 353] on td "查看" at bounding box center [260, 345] width 96 height 36
click at [257, 354] on link "查看" at bounding box center [240, 345] width 49 height 24
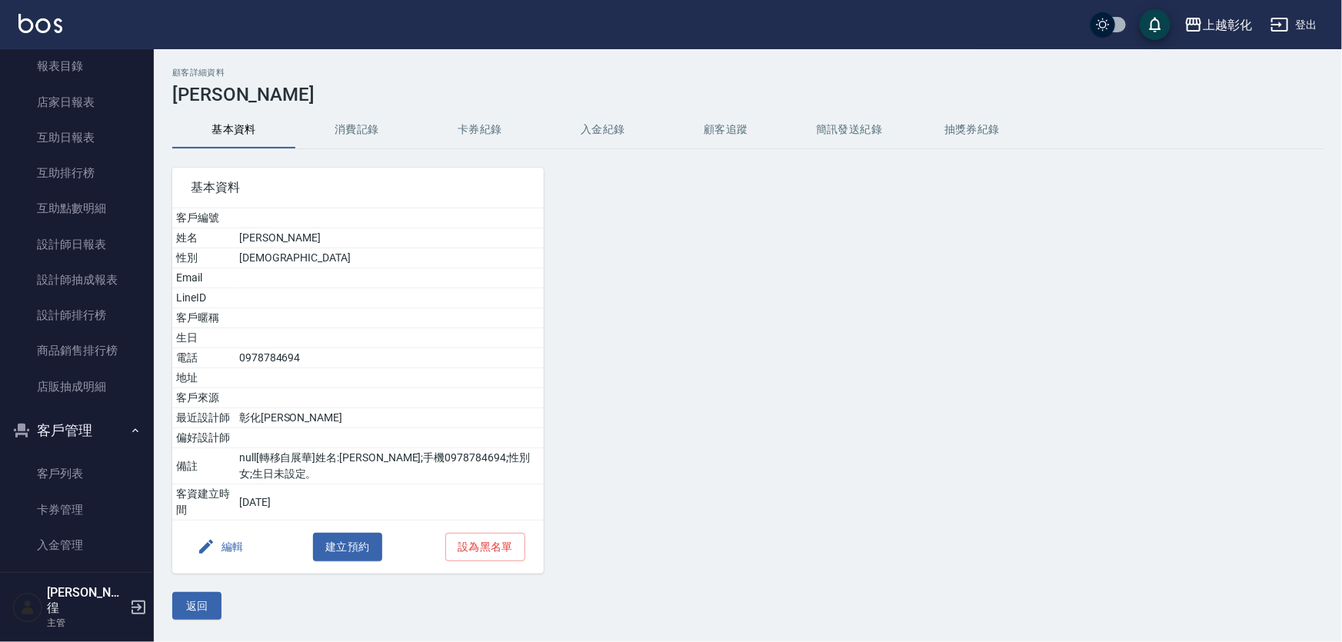
click at [597, 118] on button "入金紀錄" at bounding box center [603, 130] width 123 height 37
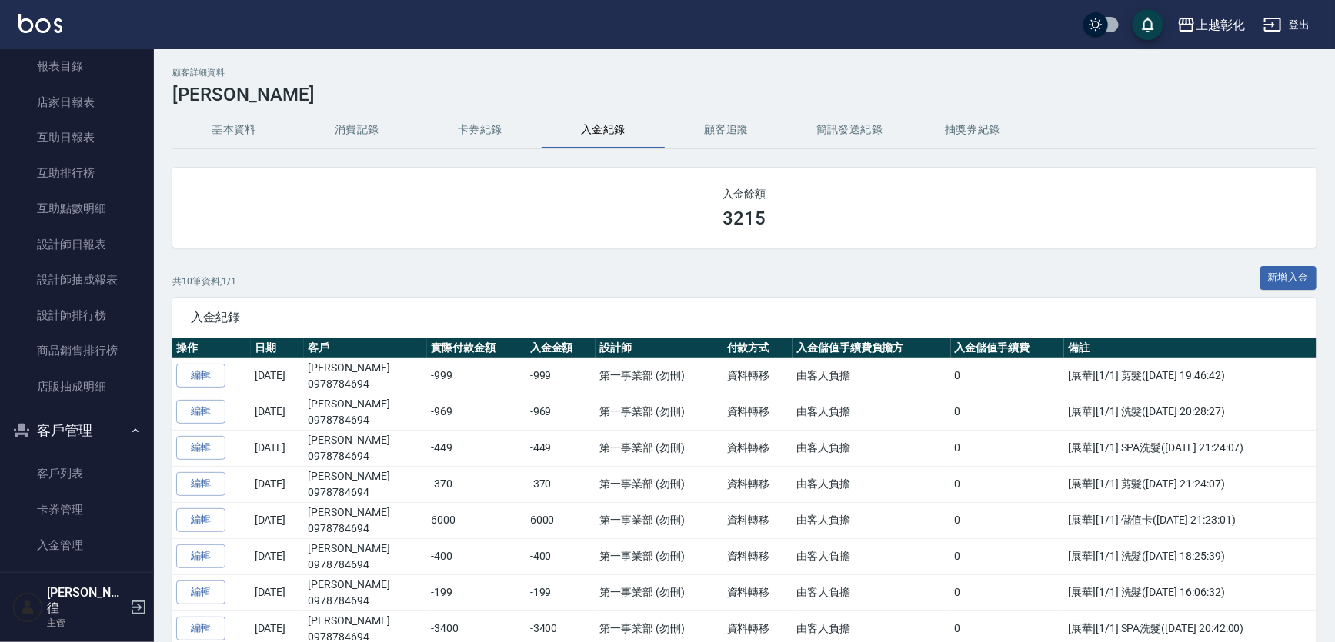
click at [1252, 270] on div "共 10 筆資料, 1 / 1 新增入金" at bounding box center [744, 282] width 1144 height 32
click at [1269, 270] on button "新增入金" at bounding box center [1288, 278] width 57 height 24
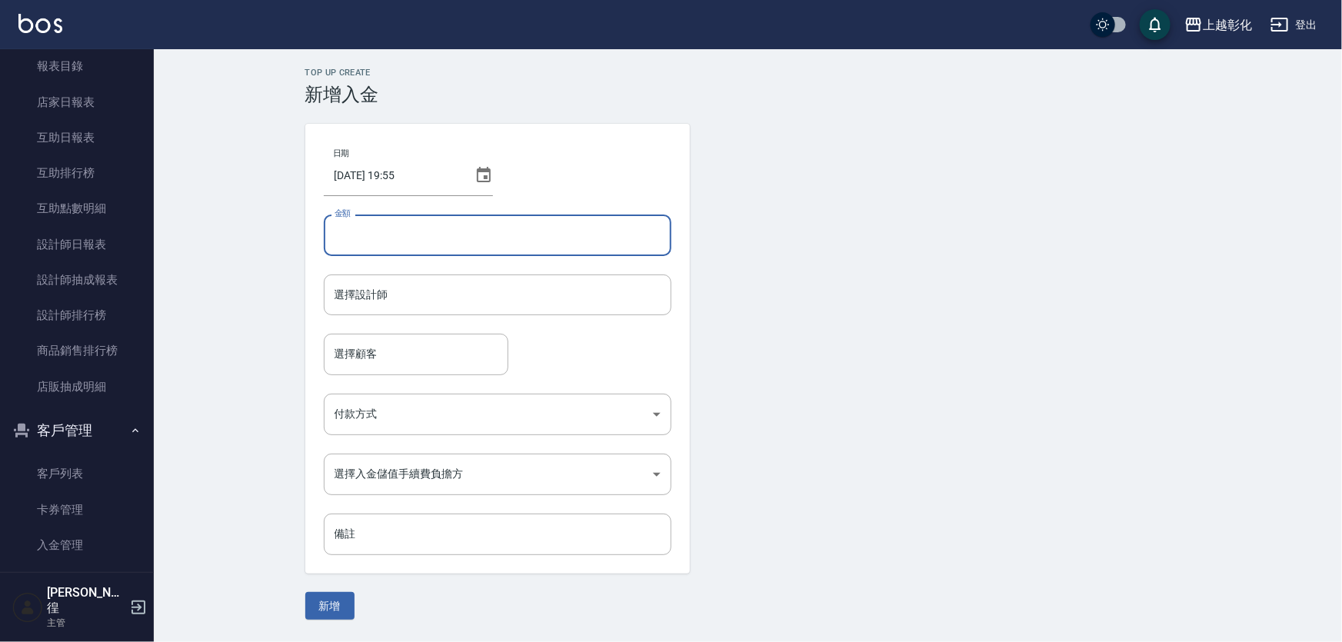
click at [494, 222] on input "金額" at bounding box center [498, 236] width 348 height 42
type input "-969"
click at [451, 294] on input "選擇設計師" at bounding box center [498, 295] width 334 height 27
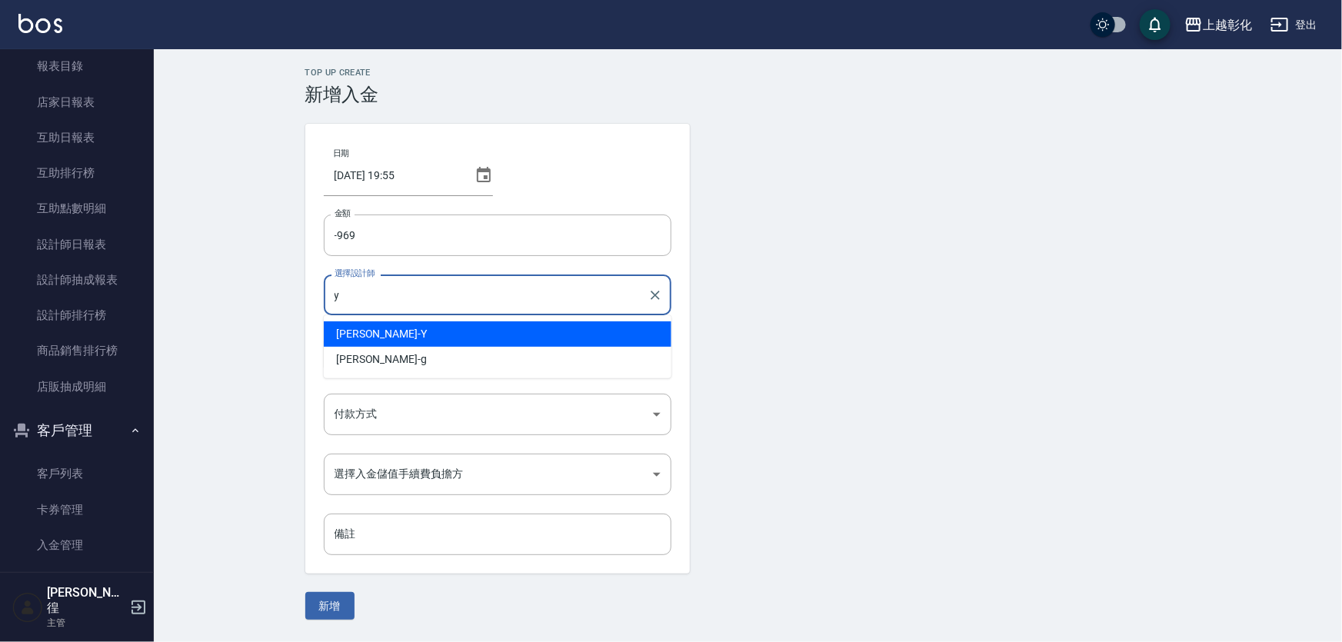
click at [431, 329] on div "YURI -Y" at bounding box center [498, 334] width 348 height 25
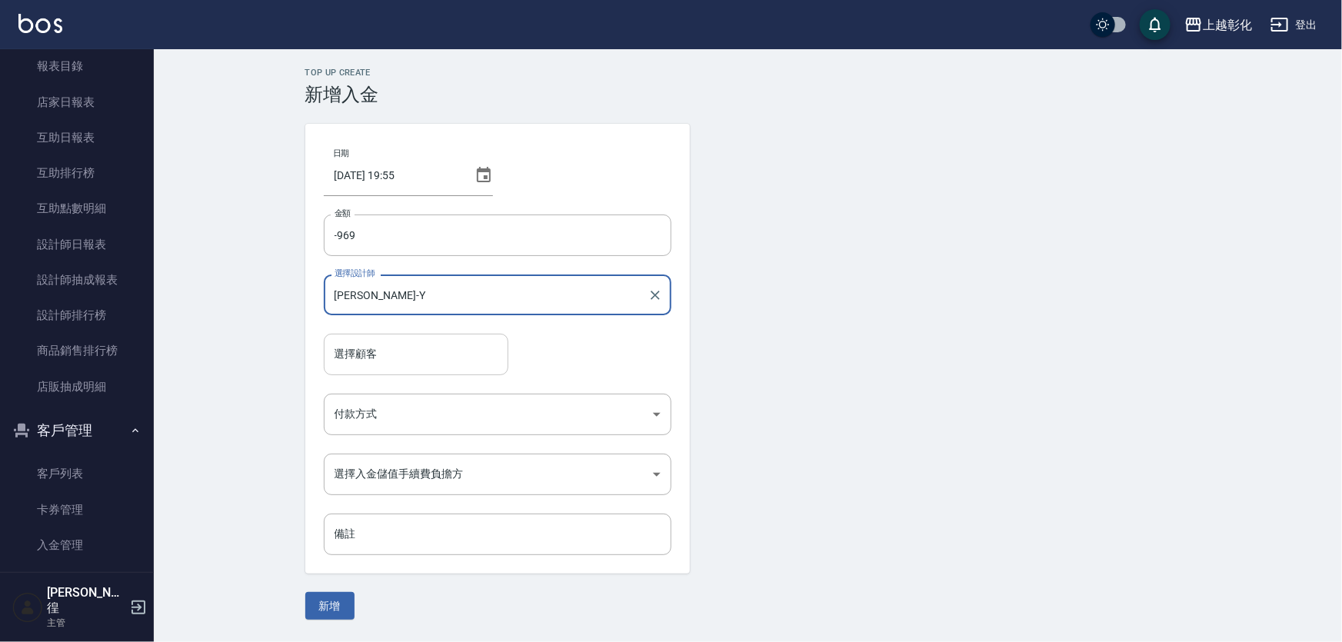
type input "[PERSON_NAME]-Y"
click at [405, 352] on input "選擇顧客" at bounding box center [416, 354] width 171 height 27
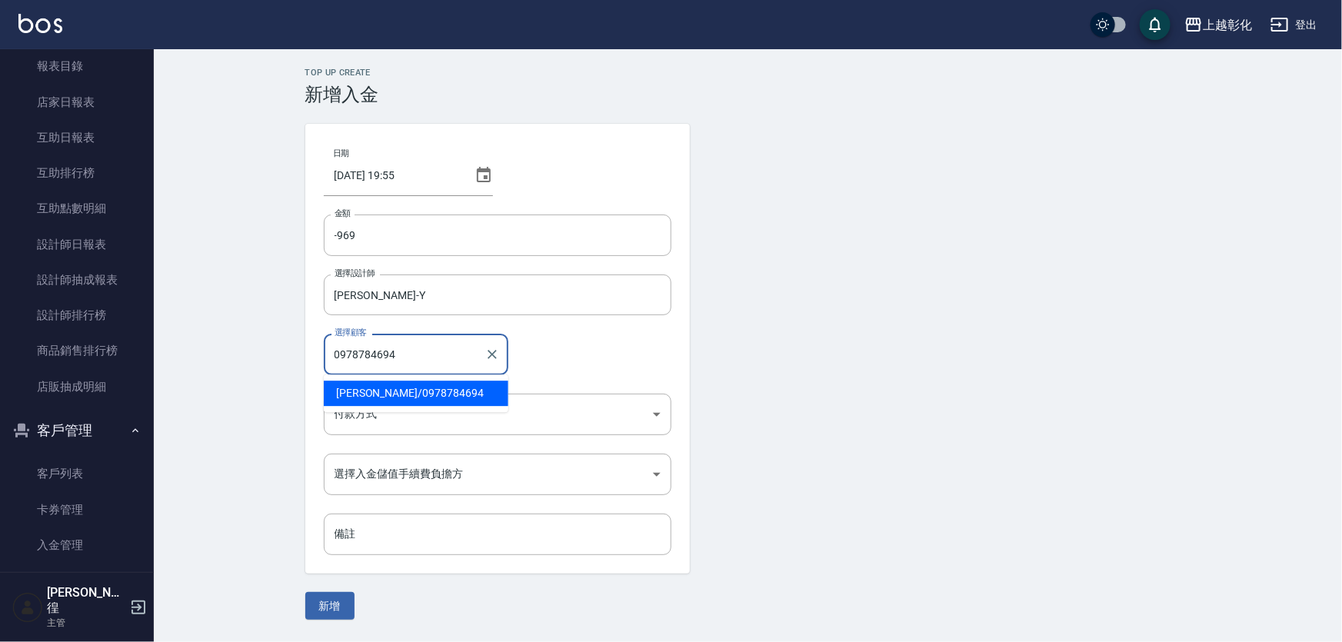
click at [400, 400] on span "趙意雯 / 0978784694" at bounding box center [416, 393] width 185 height 25
type input "趙意雯/0978784694"
click at [400, 401] on body "上越彰化 登出 櫃檯作業 打帳單 帳單列表 現金收支登錄 材料自購登錄 每日結帳 排班表 現場電腦打卡 預約管理 預約管理 單日預約紀錄 單週預約紀錄 報表及…" at bounding box center [671, 321] width 1342 height 642
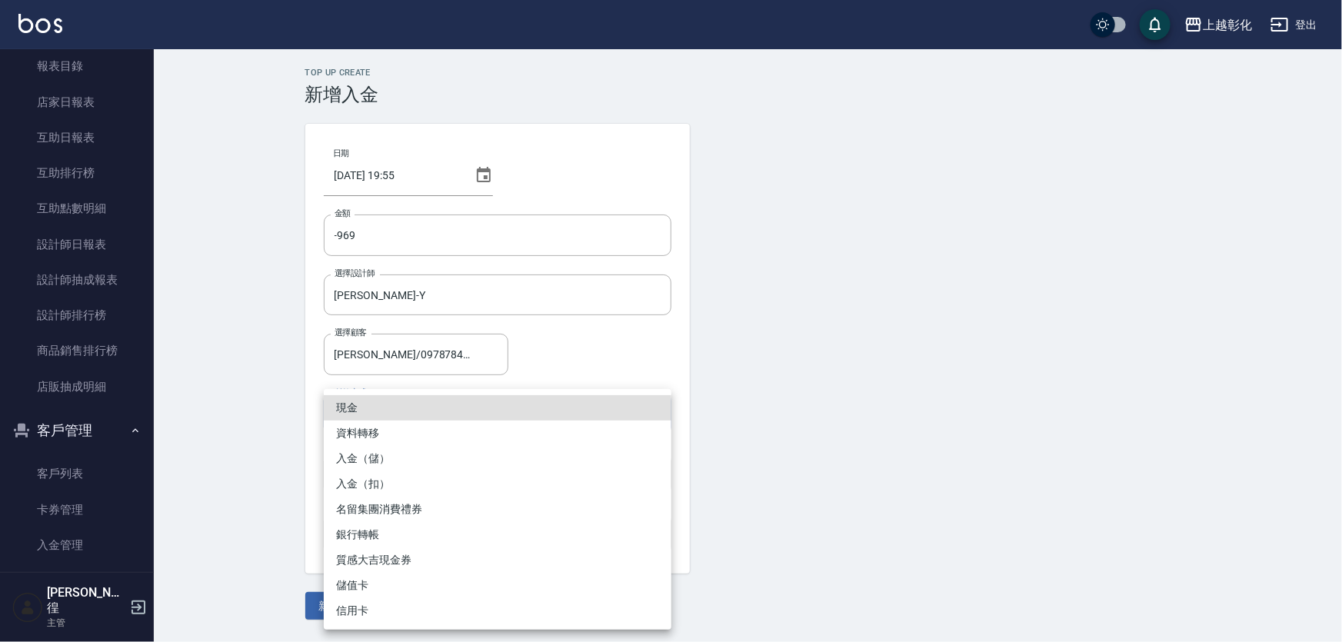
click at [392, 484] on li "入金（扣）" at bounding box center [498, 484] width 348 height 25
type input "入金（扣）"
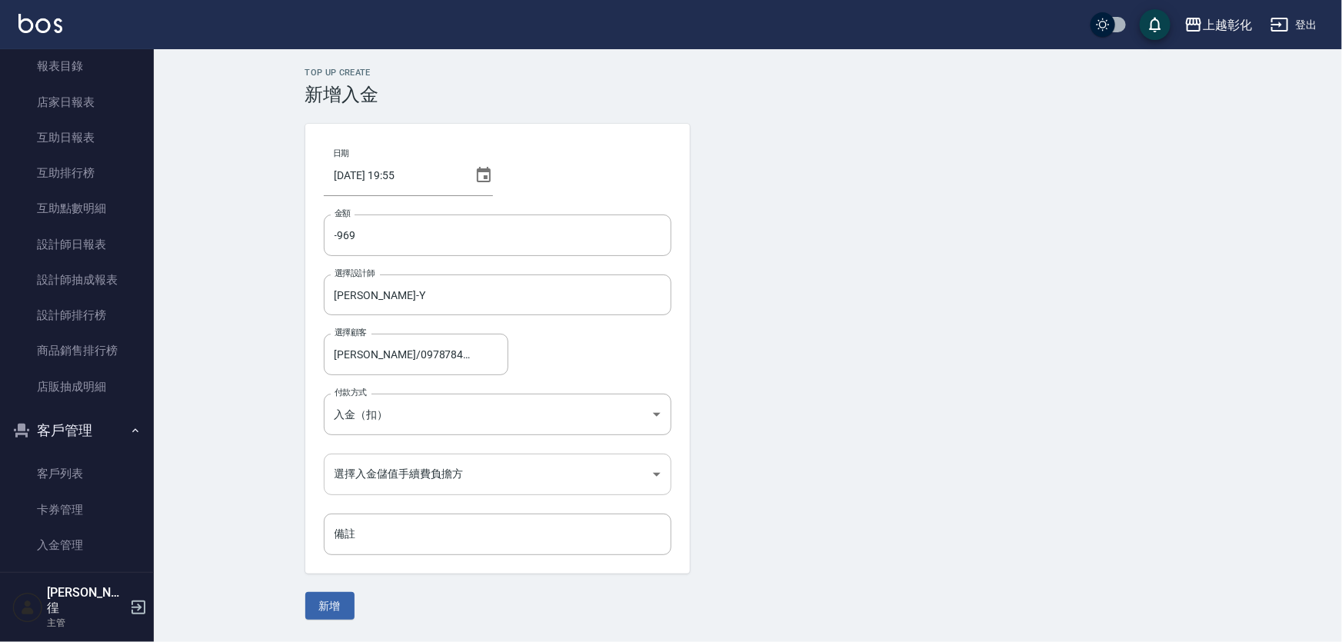
drag, startPoint x: 339, startPoint y: 593, endPoint x: 376, endPoint y: 462, distance: 136.1
click at [376, 462] on form "日期 2025/09/10 19:55 金額 -969 金額 選擇設計師 YURI-Y 選擇設計師 選擇顧客 趙意雯/0978784694 選擇顧客 付款方式…" at bounding box center [748, 372] width 886 height 496
click at [369, 469] on body "上越彰化 登出 櫃檯作業 打帳單 帳單列表 現金收支登錄 材料自購登錄 每日結帳 排班表 現場電腦打卡 預約管理 預約管理 單日預約紀錄 單週預約紀錄 報表及…" at bounding box center [671, 321] width 1342 height 642
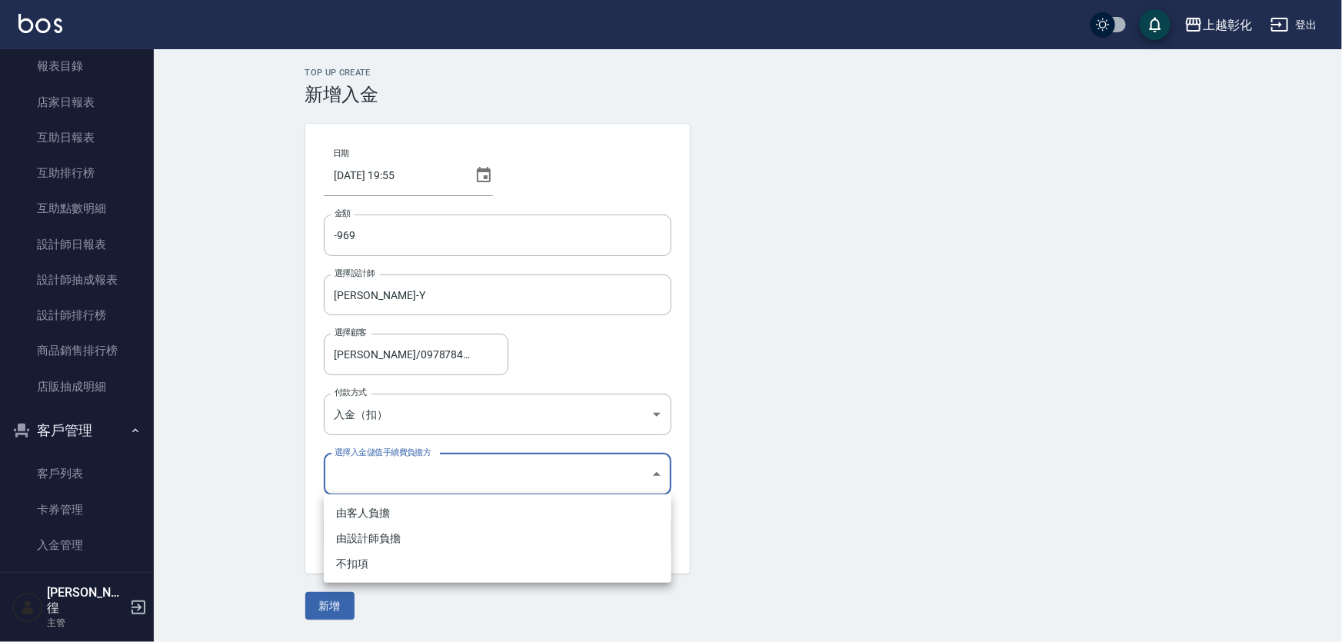
click at [349, 560] on li "不扣項" at bounding box center [498, 564] width 348 height 25
type input "WITHOUTHANDLINGFEE"
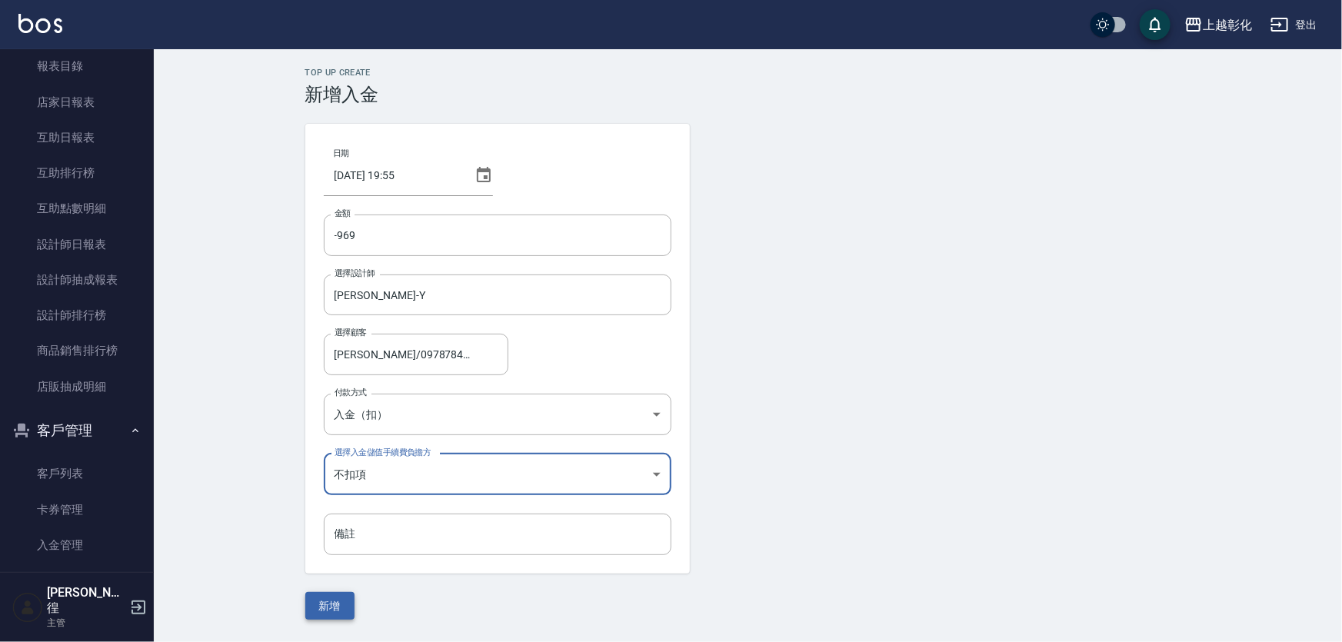
click at [342, 617] on button "新增" at bounding box center [329, 606] width 49 height 28
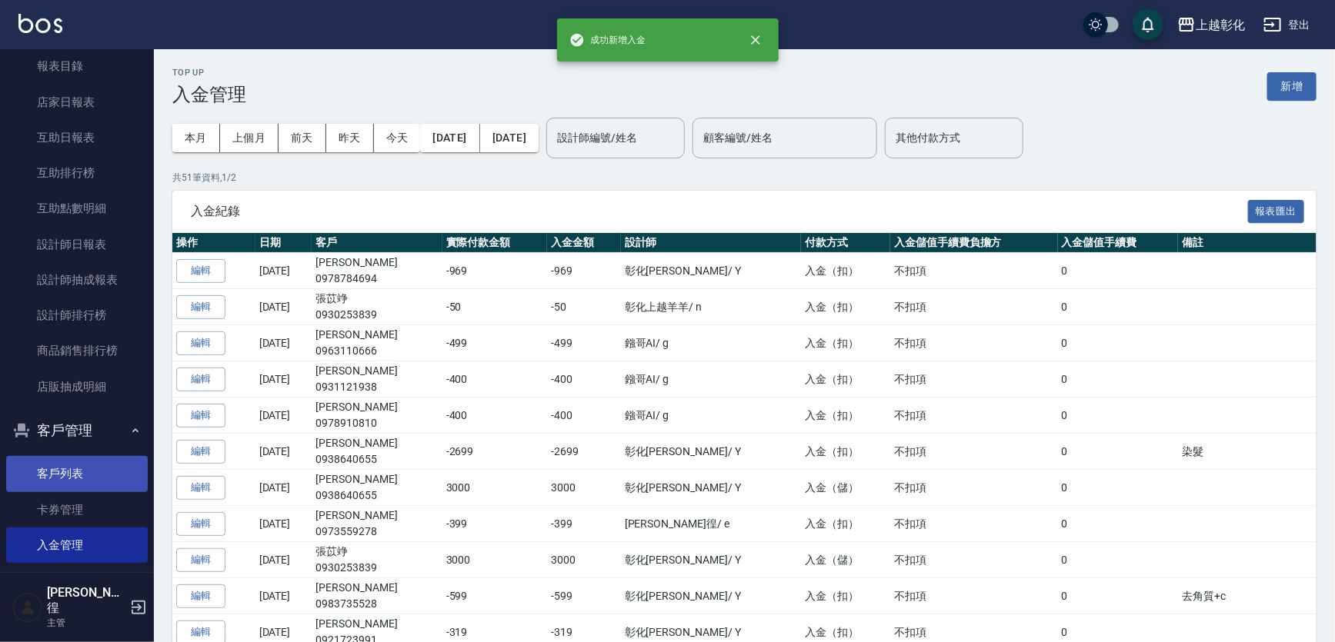
click at [75, 485] on link "客戶列表" at bounding box center [77, 473] width 142 height 35
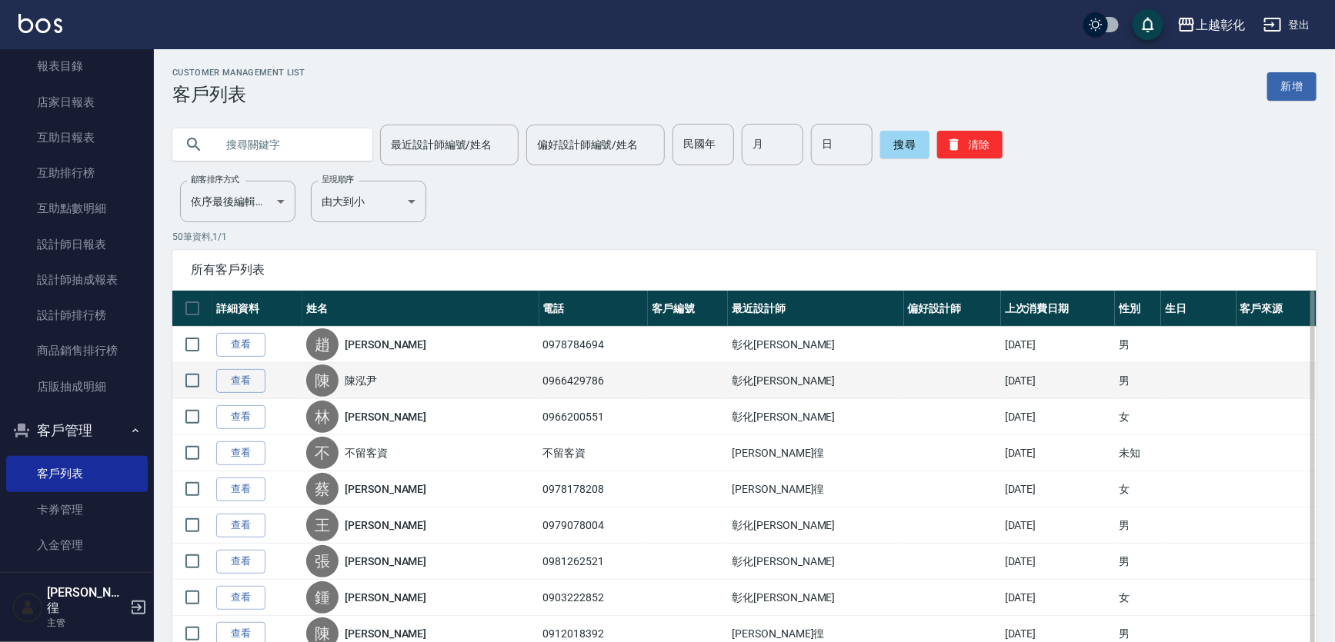
click at [232, 363] on td "查看" at bounding box center [257, 381] width 90 height 36
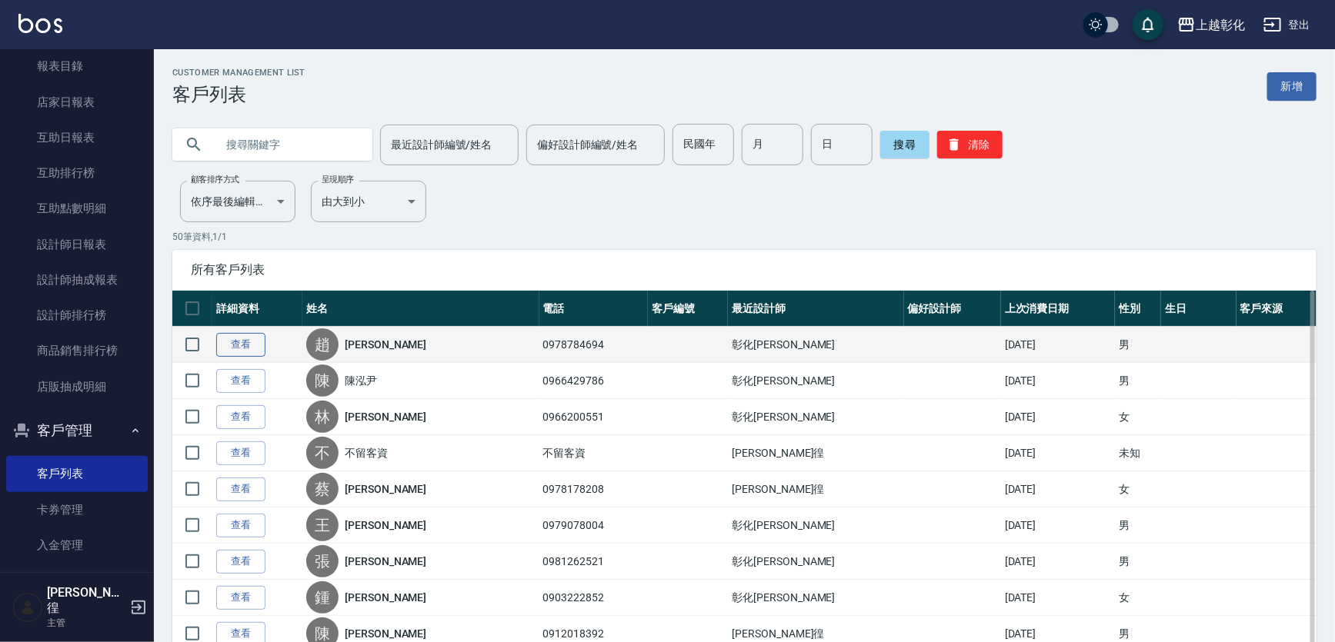
click at [232, 352] on link "查看" at bounding box center [240, 345] width 49 height 24
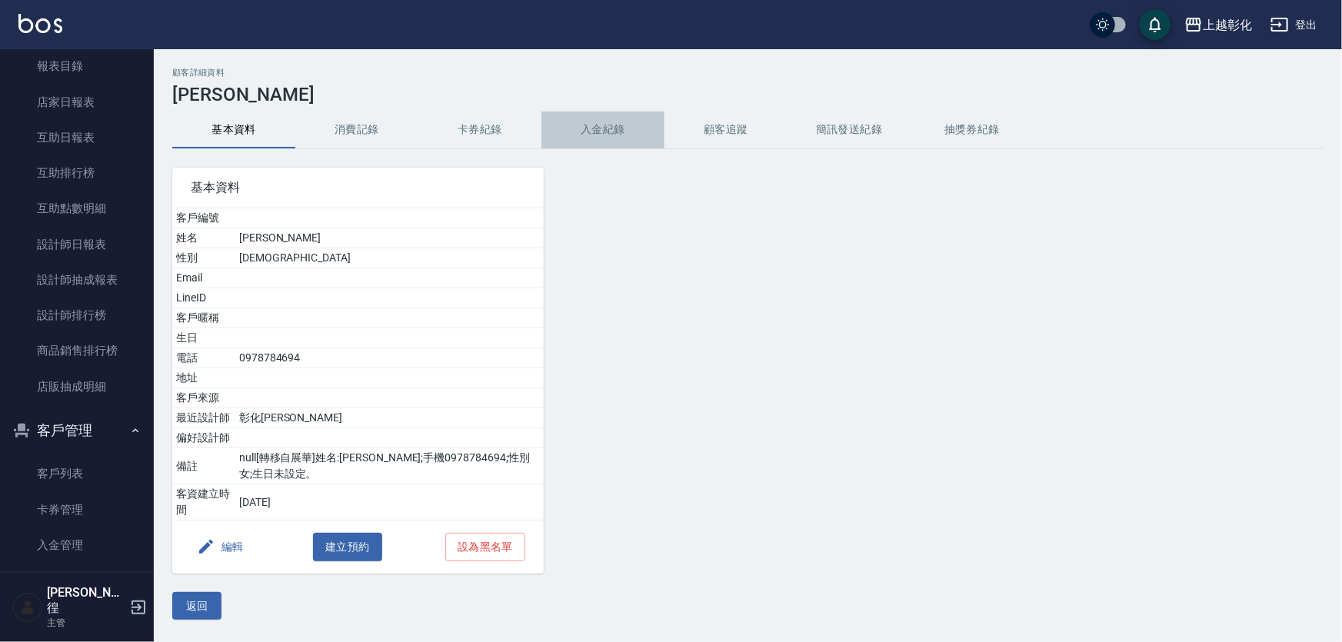
click at [589, 129] on button "入金紀錄" at bounding box center [603, 130] width 123 height 37
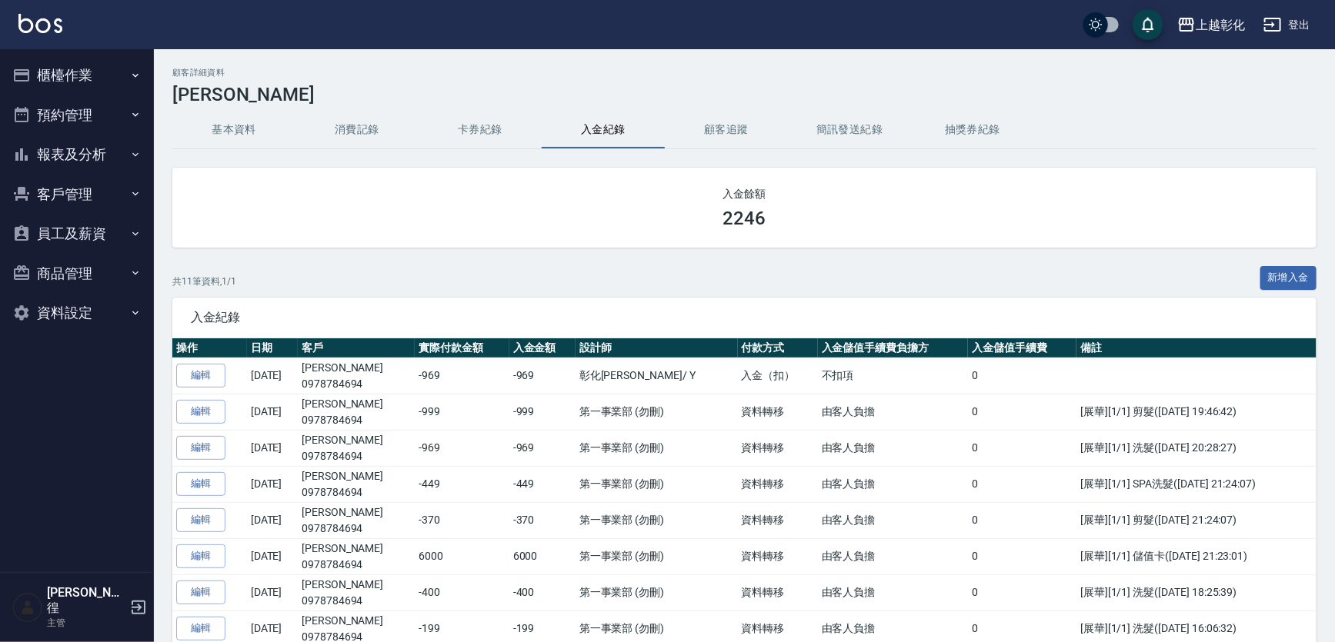
click at [70, 85] on button "櫃檯作業" at bounding box center [77, 75] width 142 height 40
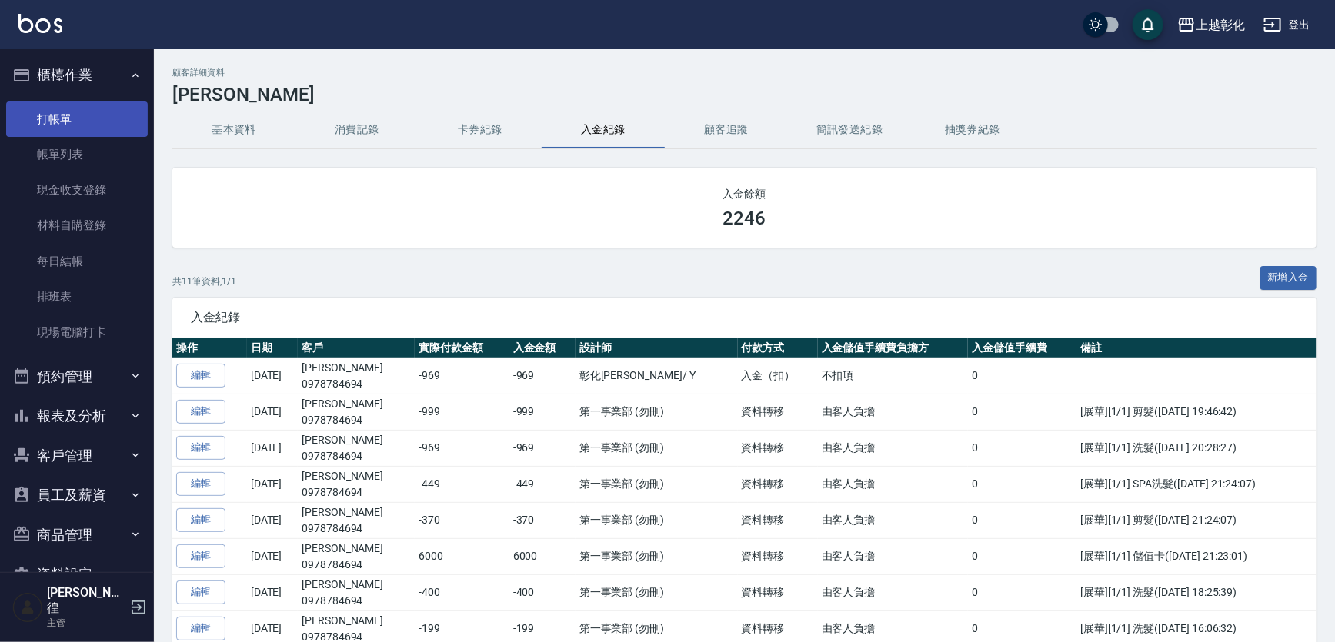
click at [76, 130] on link "打帳單" at bounding box center [77, 119] width 142 height 35
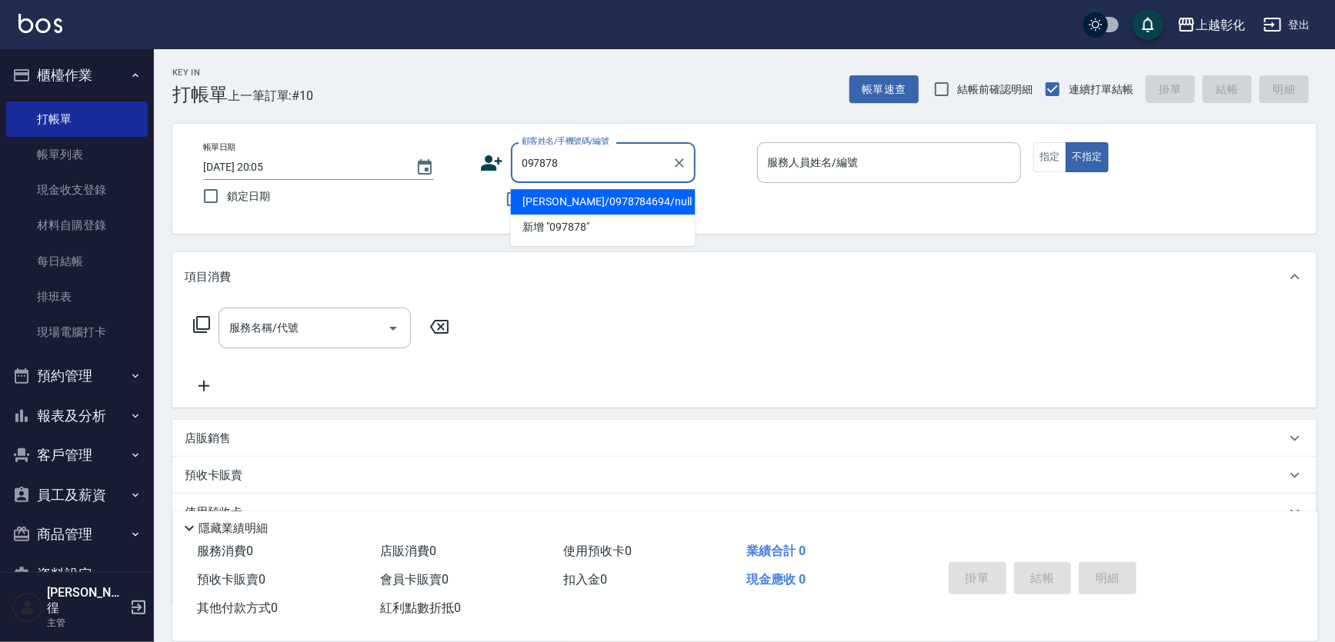
type input "[PERSON_NAME]/0978784694/null"
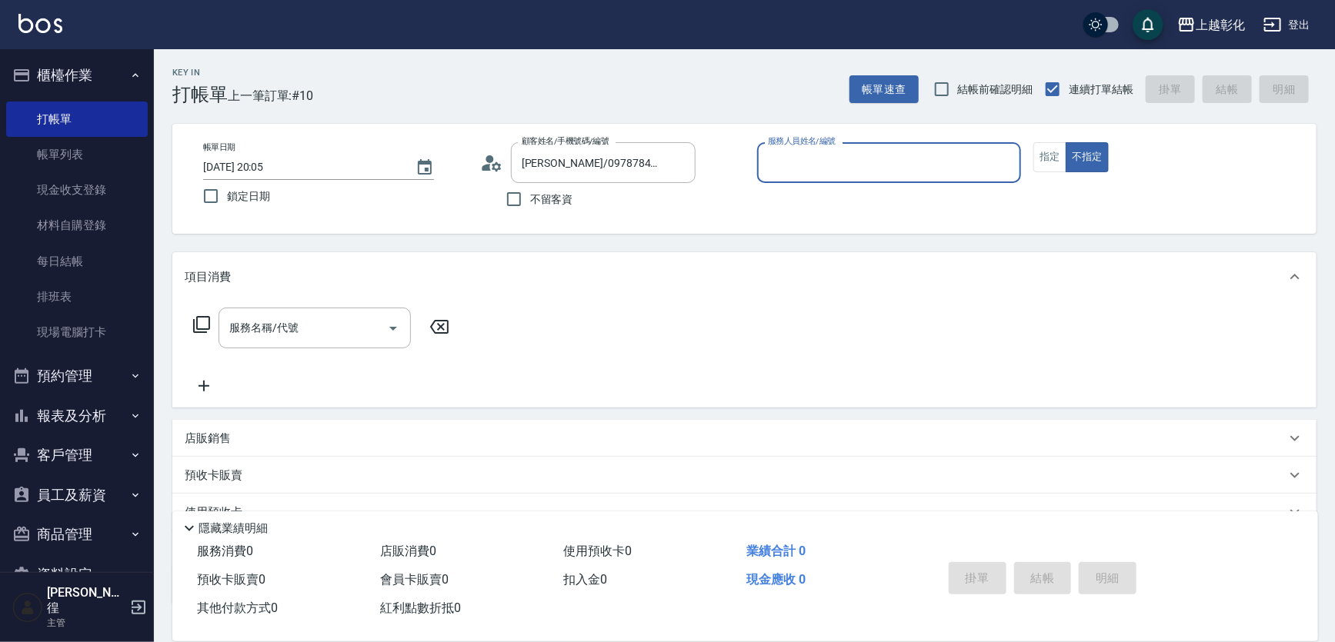
type input "ㄗ"
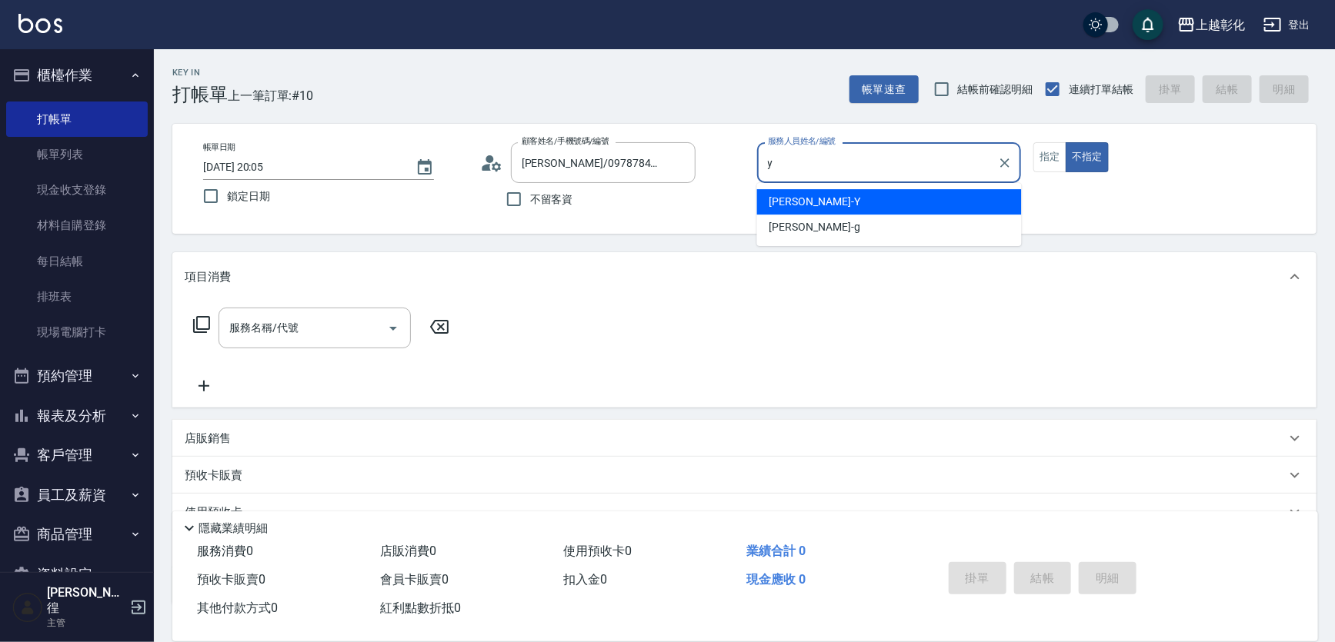
type input "[PERSON_NAME]-Y"
type button "false"
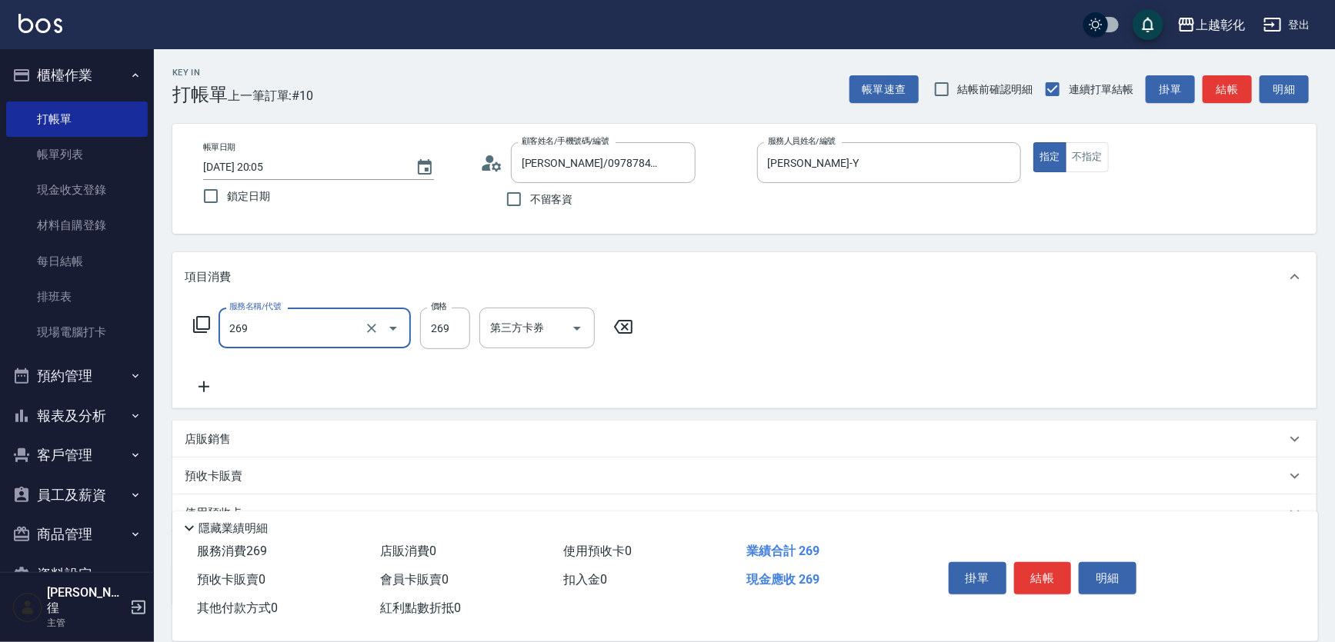
type input "269"
type input "3"
type input "一般洗剪(269)"
type input "350"
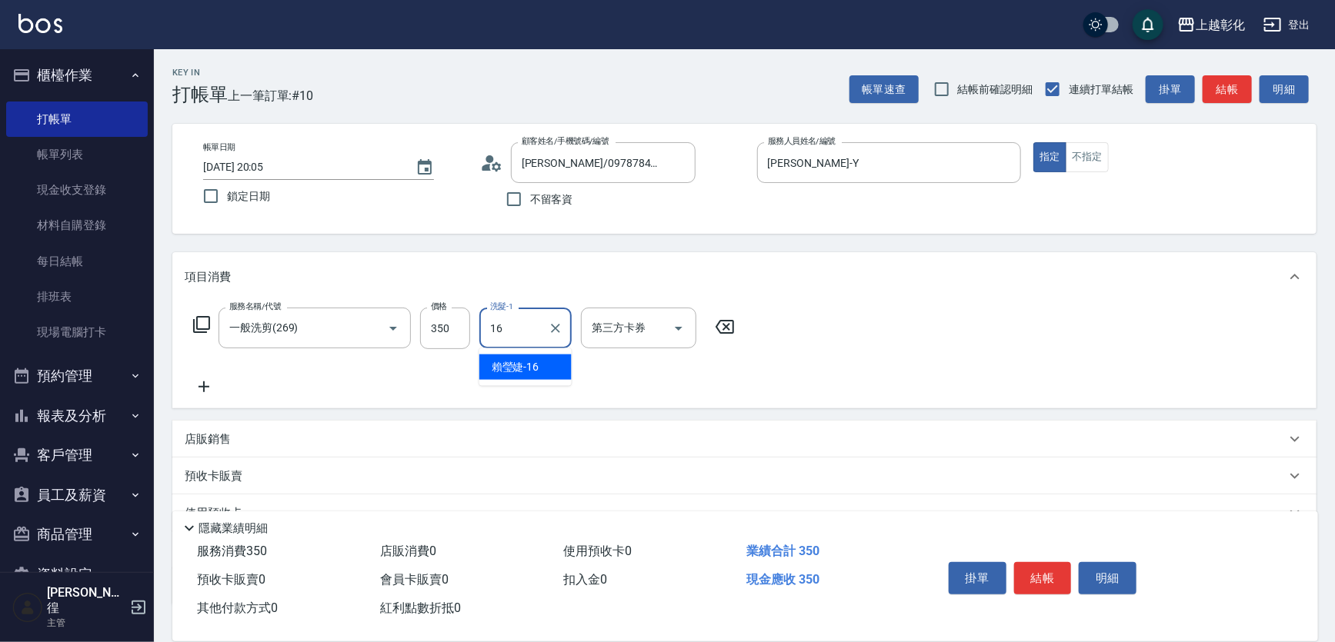
type input "[PERSON_NAME]-16"
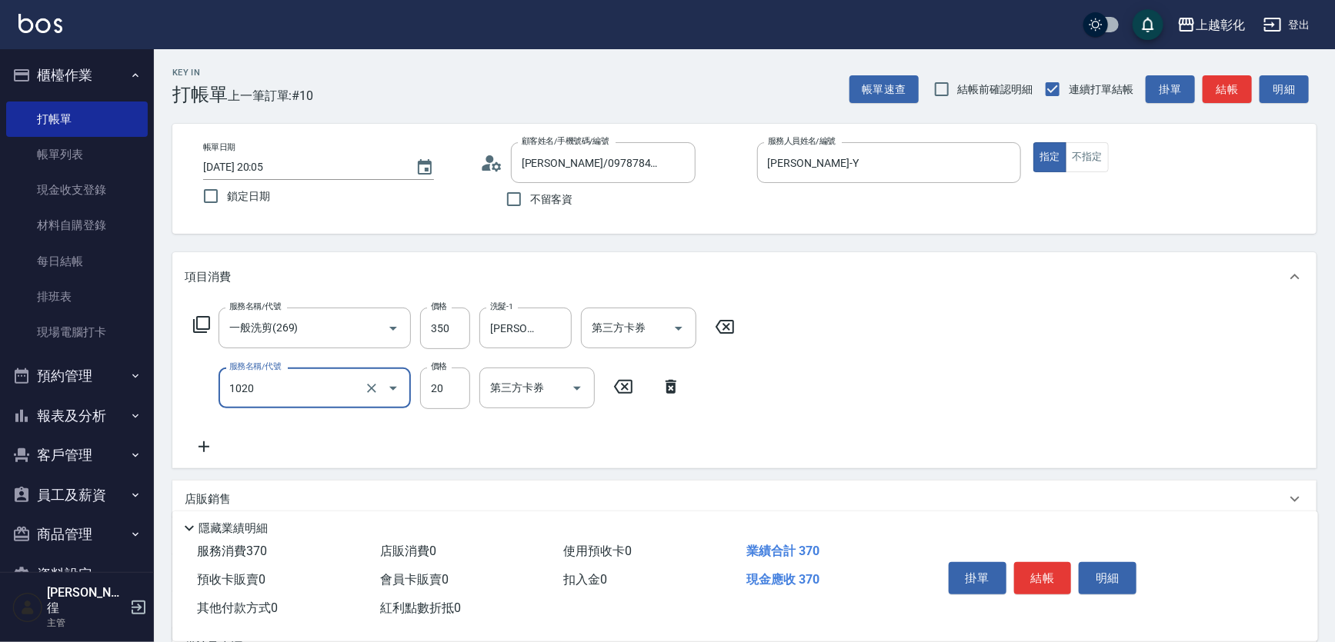
type input "潤絲(1020)"
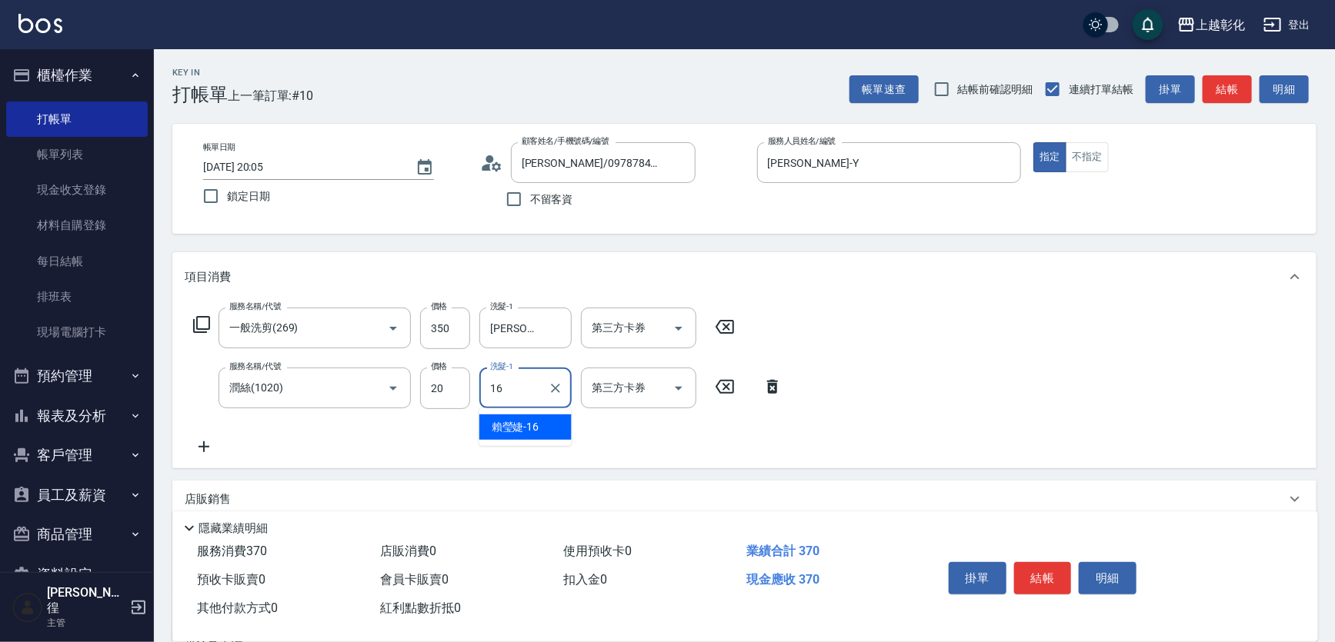
type input "[PERSON_NAME]-16"
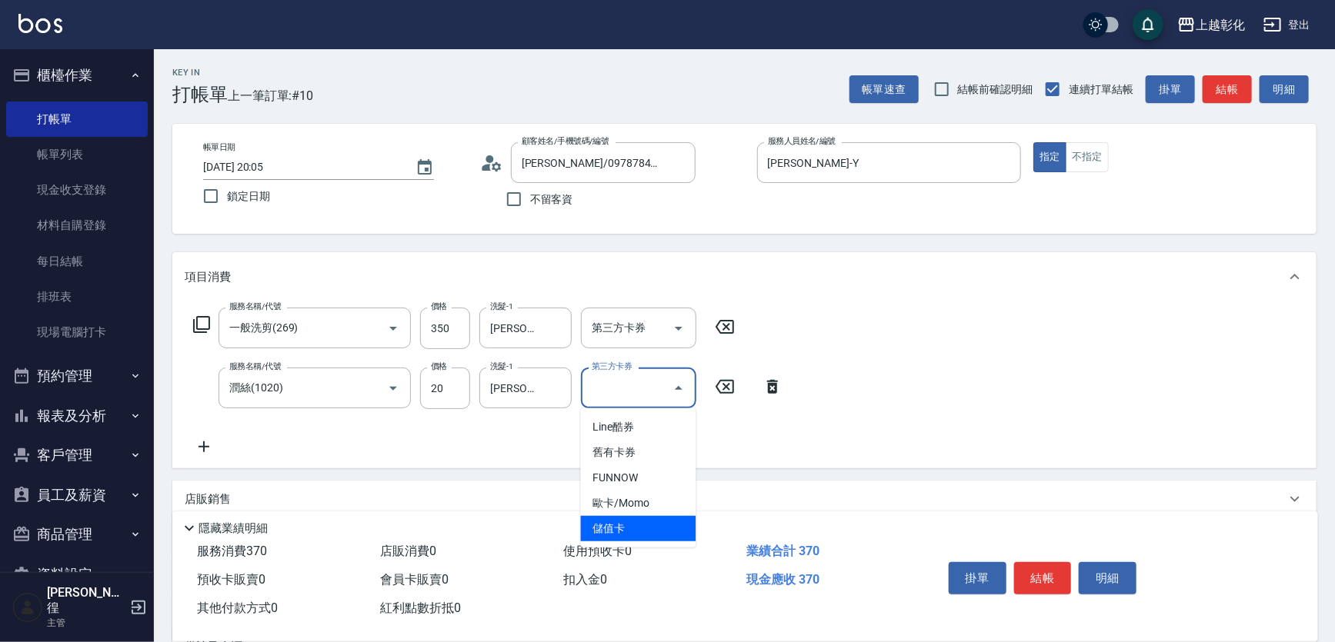
type input "儲值卡"
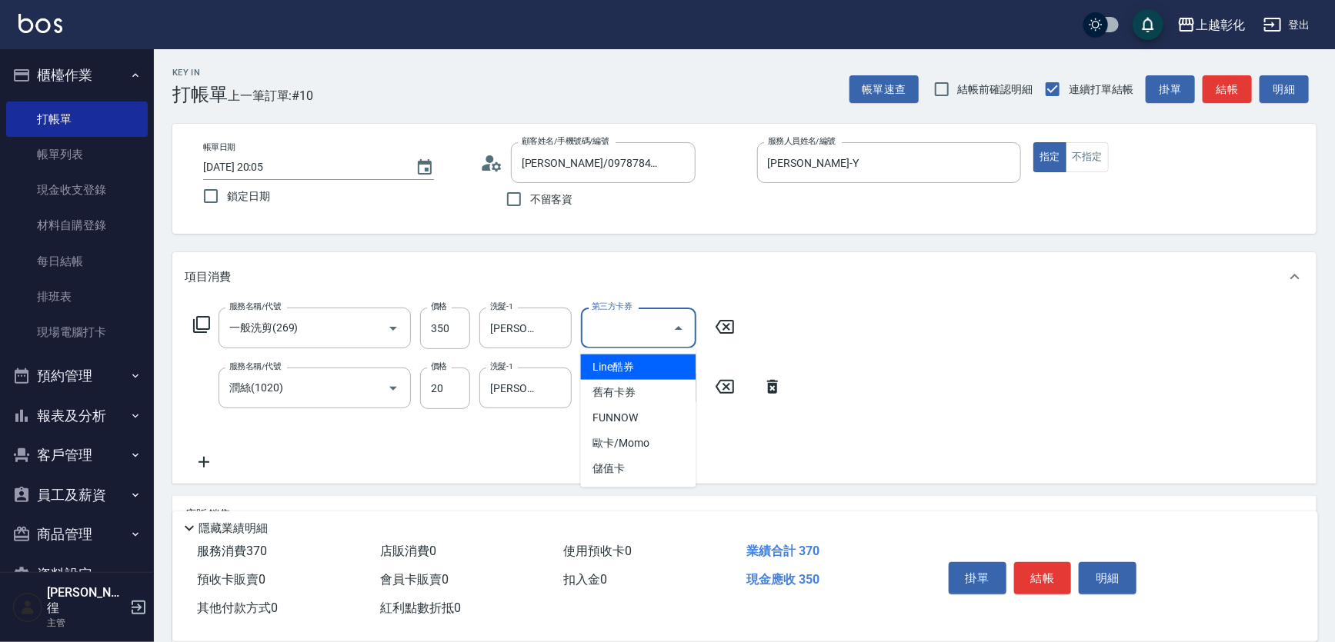
click at [623, 327] on input "第三方卡券" at bounding box center [627, 328] width 78 height 27
type input "儲值卡"
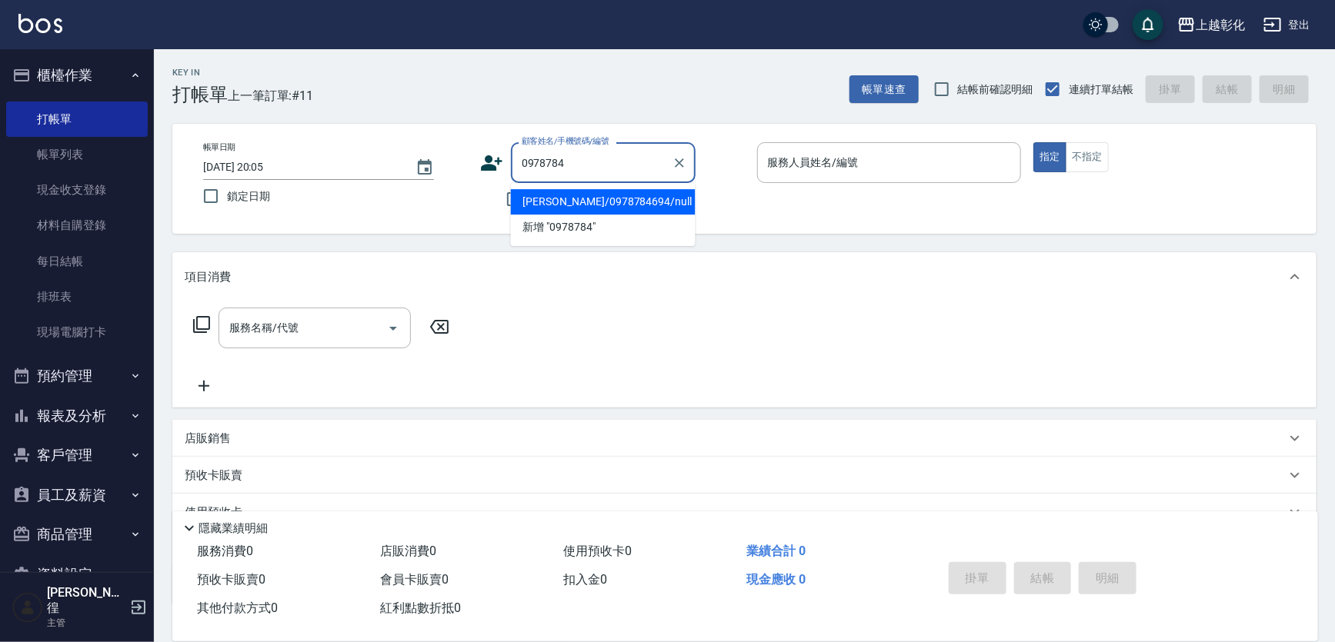
type input "[PERSON_NAME]/0978784694/null"
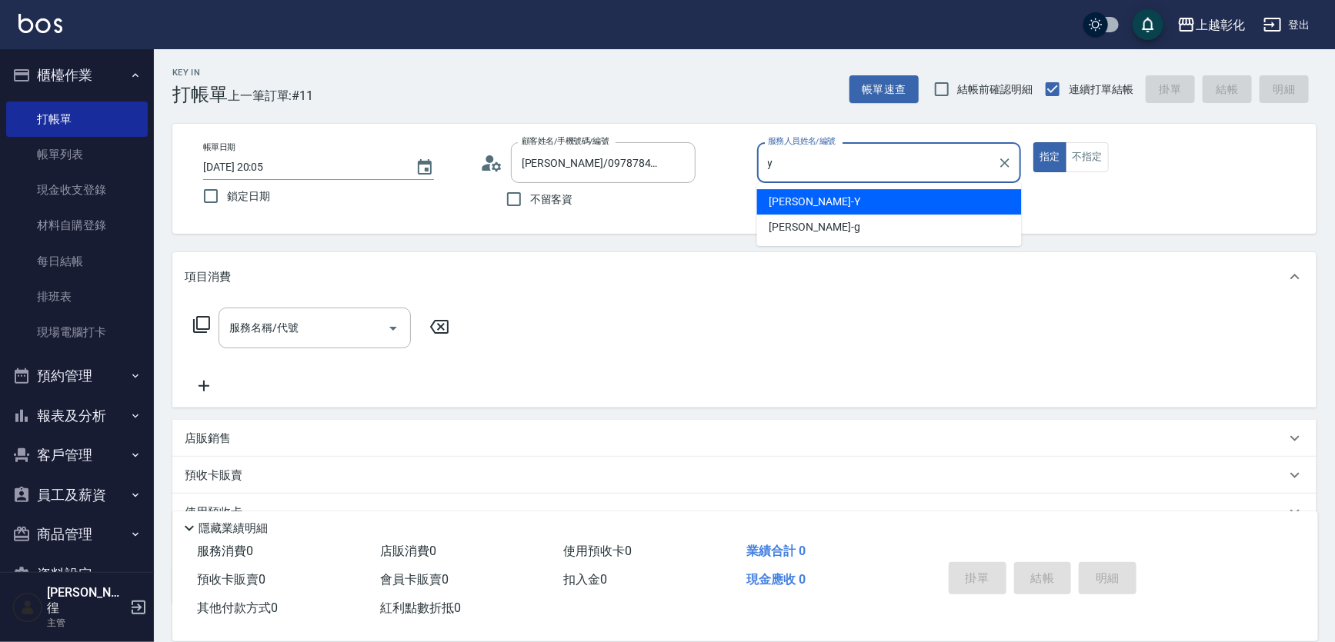
type input "[PERSON_NAME]-Y"
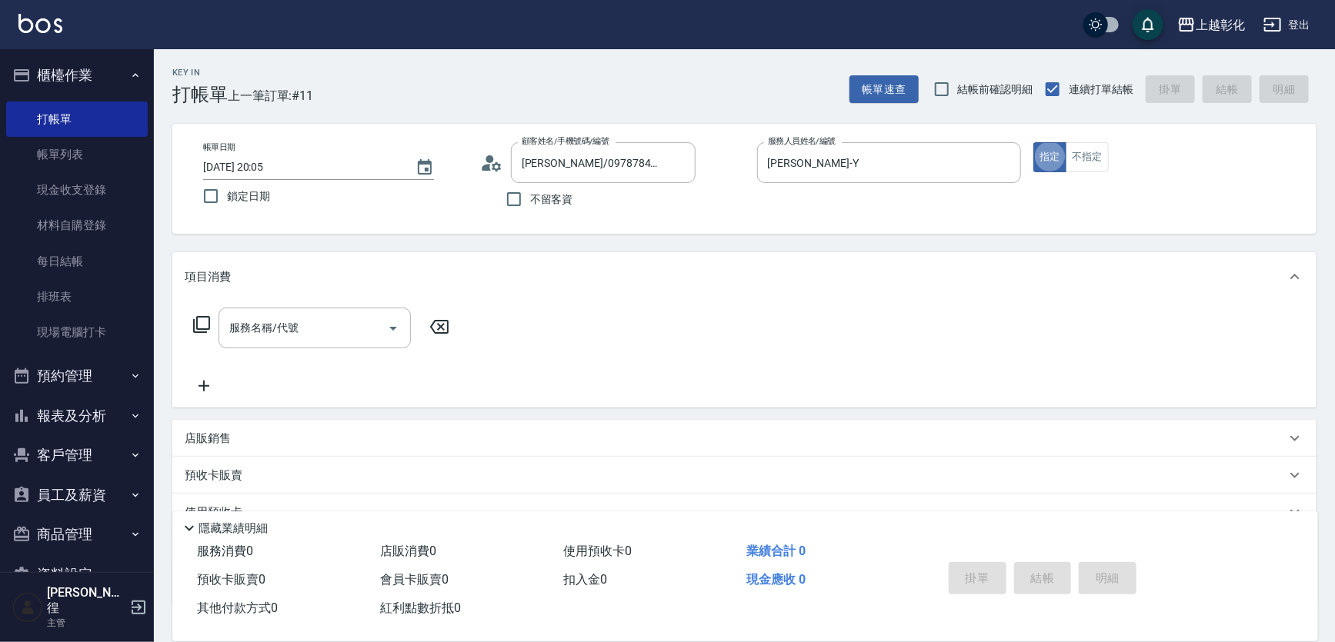
type button "true"
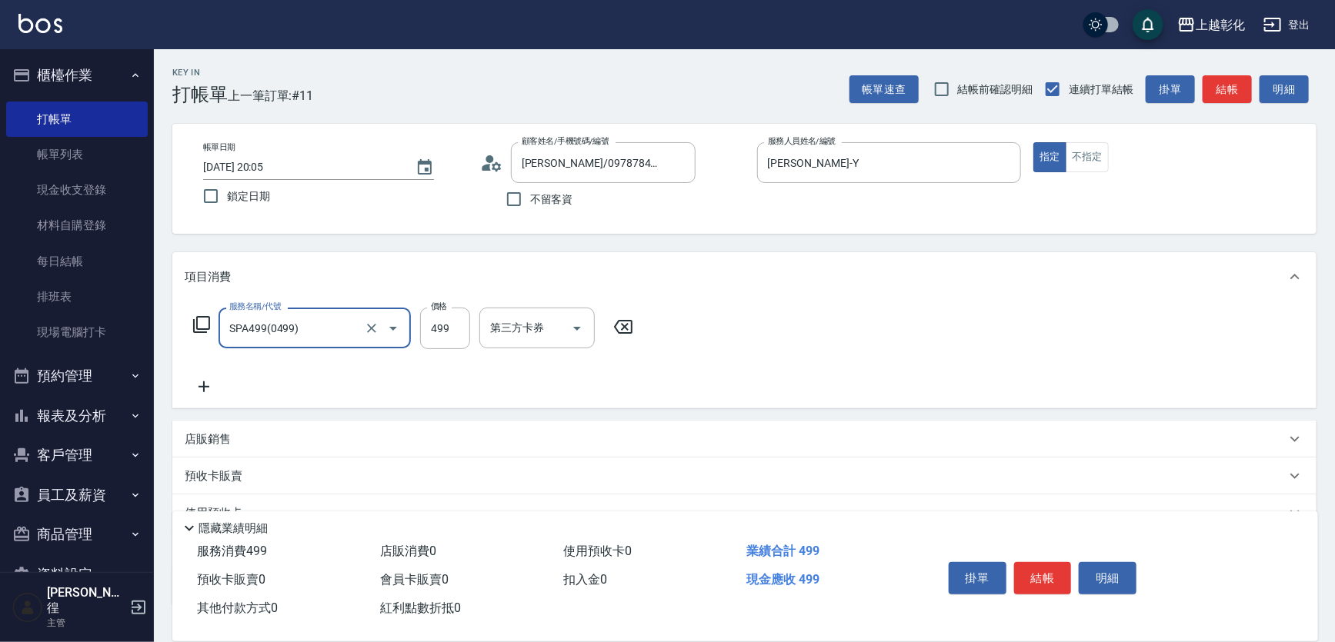
type input "SPA499(0499)"
type input "599"
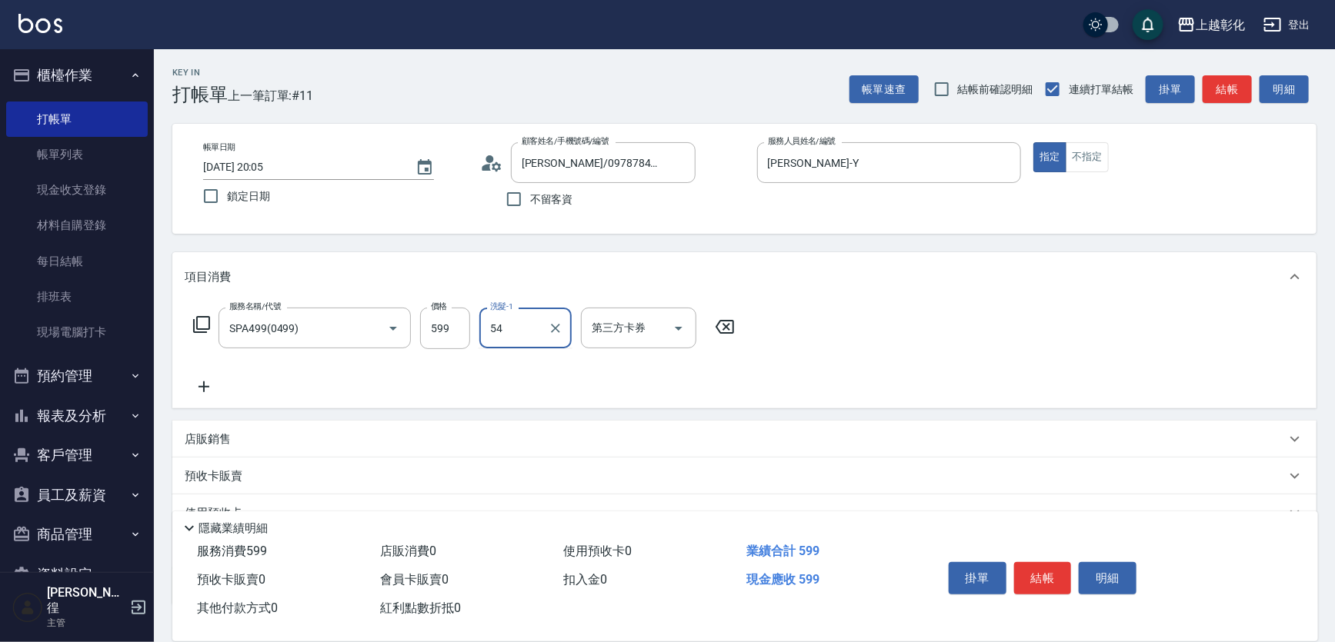
type input "5"
type input "謝宥萱-41"
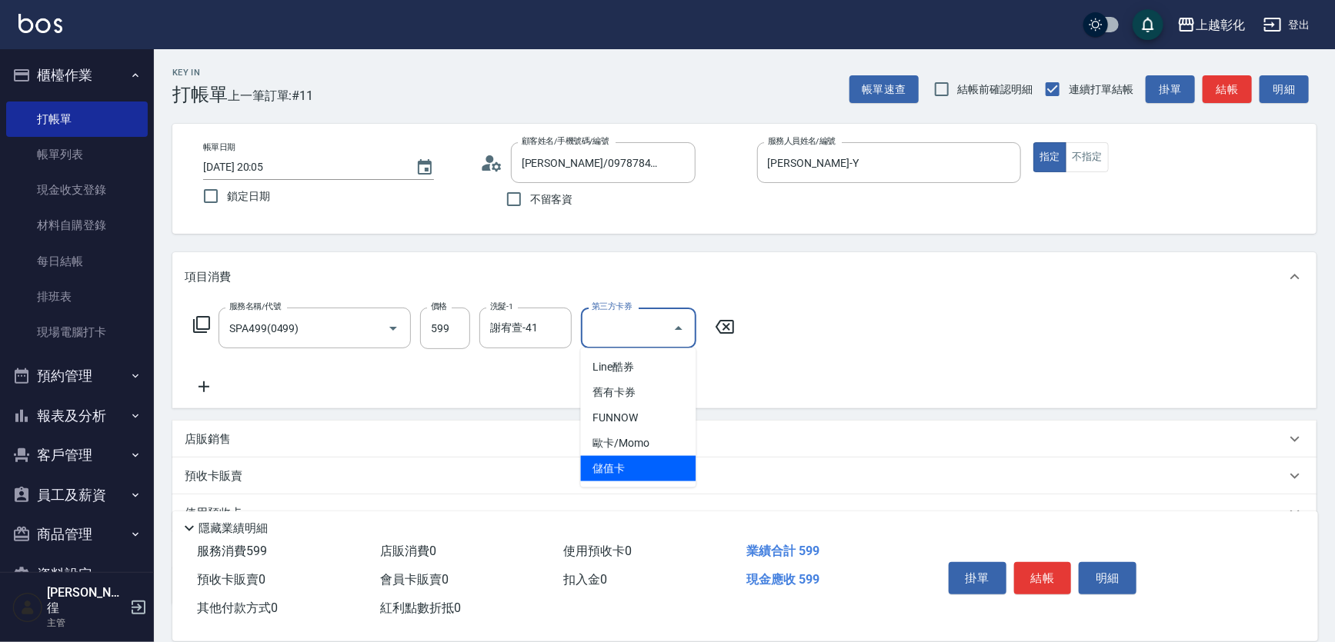
type input "儲值卡"
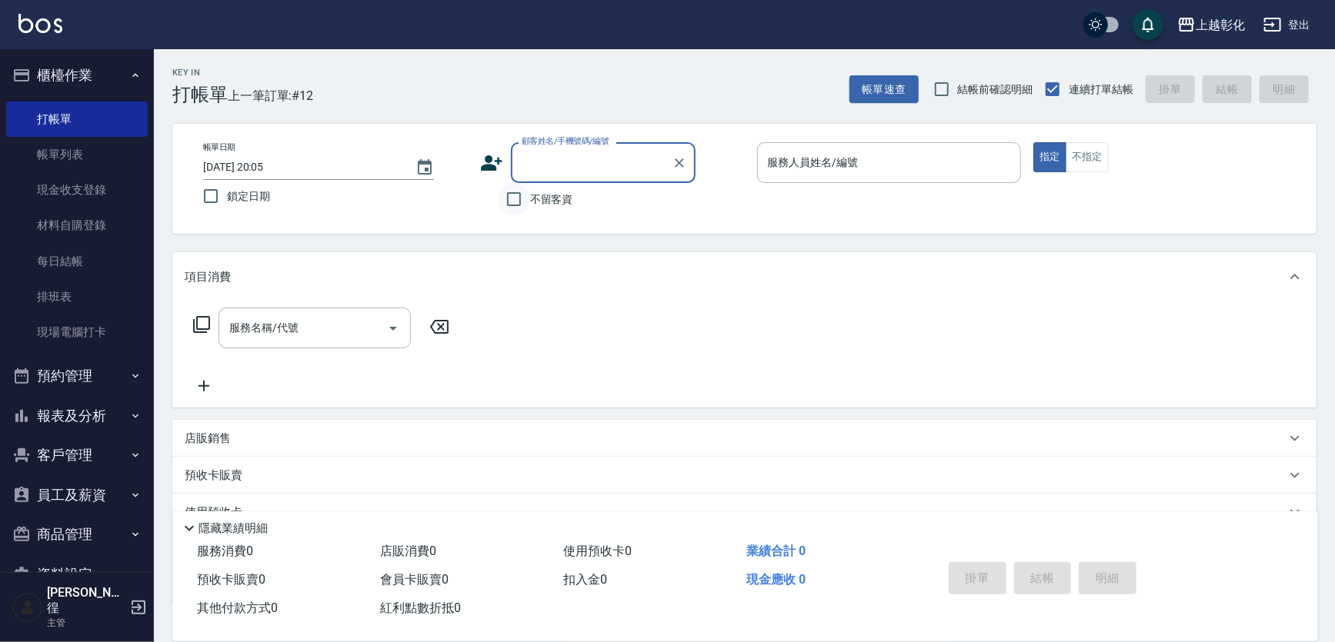
click at [508, 193] on input "不留客資" at bounding box center [514, 199] width 32 height 32
checkbox input "true"
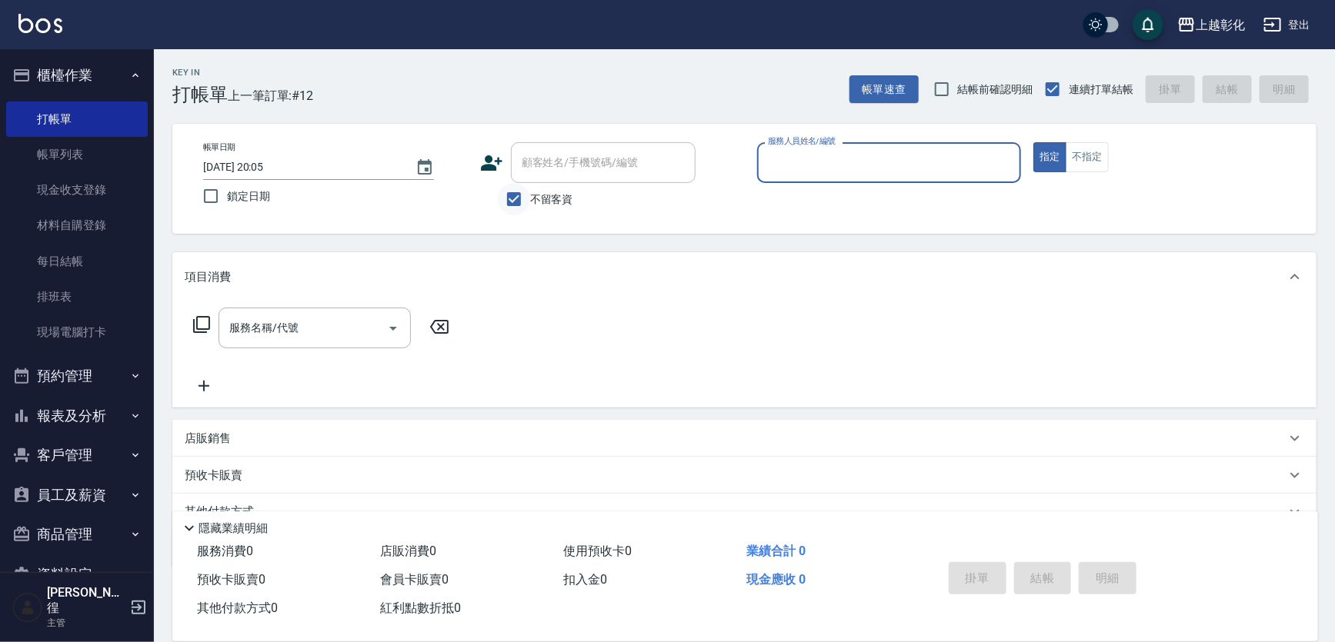
type input "e"
type input "接髮阿姨 /0905356310/"
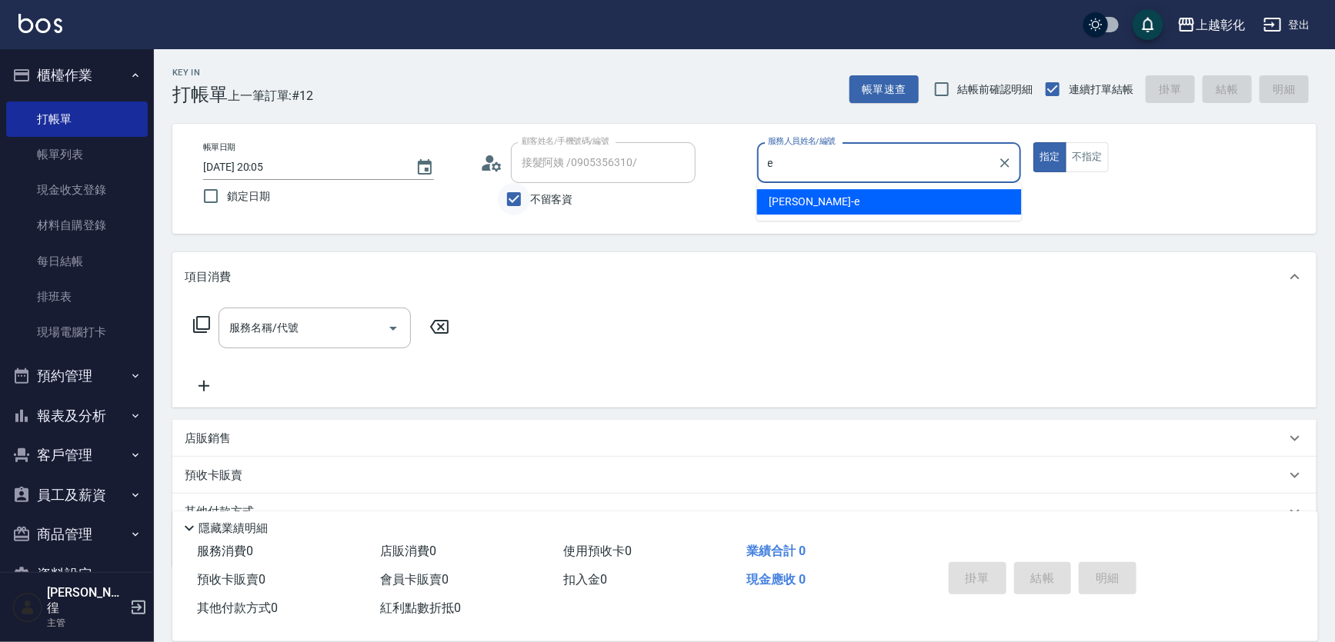
type input "[PERSON_NAME]-e"
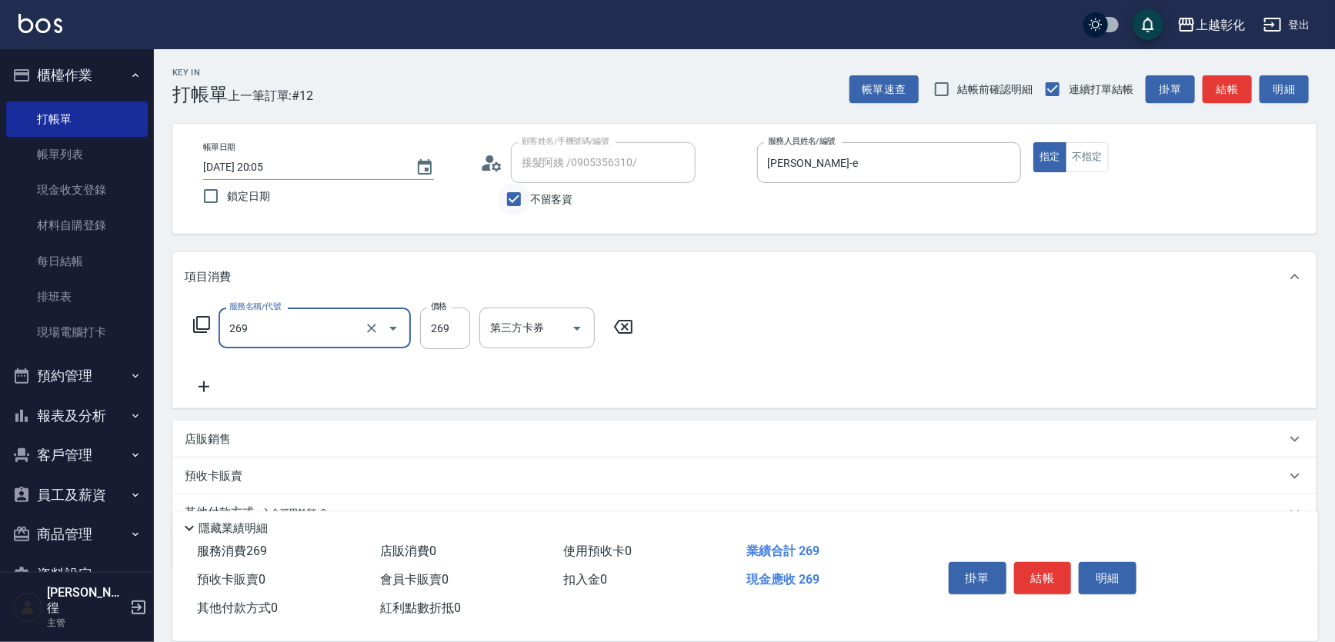
type input "一般洗剪(269)"
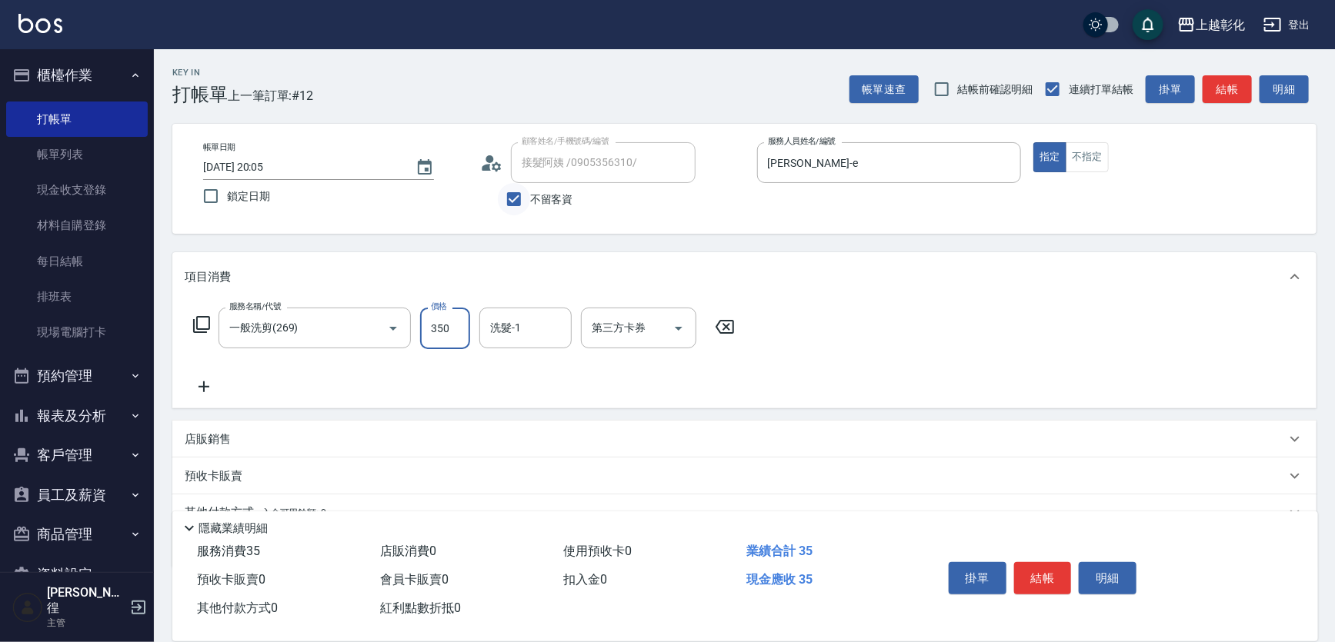
type input "350"
type input "[PERSON_NAME]-e"
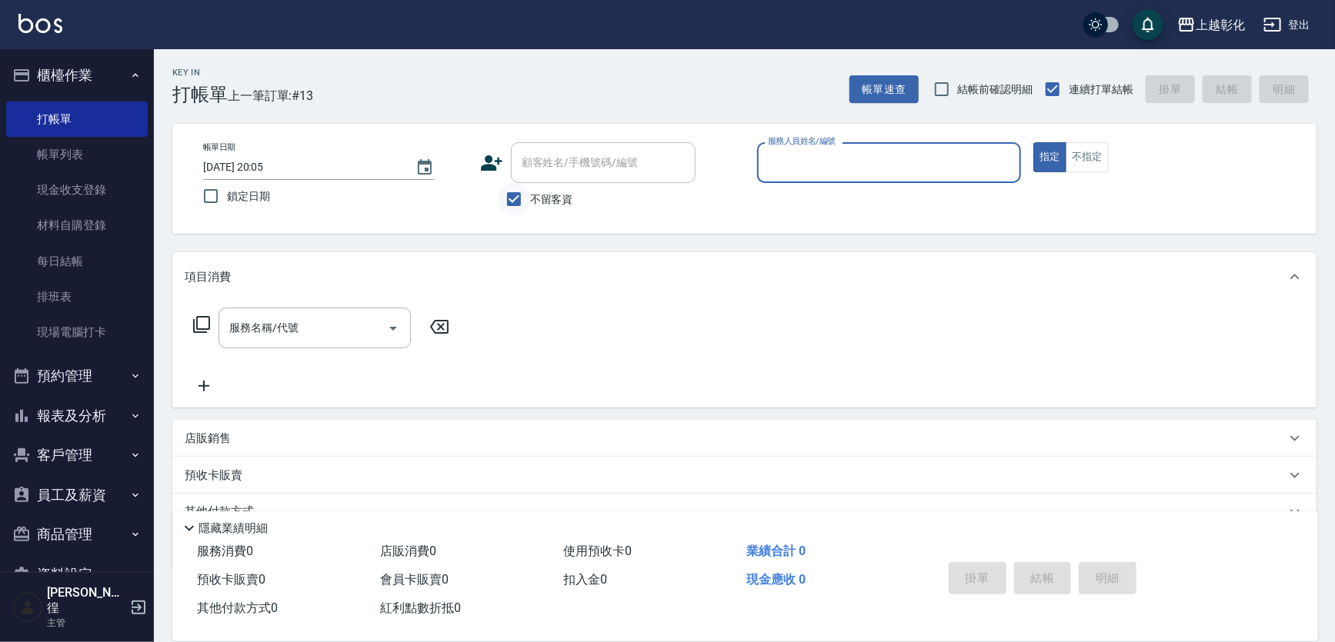
click at [508, 193] on input "不留客資" at bounding box center [514, 199] width 32 height 32
checkbox input "false"
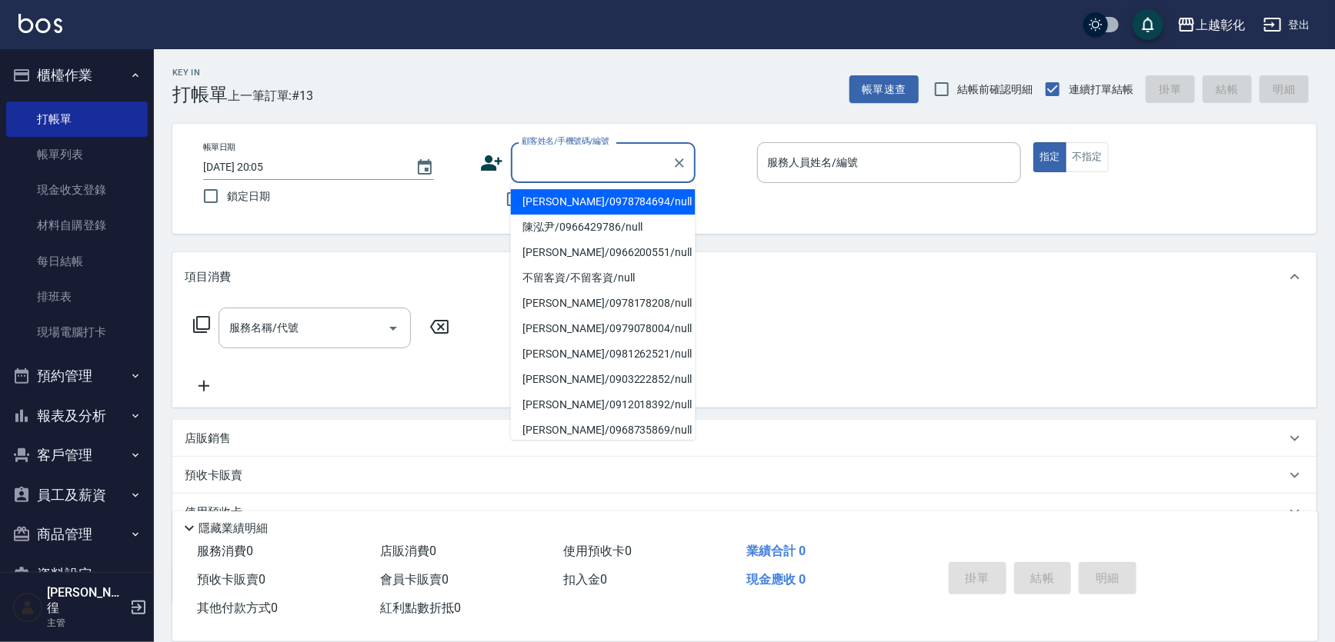
click at [567, 150] on div "顧客姓名/手機號碼/編號 顧客姓名/手機號碼/編號" at bounding box center [603, 162] width 185 height 41
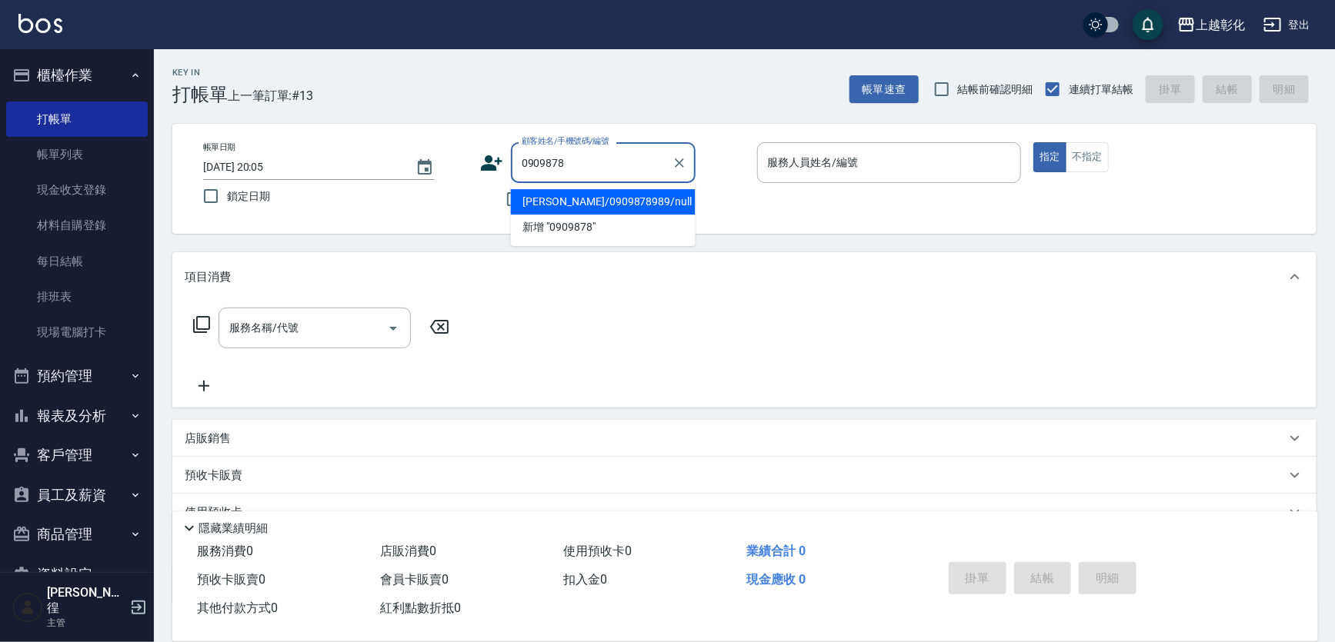
type input "[PERSON_NAME]/0909878989/null"
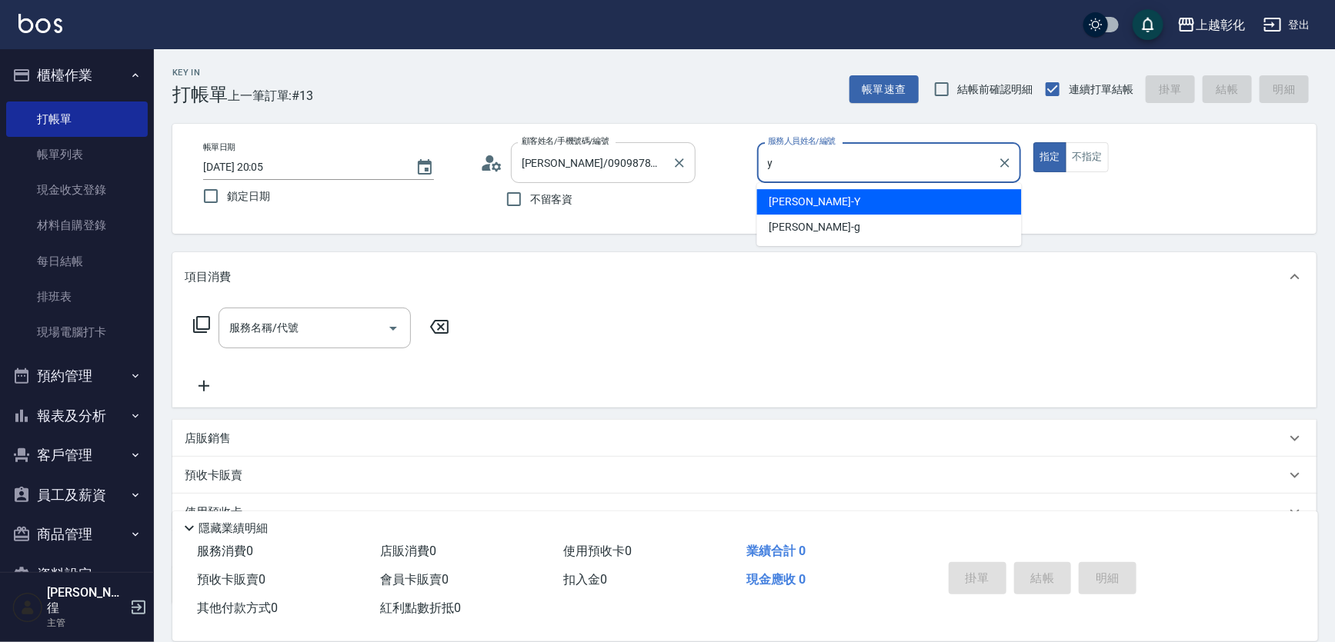
type input "[PERSON_NAME]-Y"
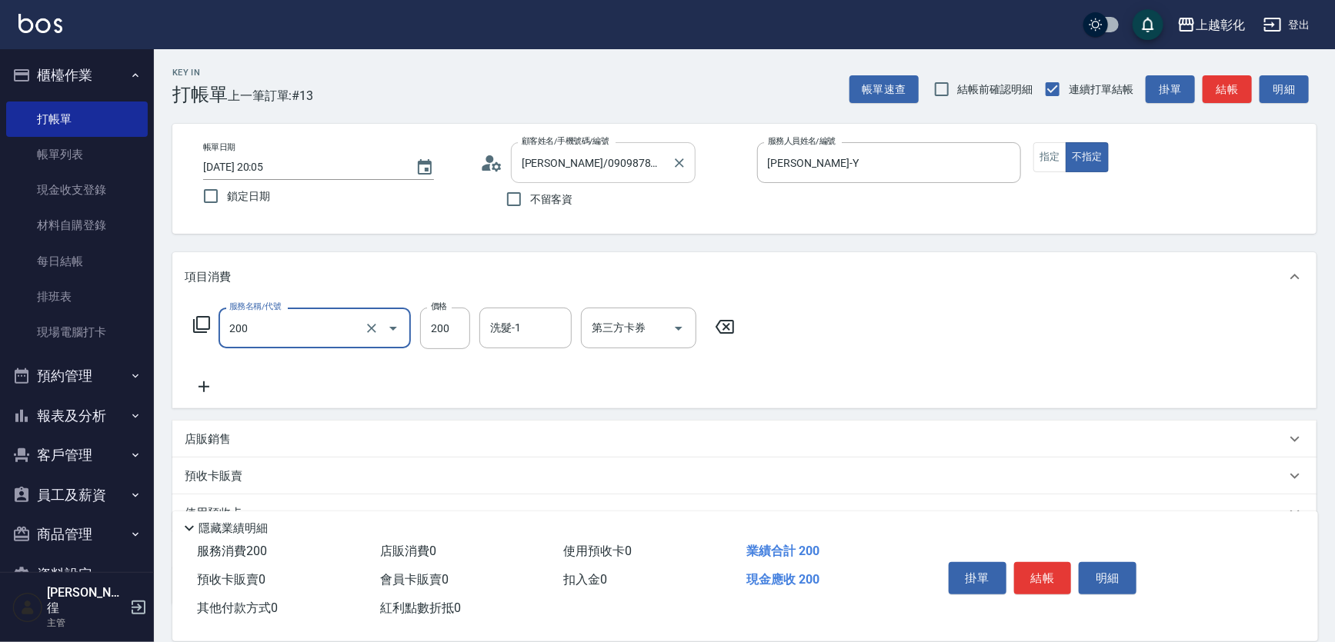
type input "New洗專案(200)"
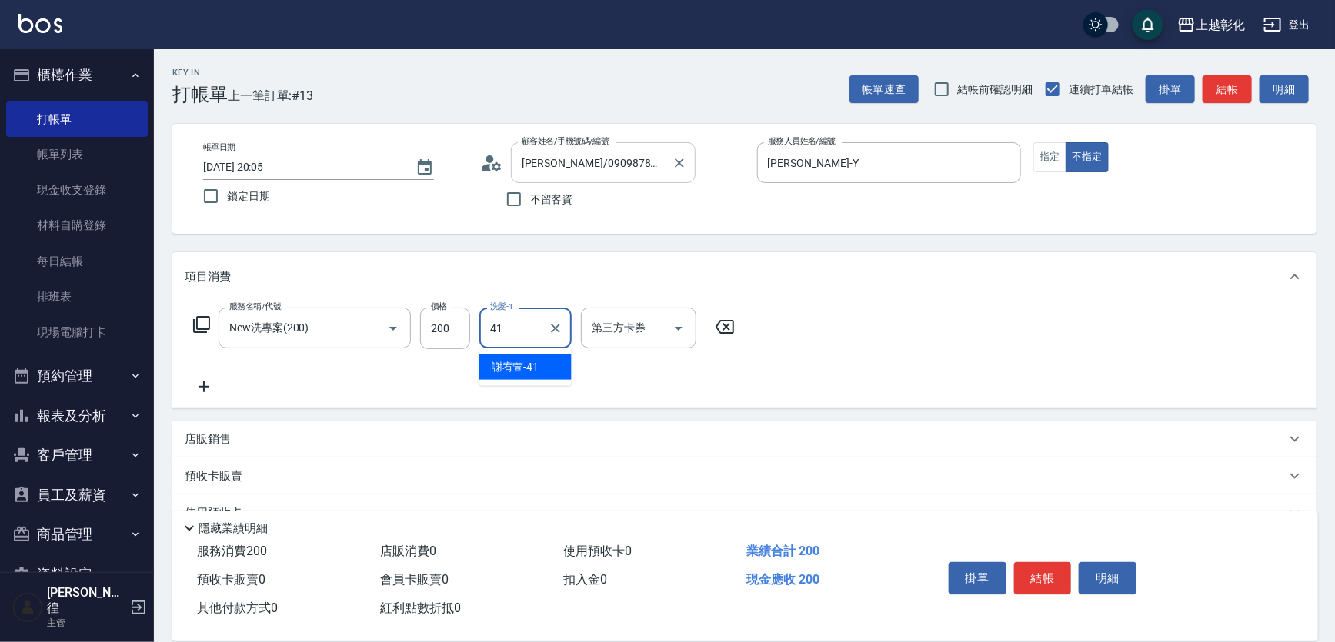
type input "謝宥萱-41"
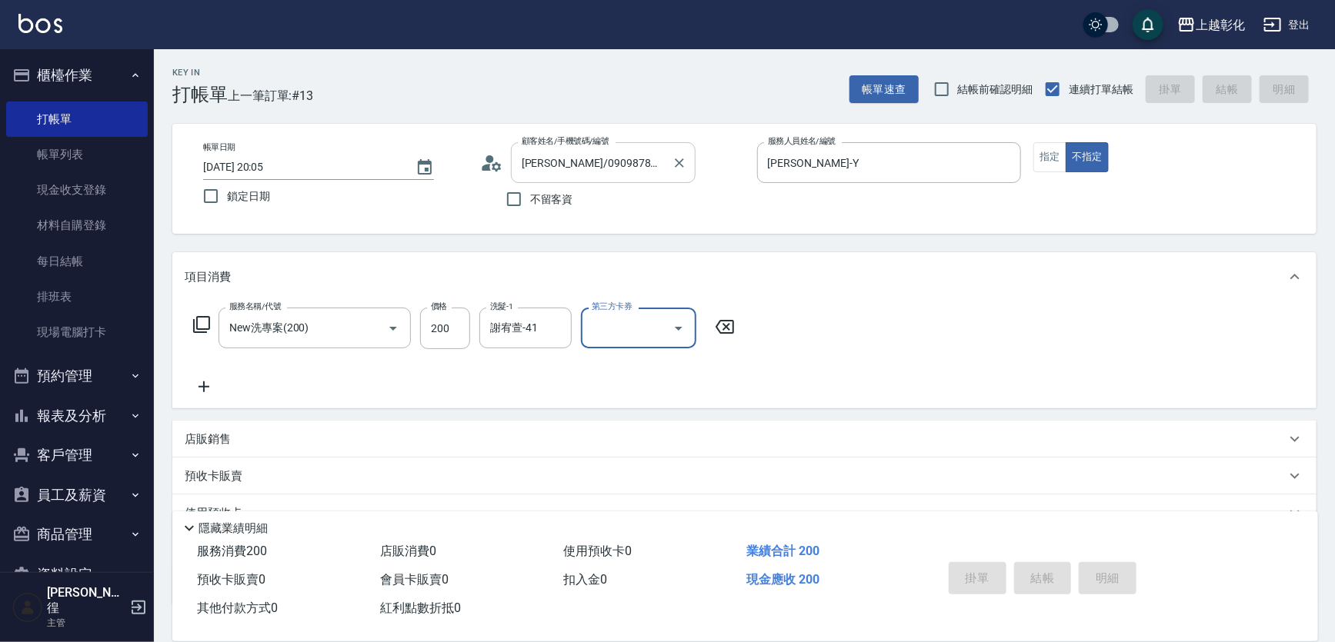
type input "[DATE] 20:06"
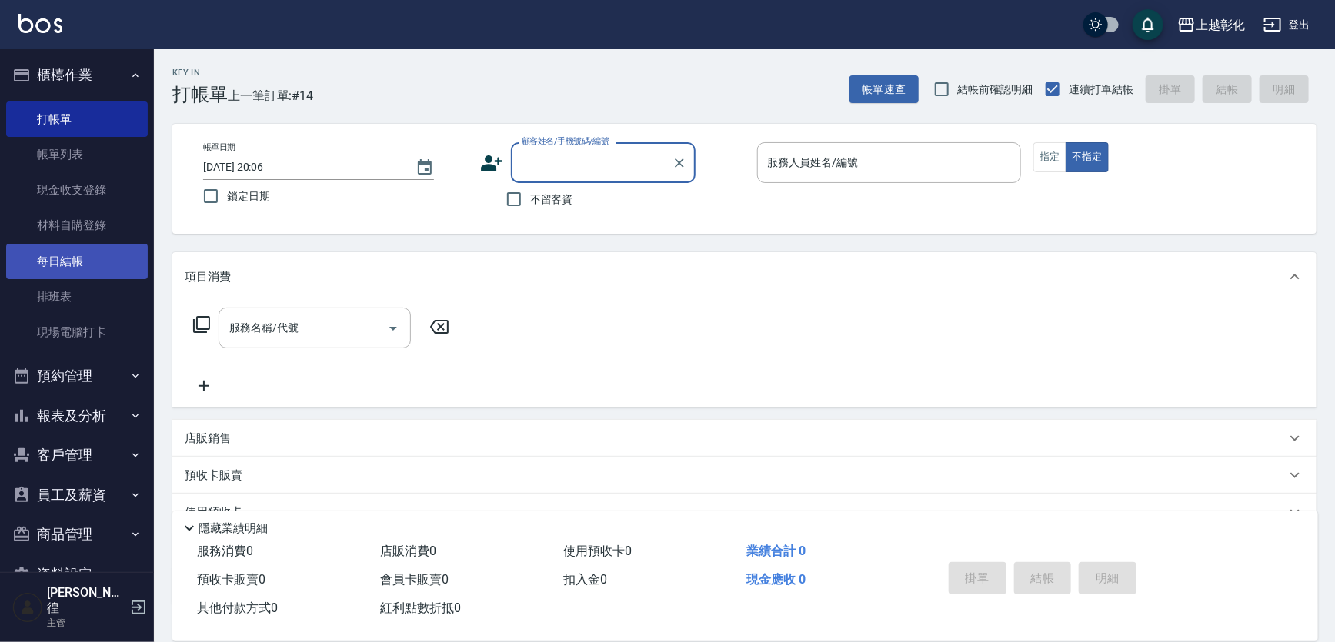
click at [127, 262] on link "每日結帳" at bounding box center [77, 261] width 142 height 35
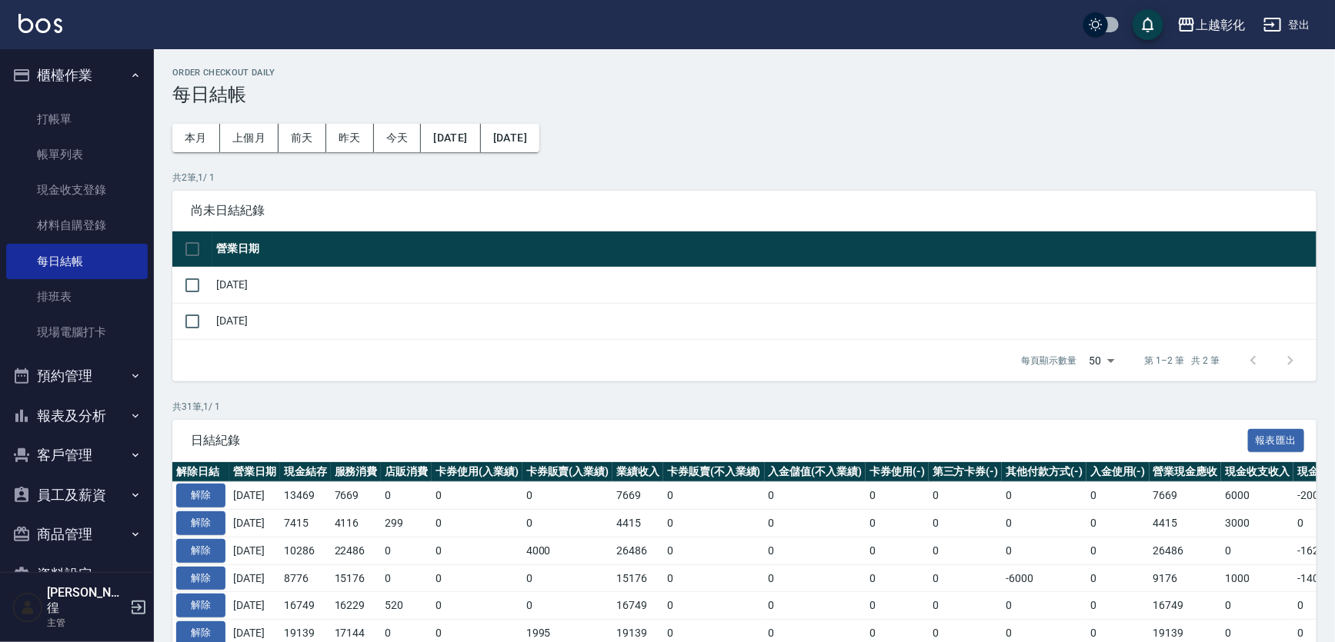
click at [214, 253] on th "營業日期" at bounding box center [764, 250] width 1104 height 36
click at [192, 250] on input "checkbox" at bounding box center [192, 249] width 32 height 32
checkbox input "true"
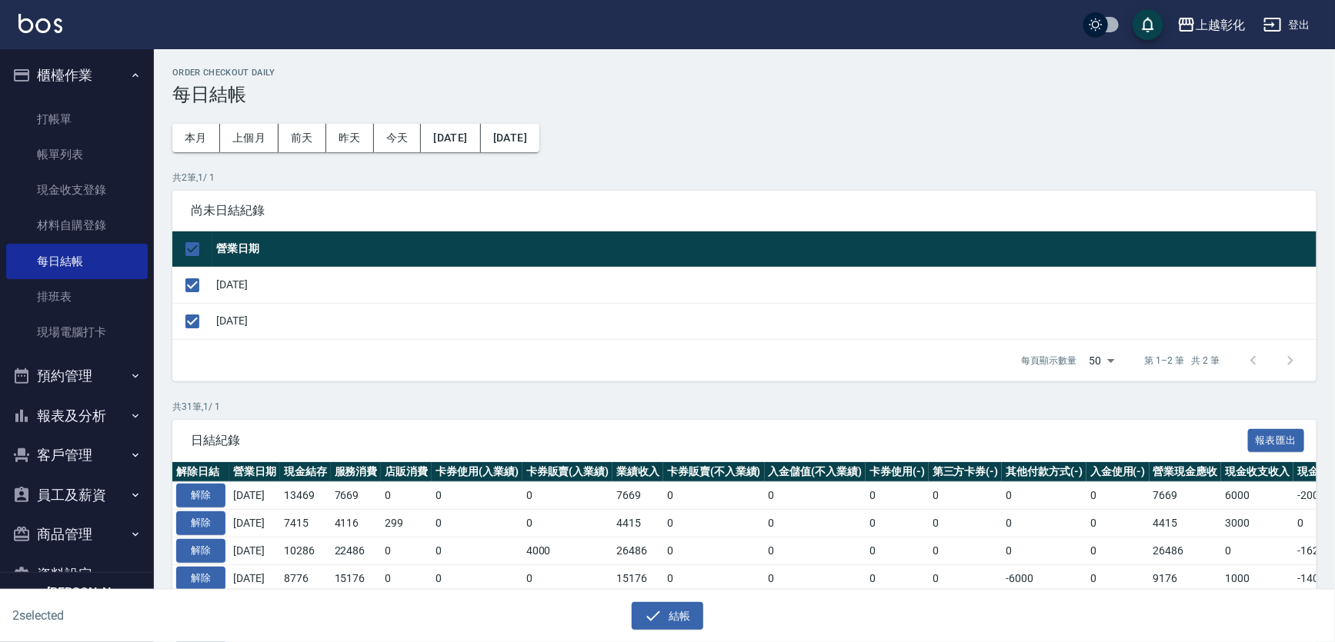
drag, startPoint x: 682, startPoint y: 598, endPoint x: 683, endPoint y: 609, distance: 10.9
click at [682, 599] on div "結帳" at bounding box center [662, 610] width 662 height 41
click at [683, 615] on button "結帳" at bounding box center [668, 616] width 72 height 28
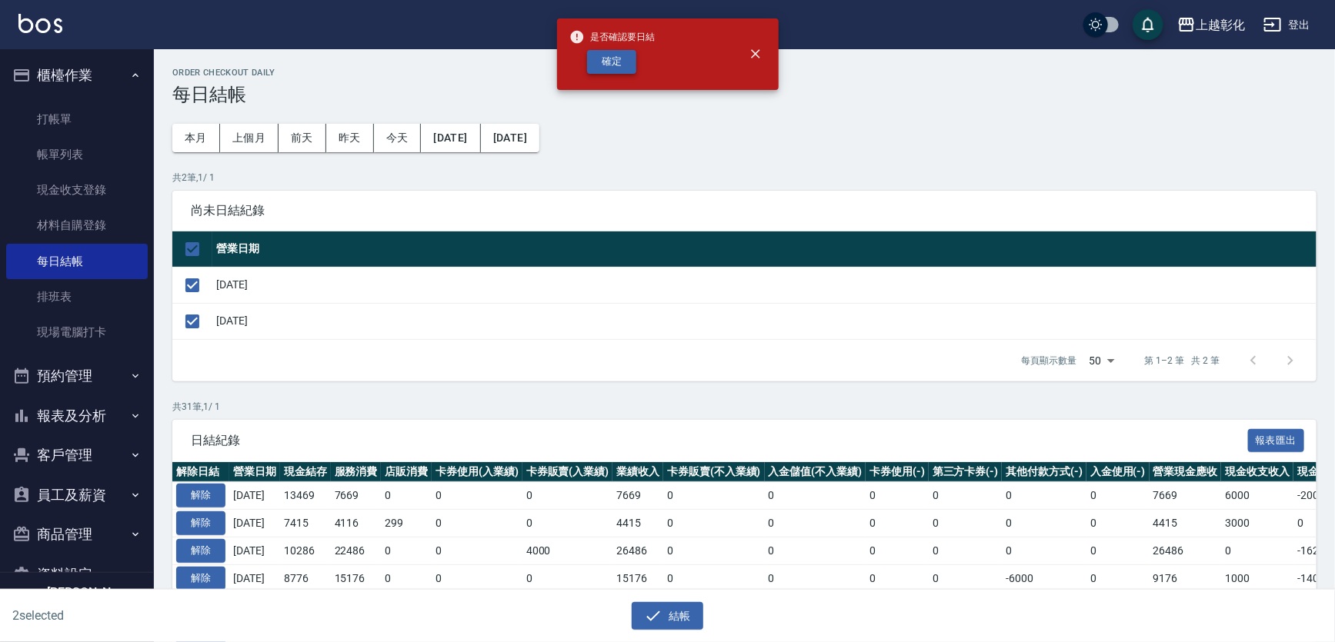
click at [588, 63] on button "確定" at bounding box center [611, 62] width 49 height 24
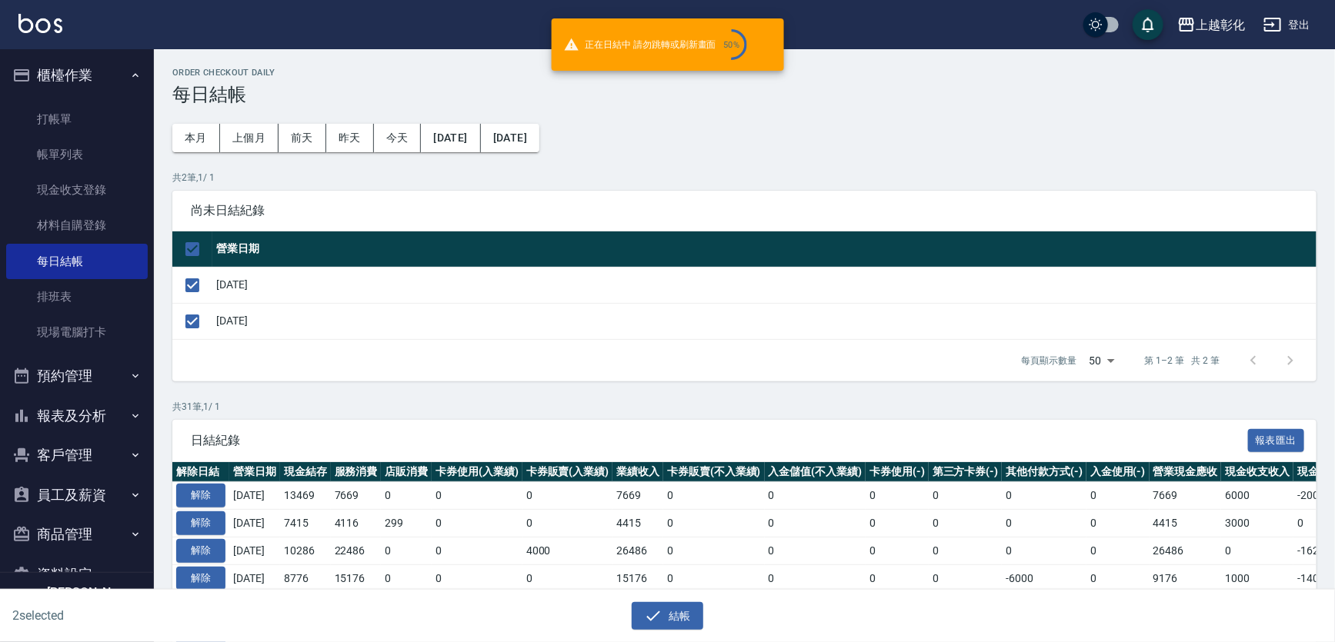
checkbox input "false"
